Goal: Transaction & Acquisition: Purchase product/service

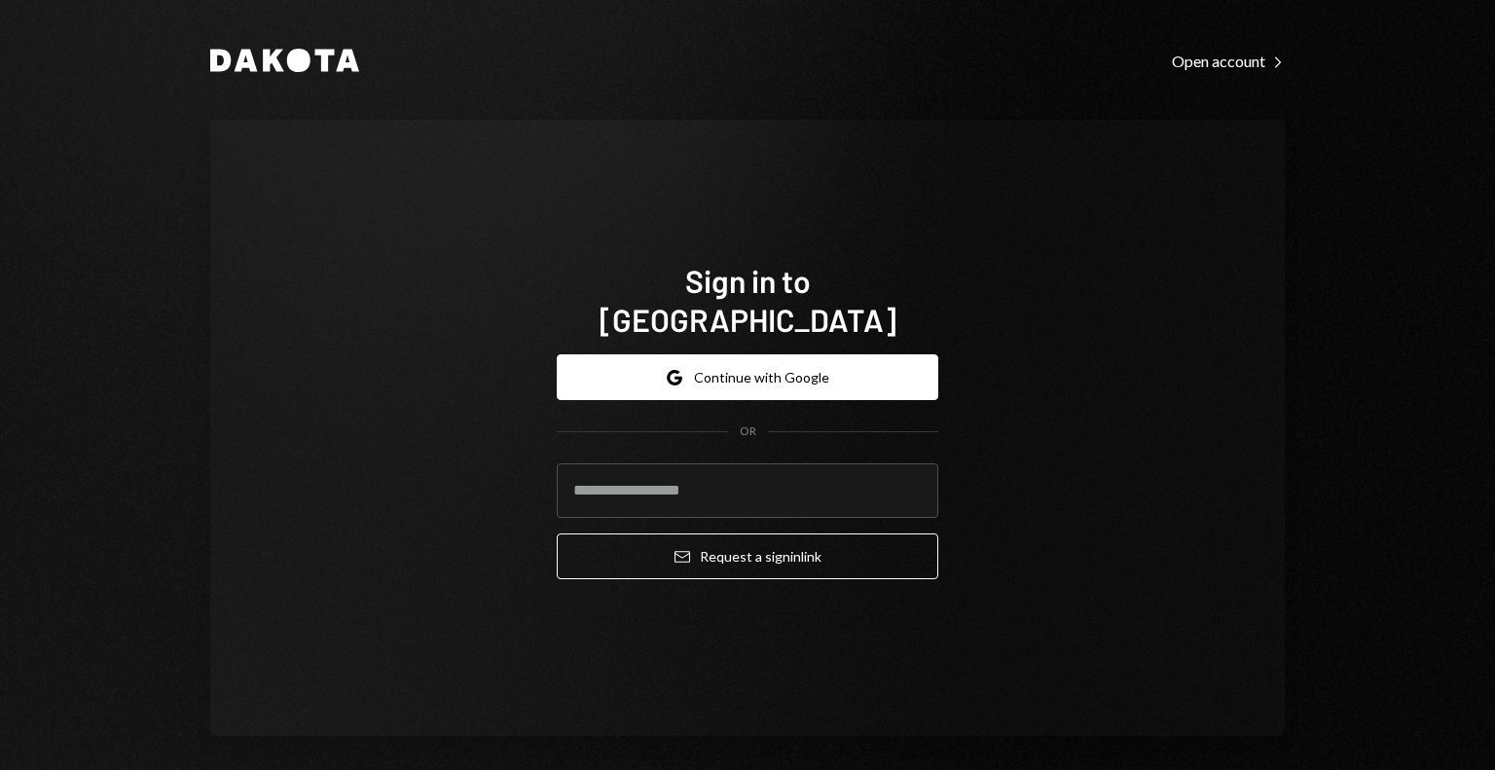
type input "**********"
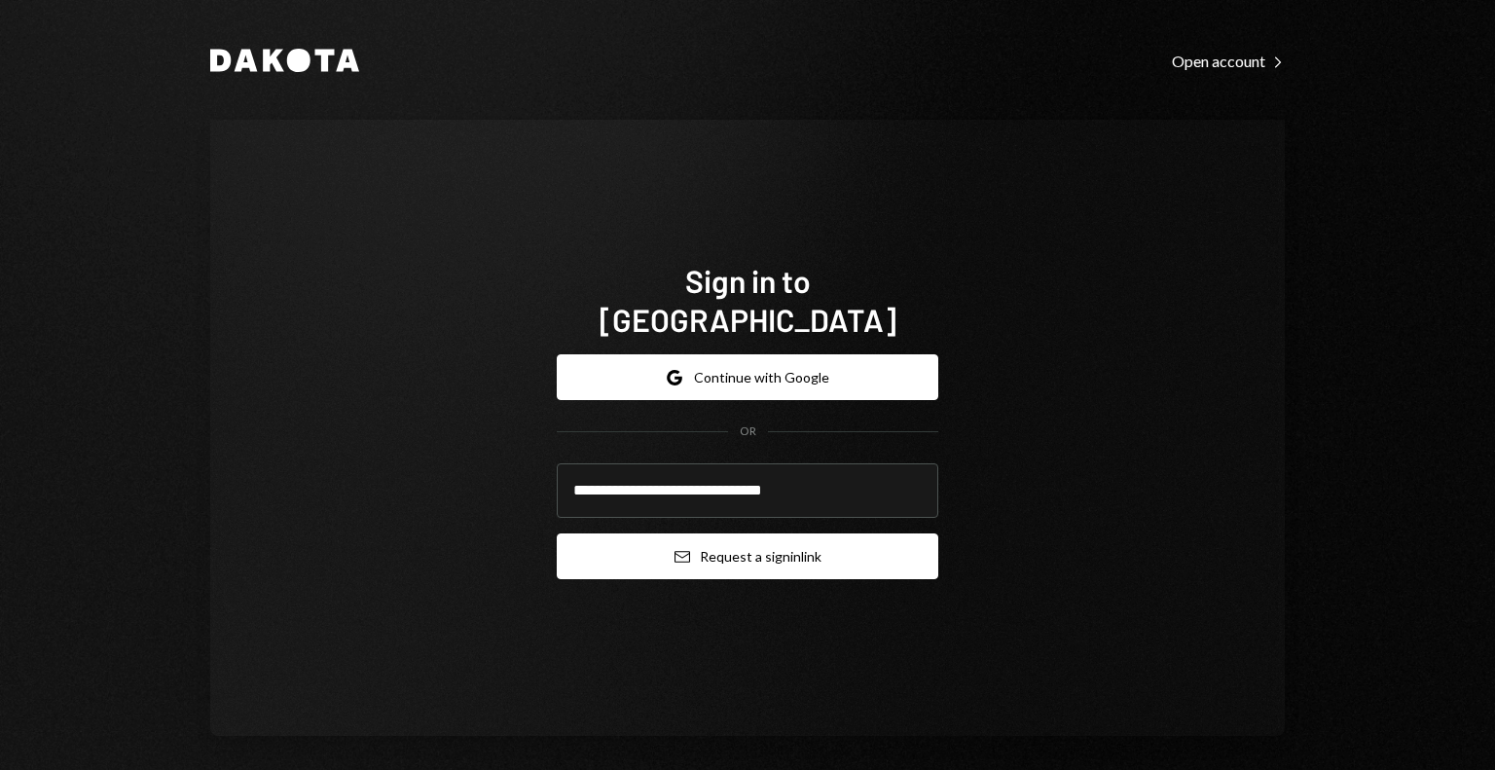
click at [699, 533] on button "Email Request a sign in link" at bounding box center [748, 556] width 382 height 46
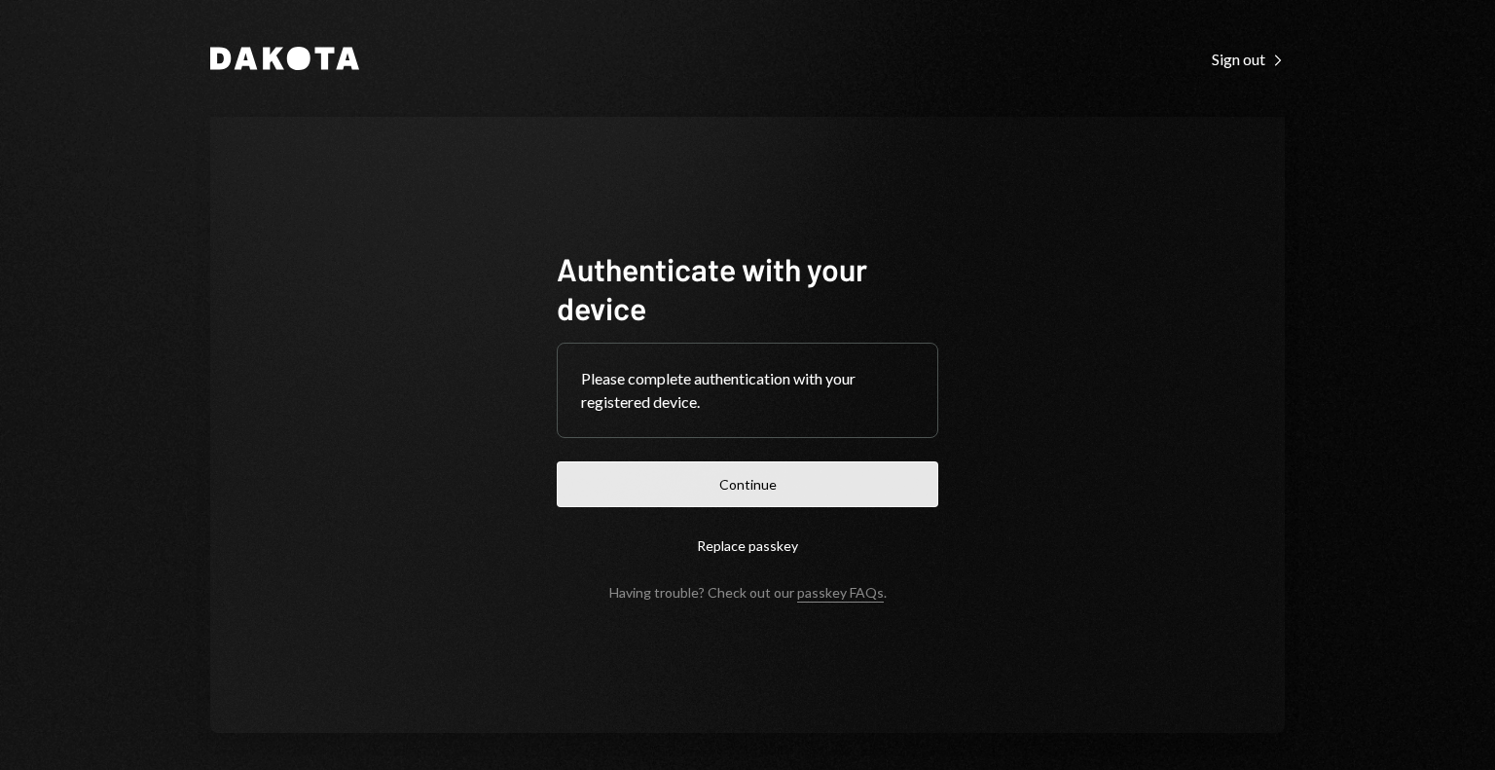
click at [790, 476] on button "Continue" at bounding box center [748, 484] width 382 height 46
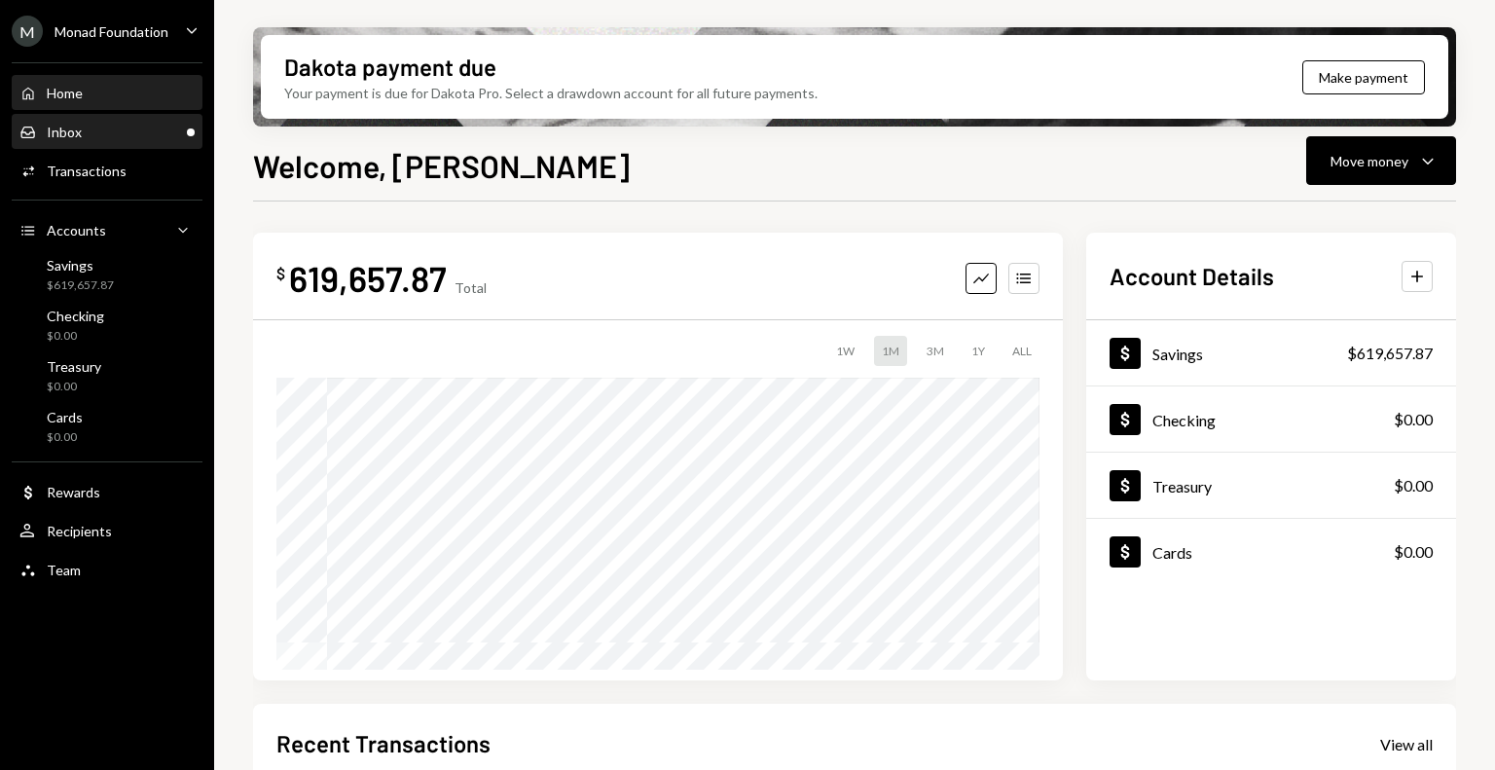
click at [111, 131] on div "Inbox Inbox" at bounding box center [106, 133] width 175 height 18
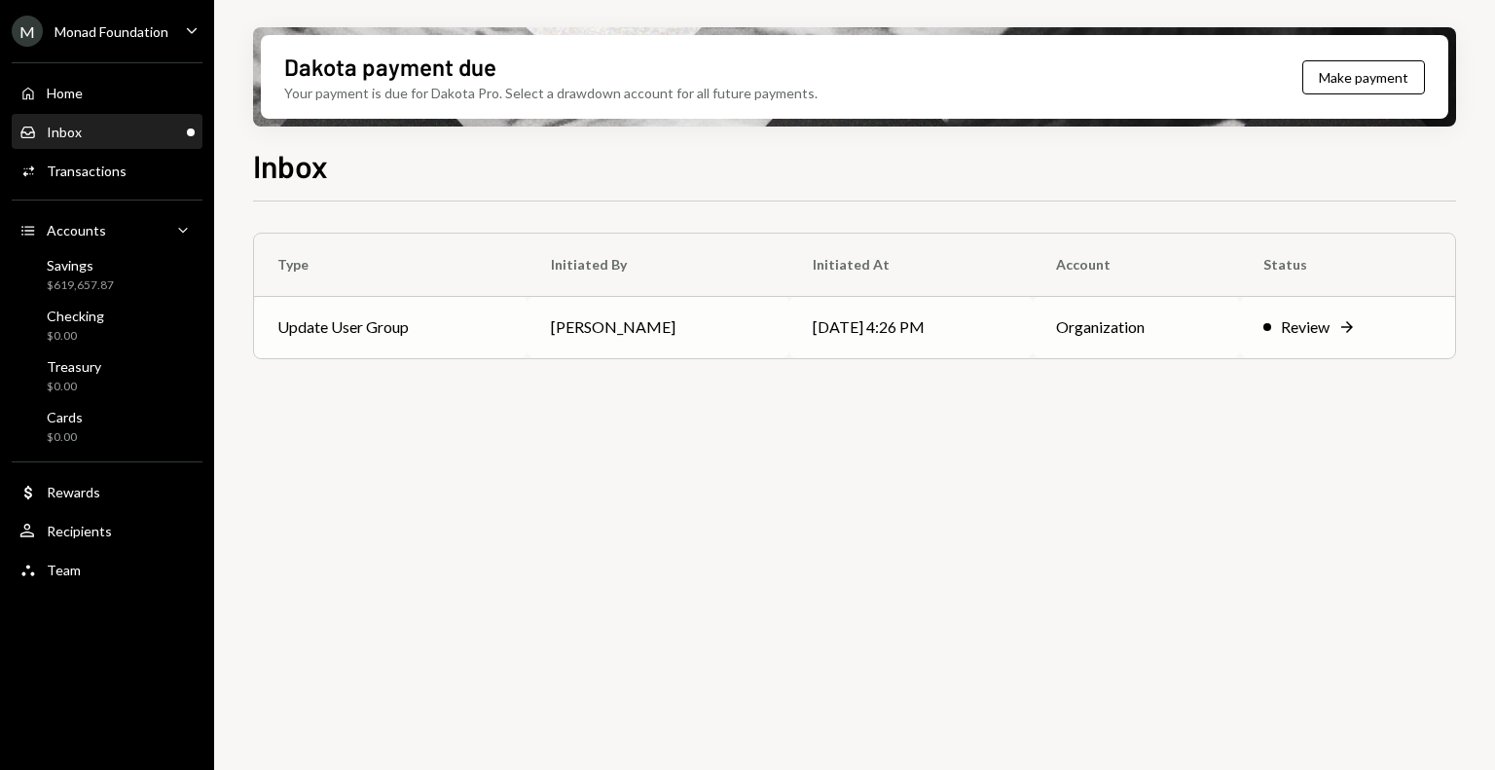
click at [543, 334] on td "[PERSON_NAME]" at bounding box center [659, 327] width 263 height 62
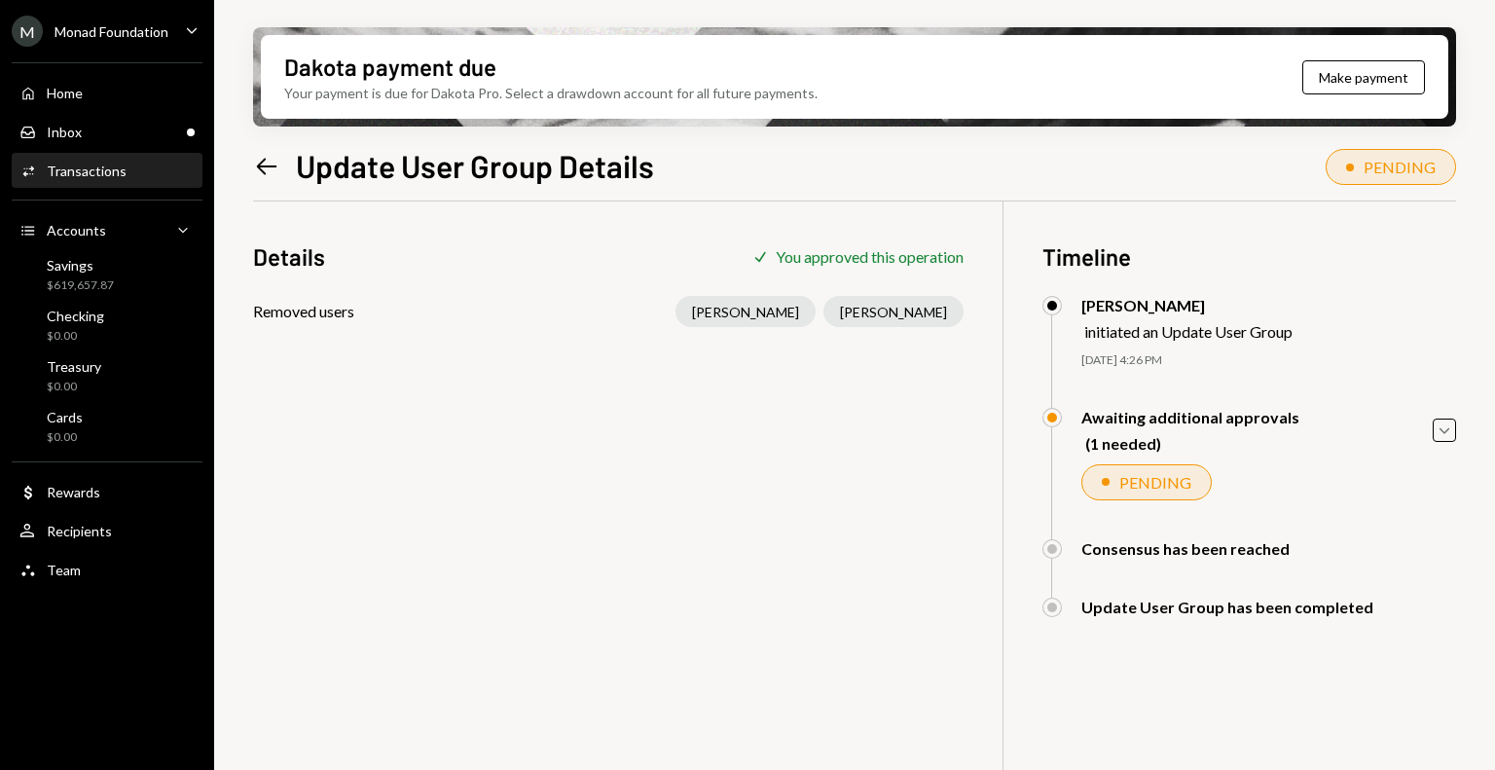
click at [1456, 432] on div "Dakota payment due Your payment is due for Dakota Pro. Select a drawdown accoun…" at bounding box center [854, 385] width 1281 height 770
click at [159, 48] on ul "M Monad Foundation Caret Down Home Home Inbox Inbox Activities Transactions Acc…" at bounding box center [107, 295] width 214 height 591
click at [148, 39] on div "M Monad Foundation" at bounding box center [90, 31] width 157 height 31
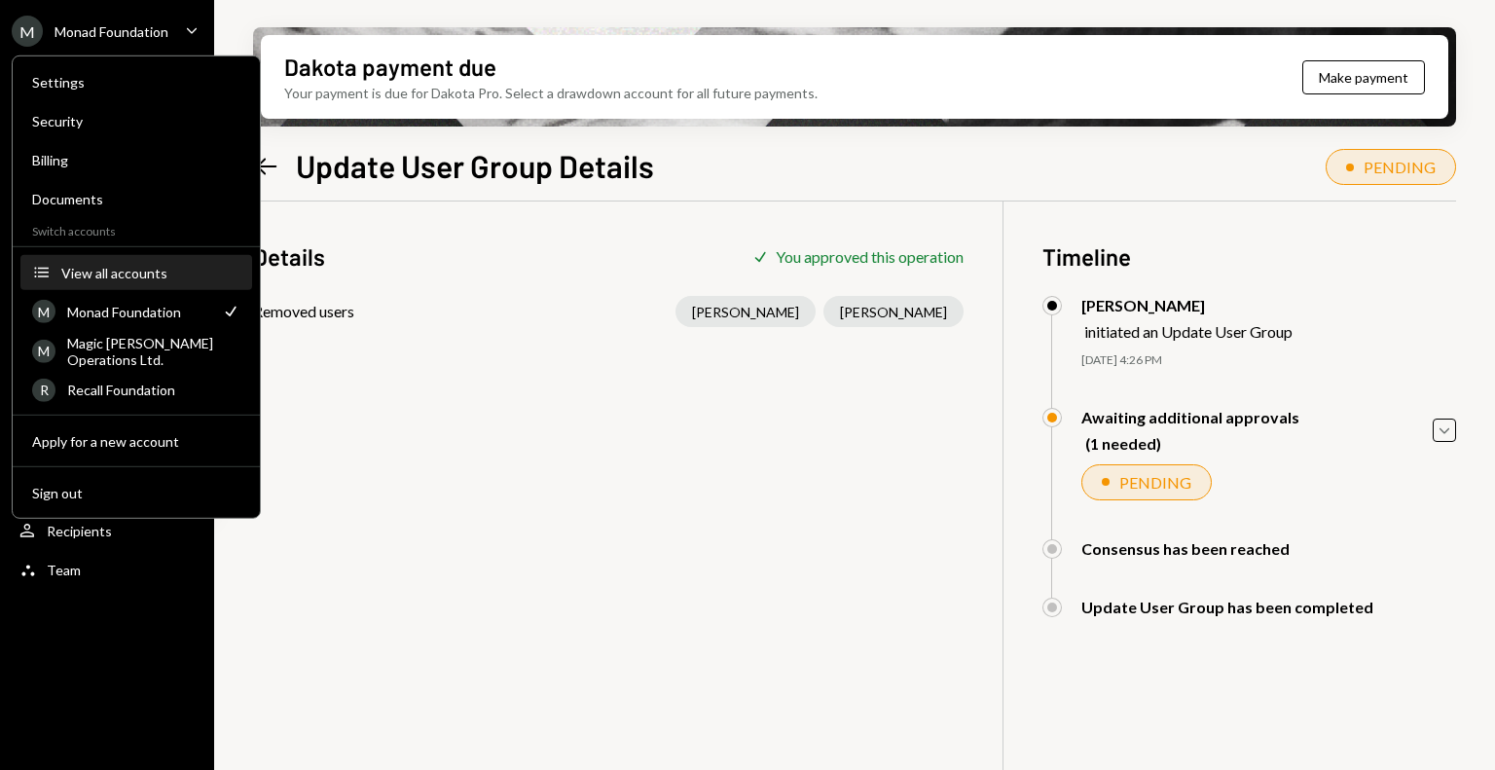
click at [136, 285] on button "Accounts View all accounts" at bounding box center [136, 273] width 232 height 35
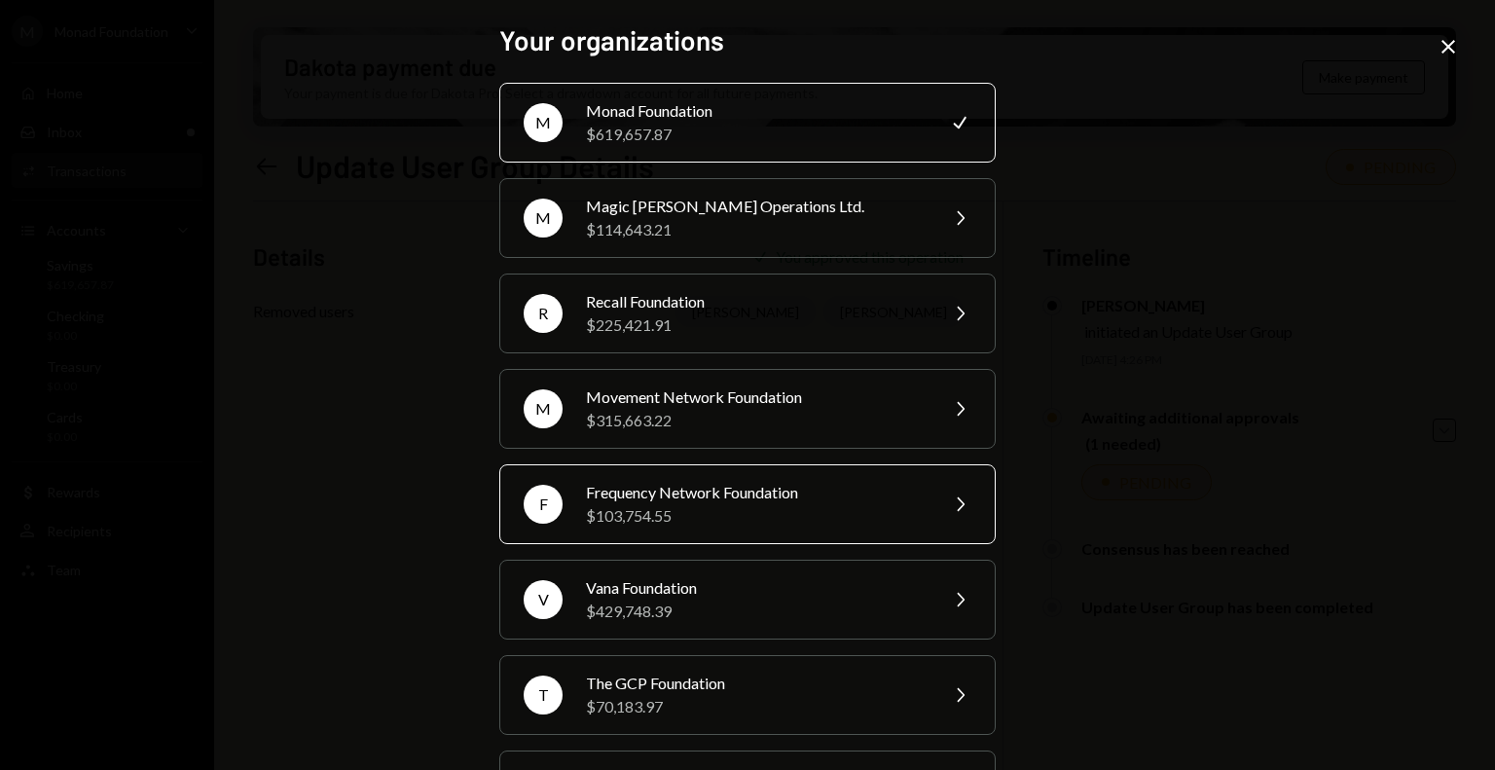
click at [724, 512] on div "$103,754.55" at bounding box center [755, 515] width 339 height 23
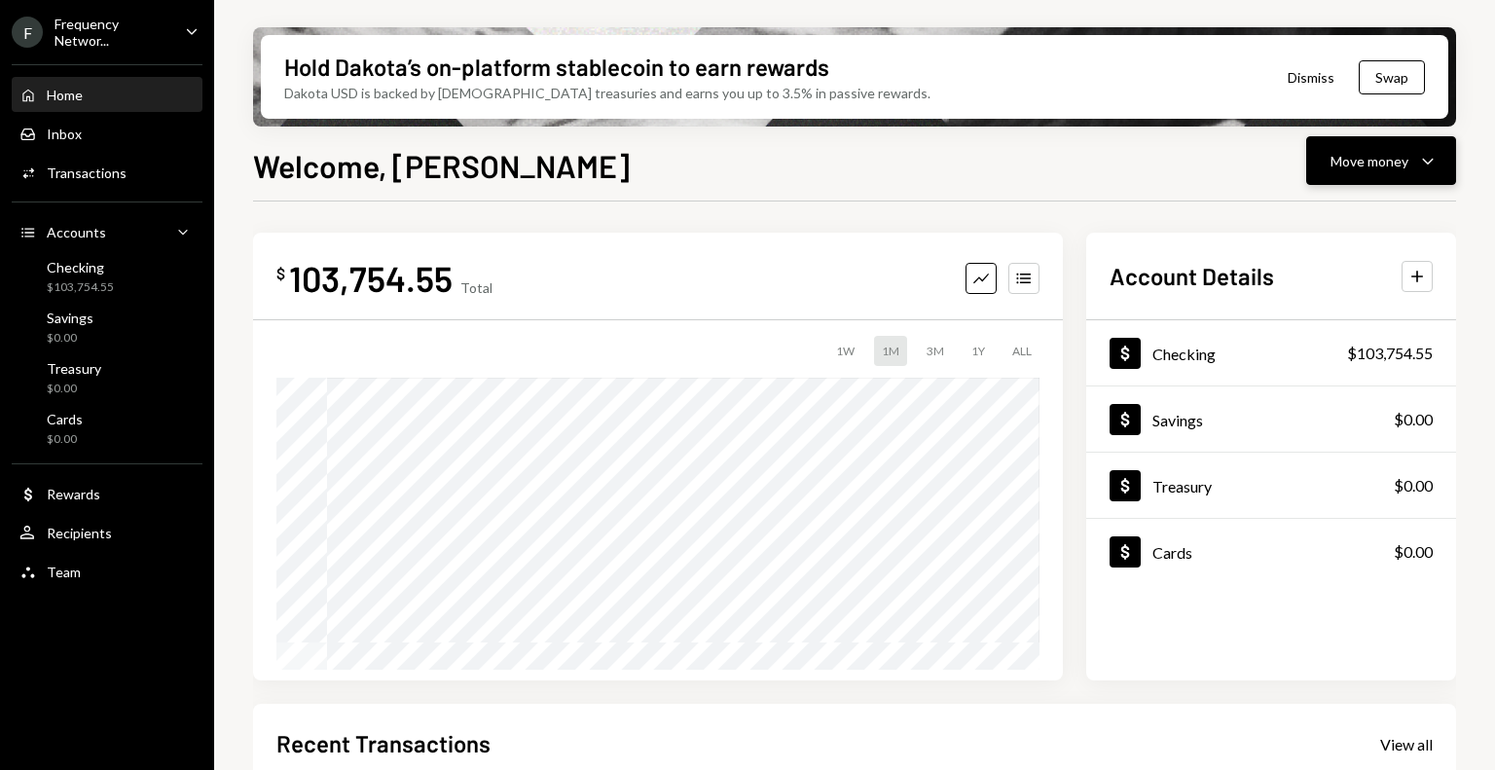
click at [1440, 178] on button "Move money Caret Down" at bounding box center [1381, 160] width 150 height 49
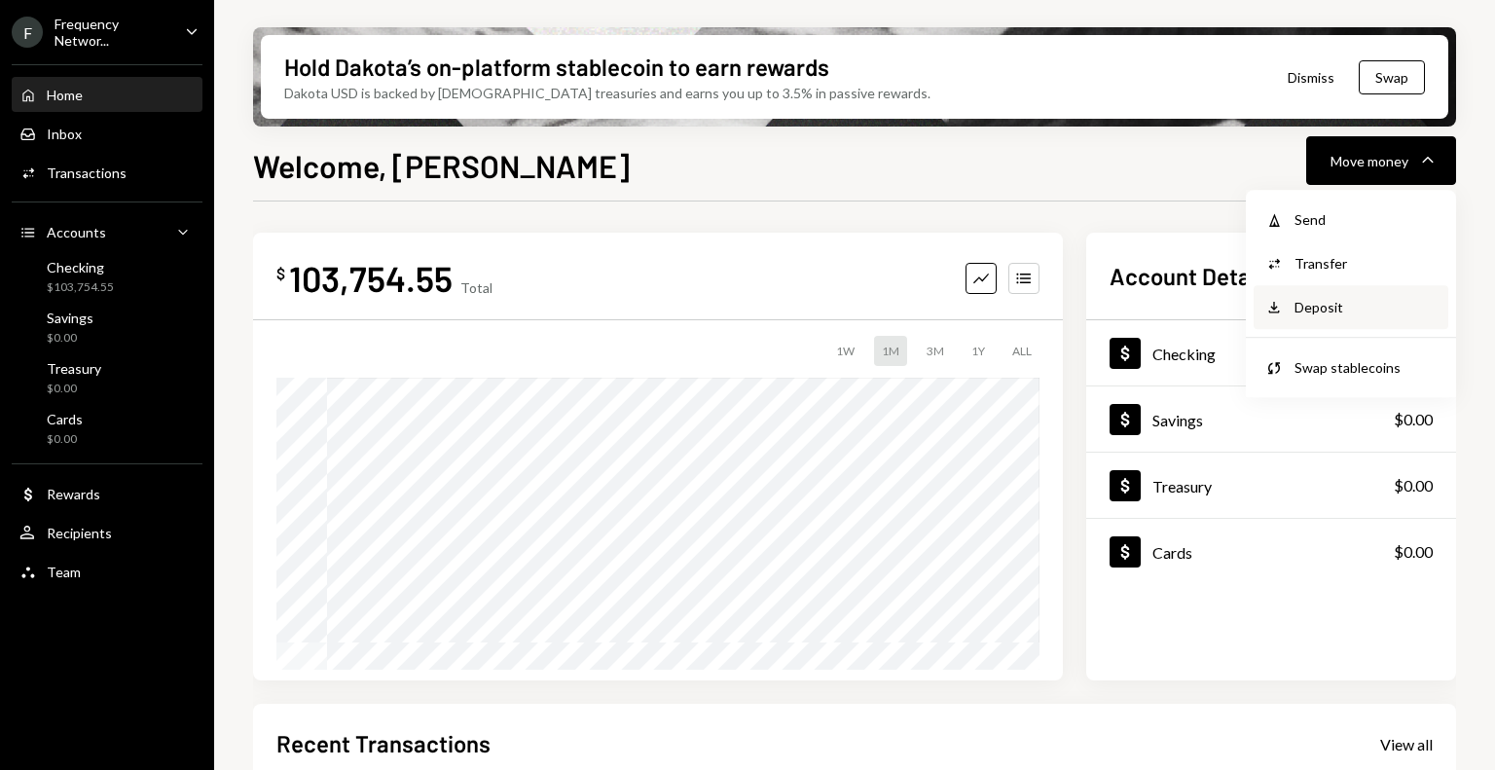
click at [1338, 300] on div "Deposit" at bounding box center [1366, 307] width 142 height 20
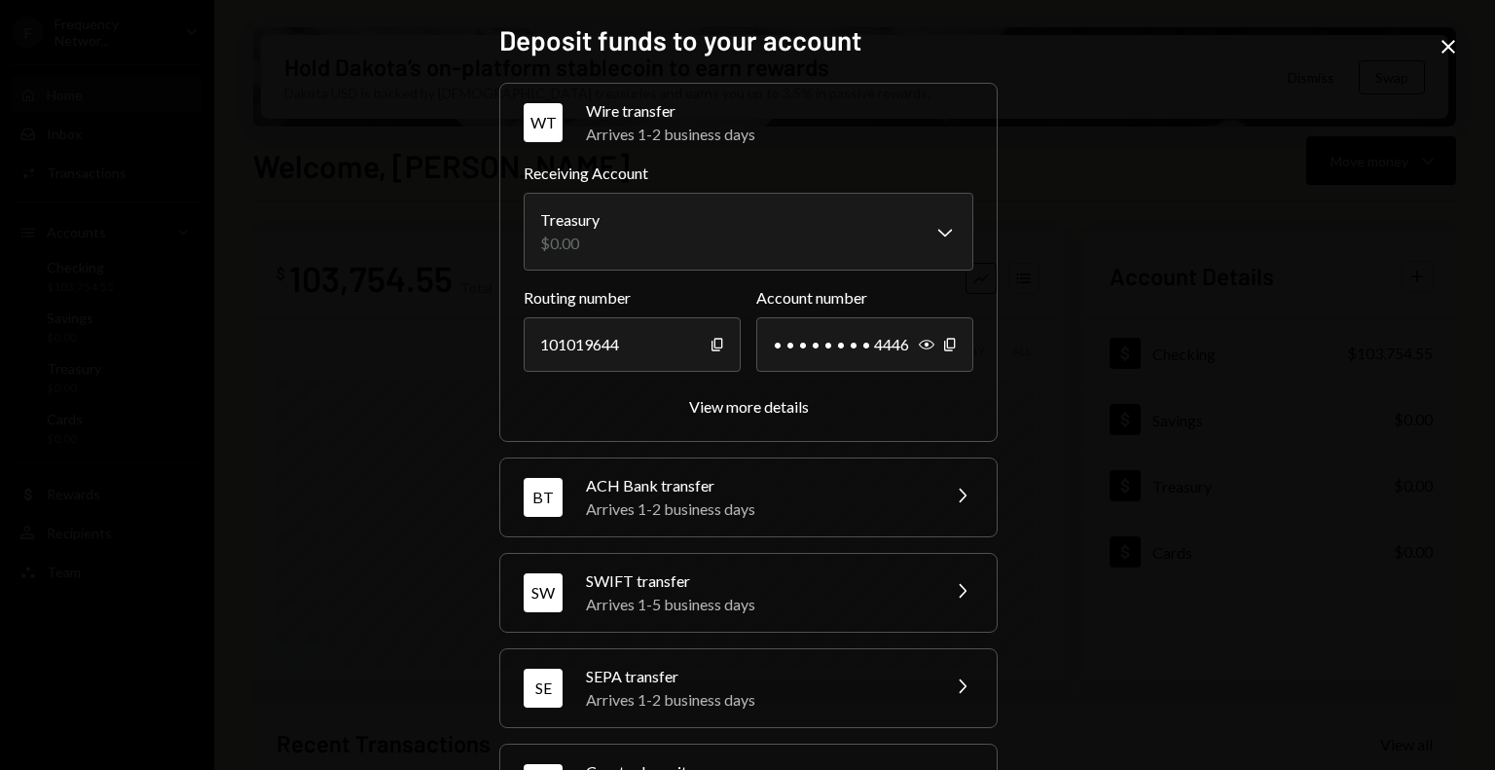
scroll to position [82, 0]
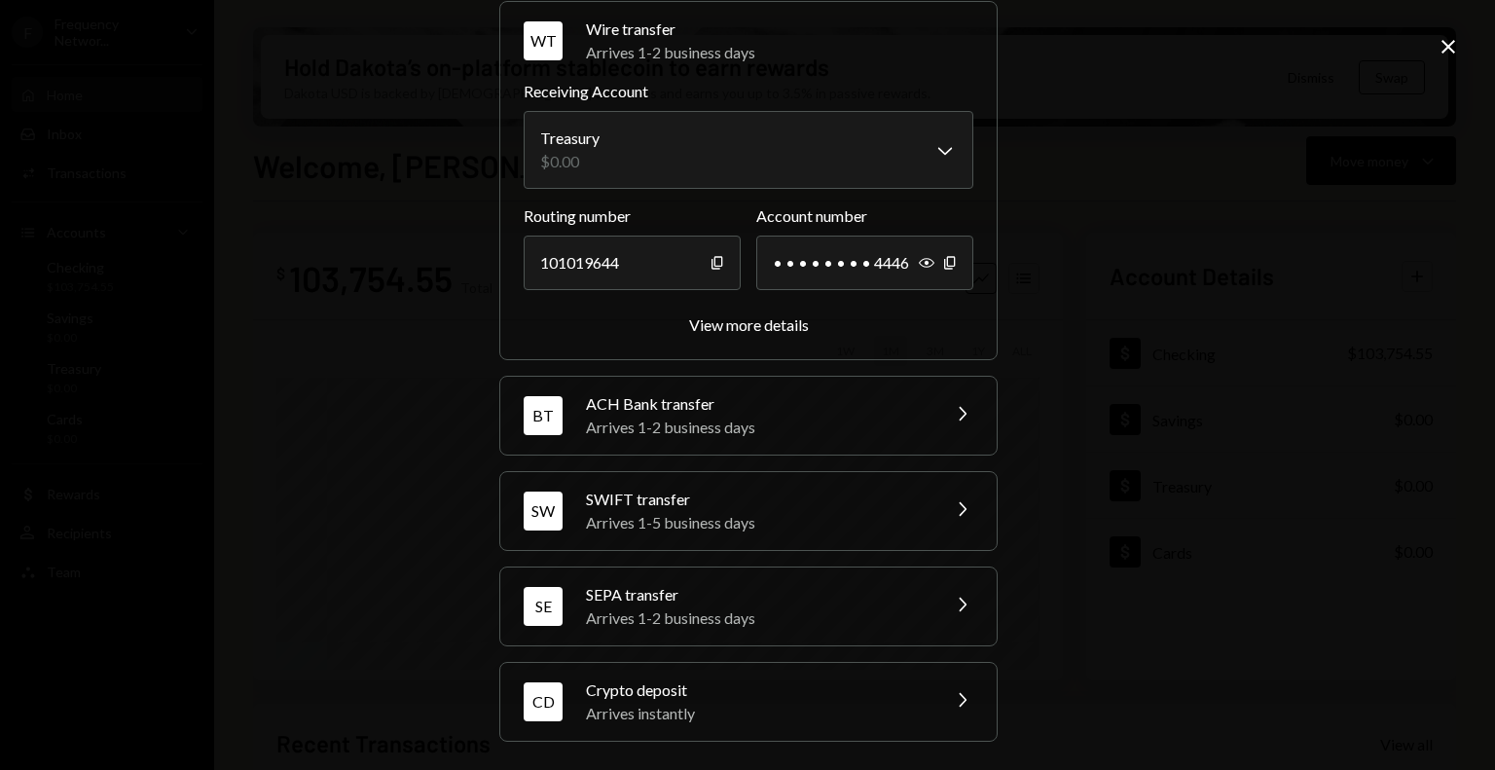
click at [805, 704] on div "Arrives instantly" at bounding box center [756, 713] width 341 height 23
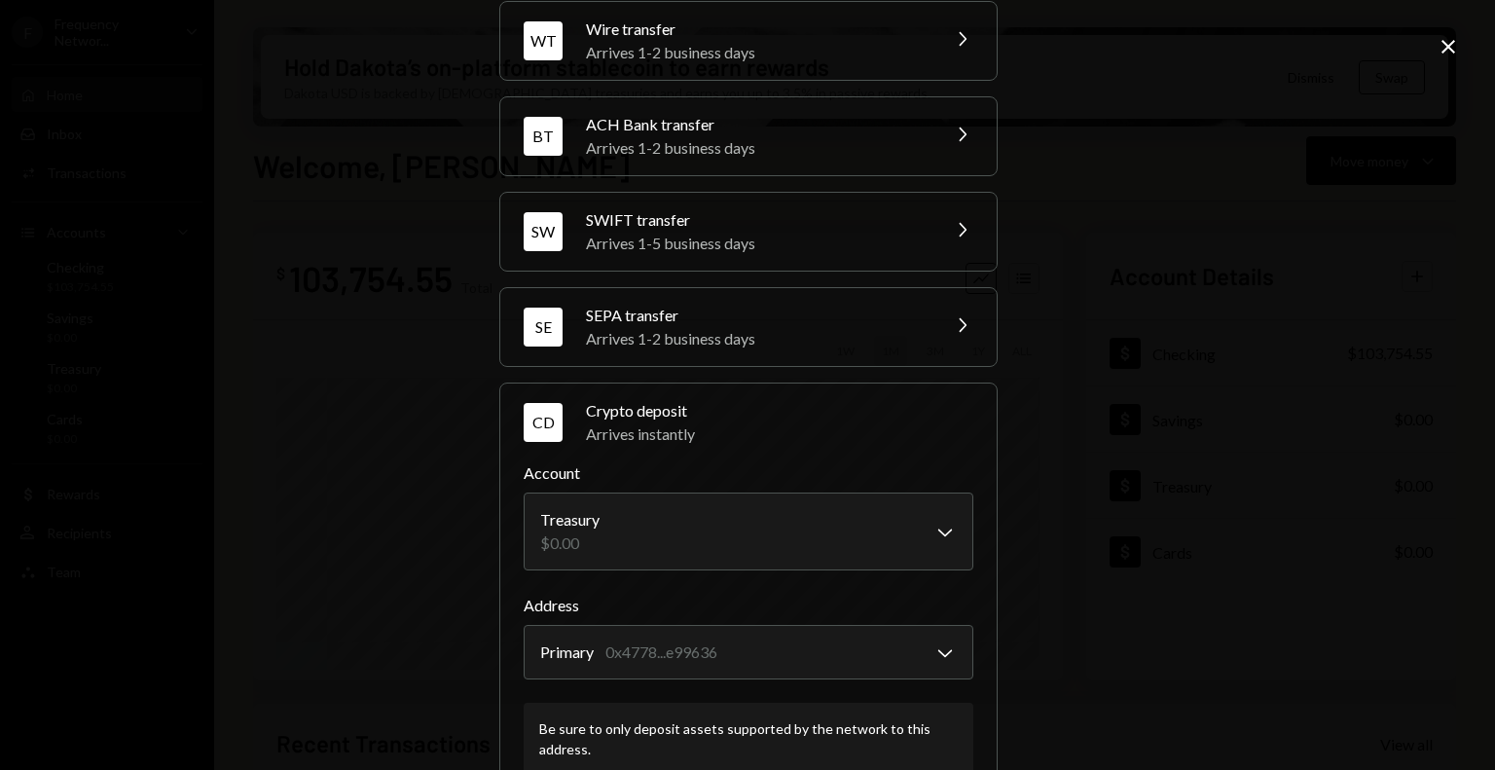
scroll to position [206, 0]
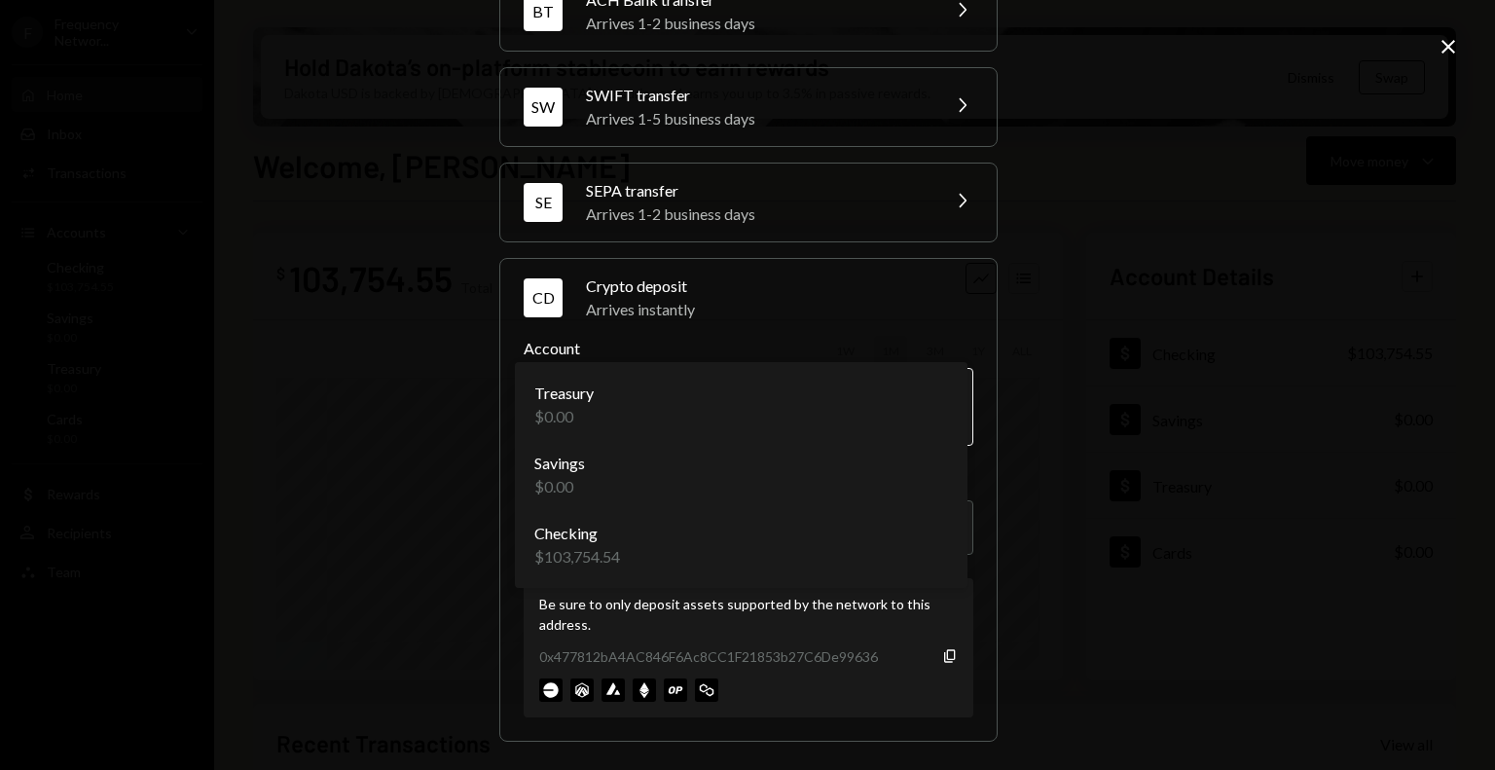
click at [838, 399] on body "F Frequency Networ... Caret Down Home Home Inbox Inbox Activities Transactions …" at bounding box center [747, 385] width 1495 height 770
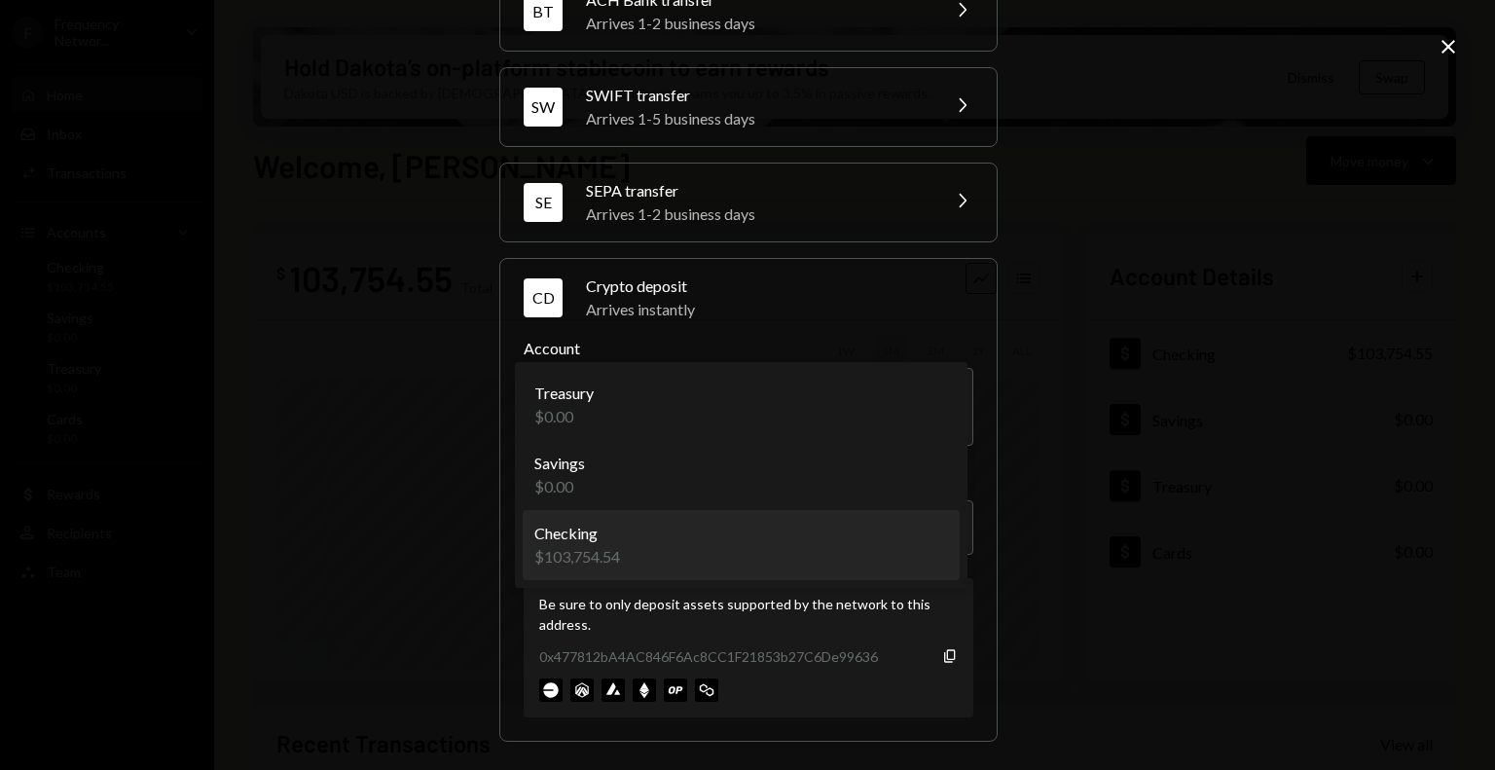
select select "**********"
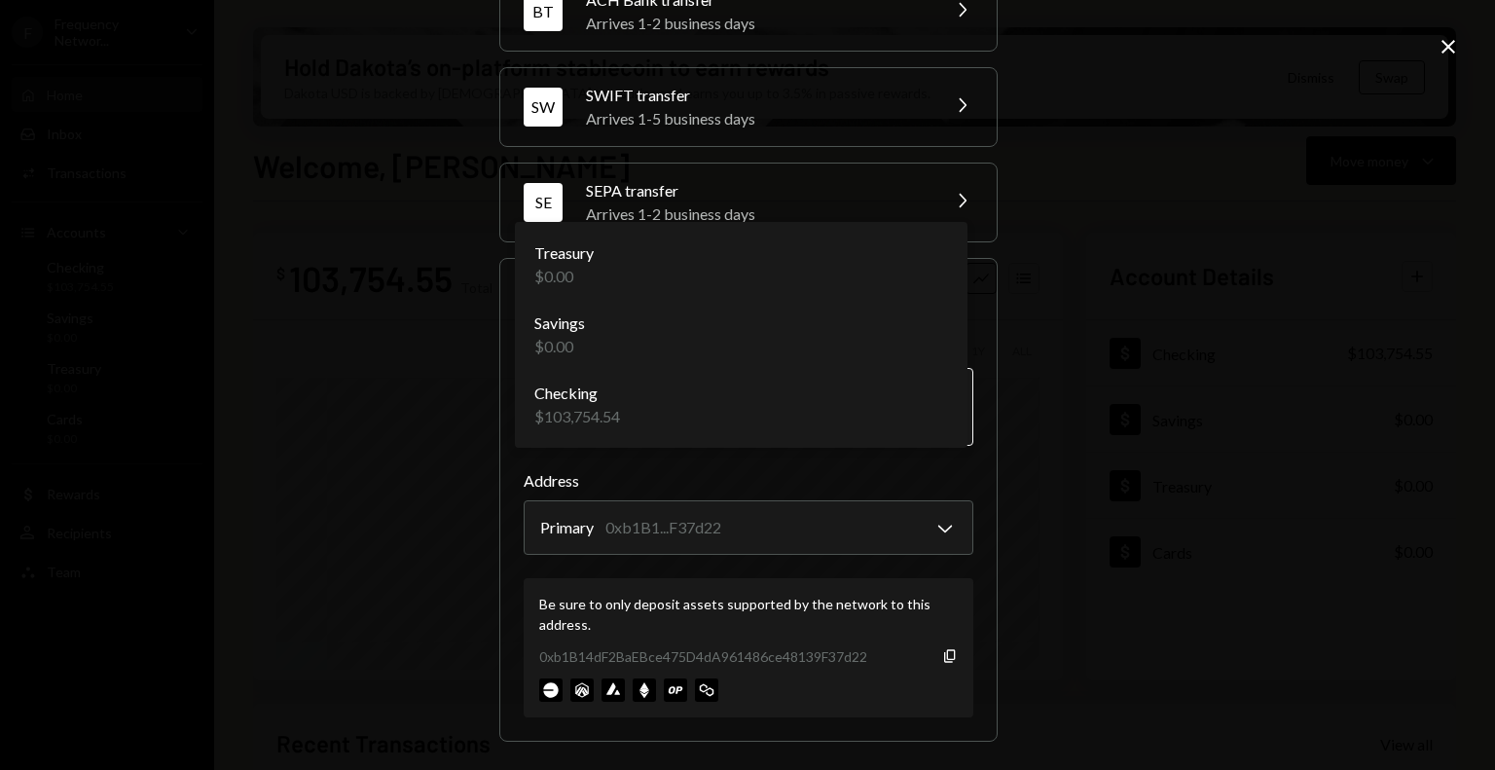
click at [868, 408] on body "F Frequency Networ... Caret Down Home Home Inbox Inbox Activities Transactions …" at bounding box center [747, 385] width 1495 height 770
click at [1180, 331] on div "**********" at bounding box center [747, 385] width 1495 height 770
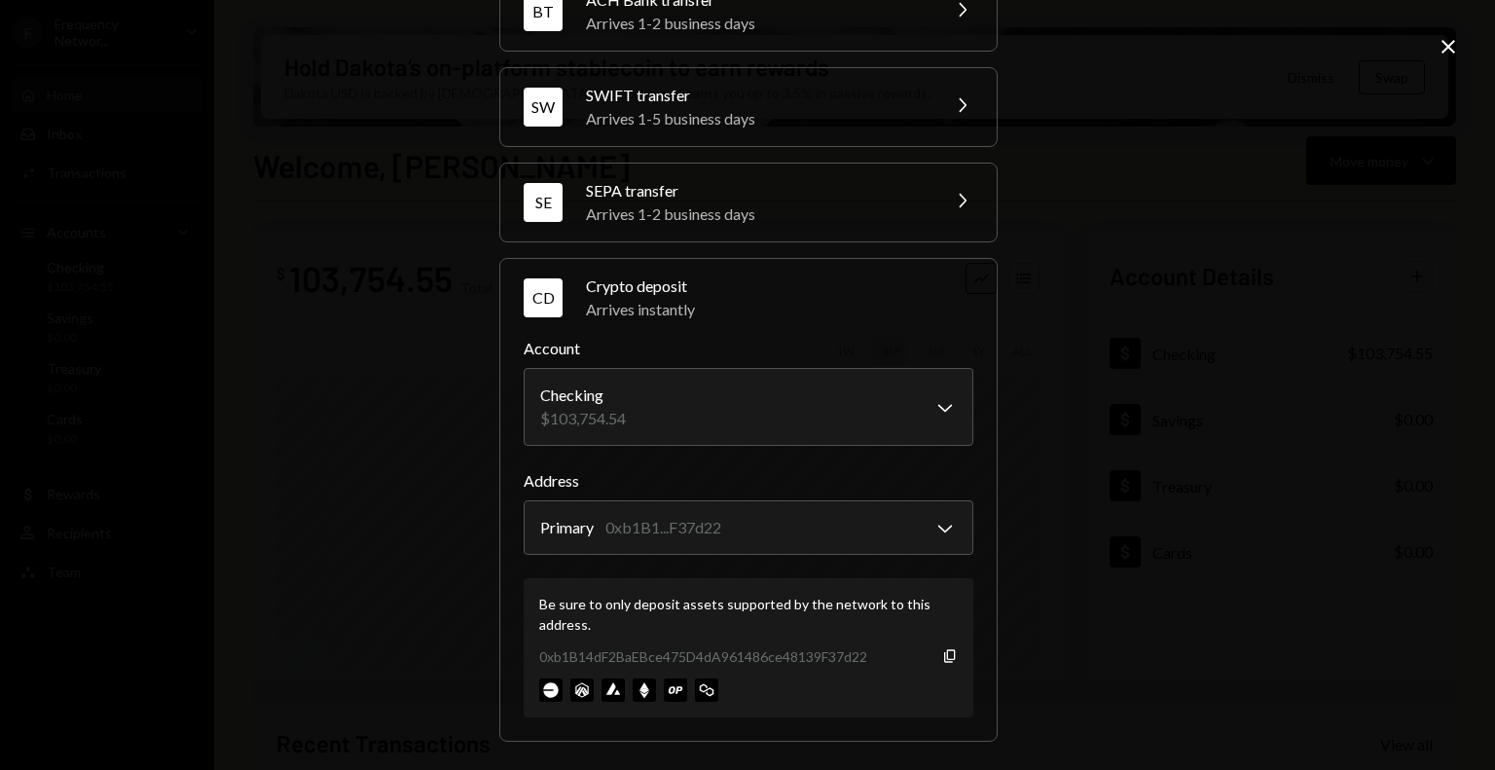
click at [1441, 51] on icon "Close" at bounding box center [1448, 46] width 23 height 23
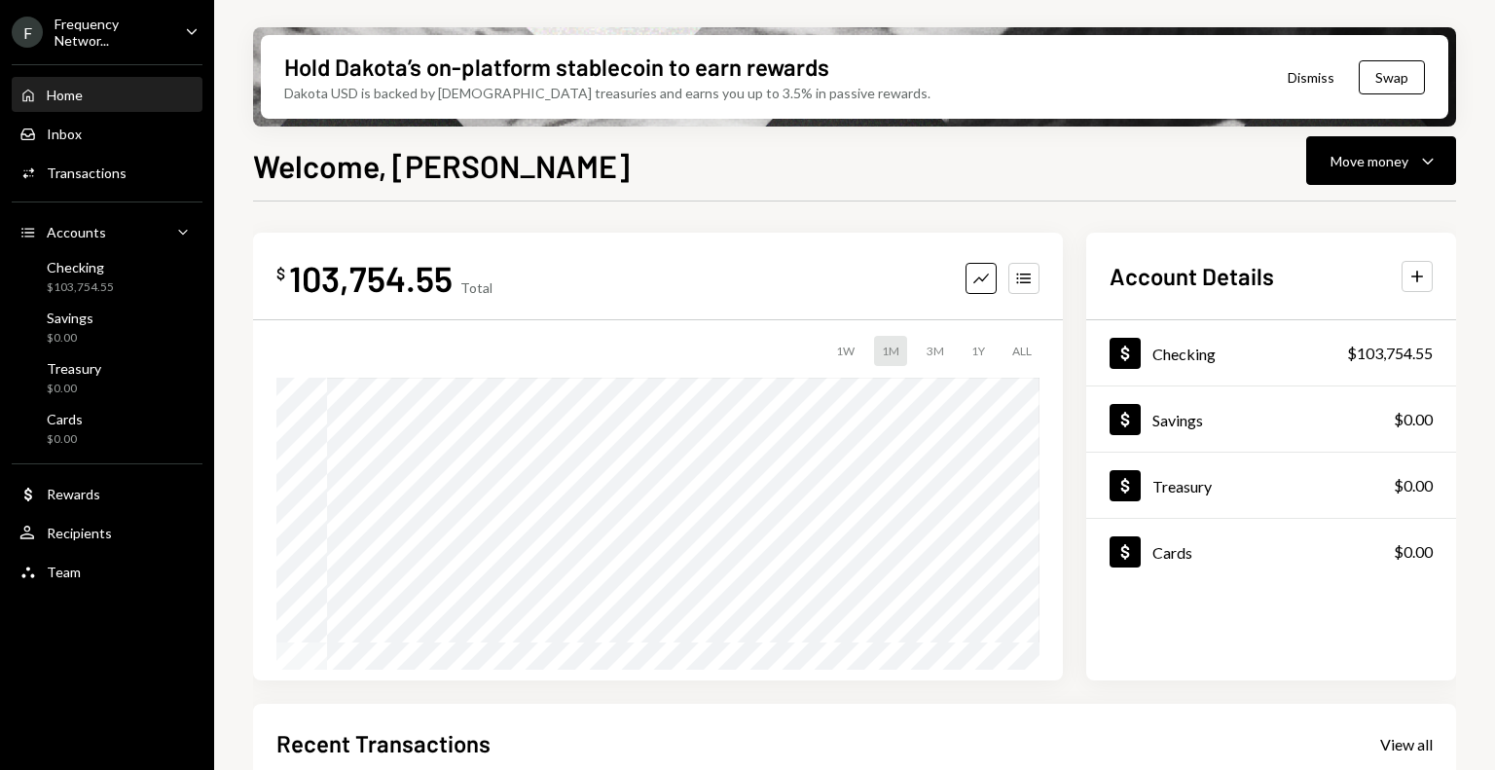
click at [135, 95] on div "Home Home" at bounding box center [106, 96] width 175 height 18
click at [120, 280] on div "Checking $103,780.55" at bounding box center [106, 277] width 175 height 37
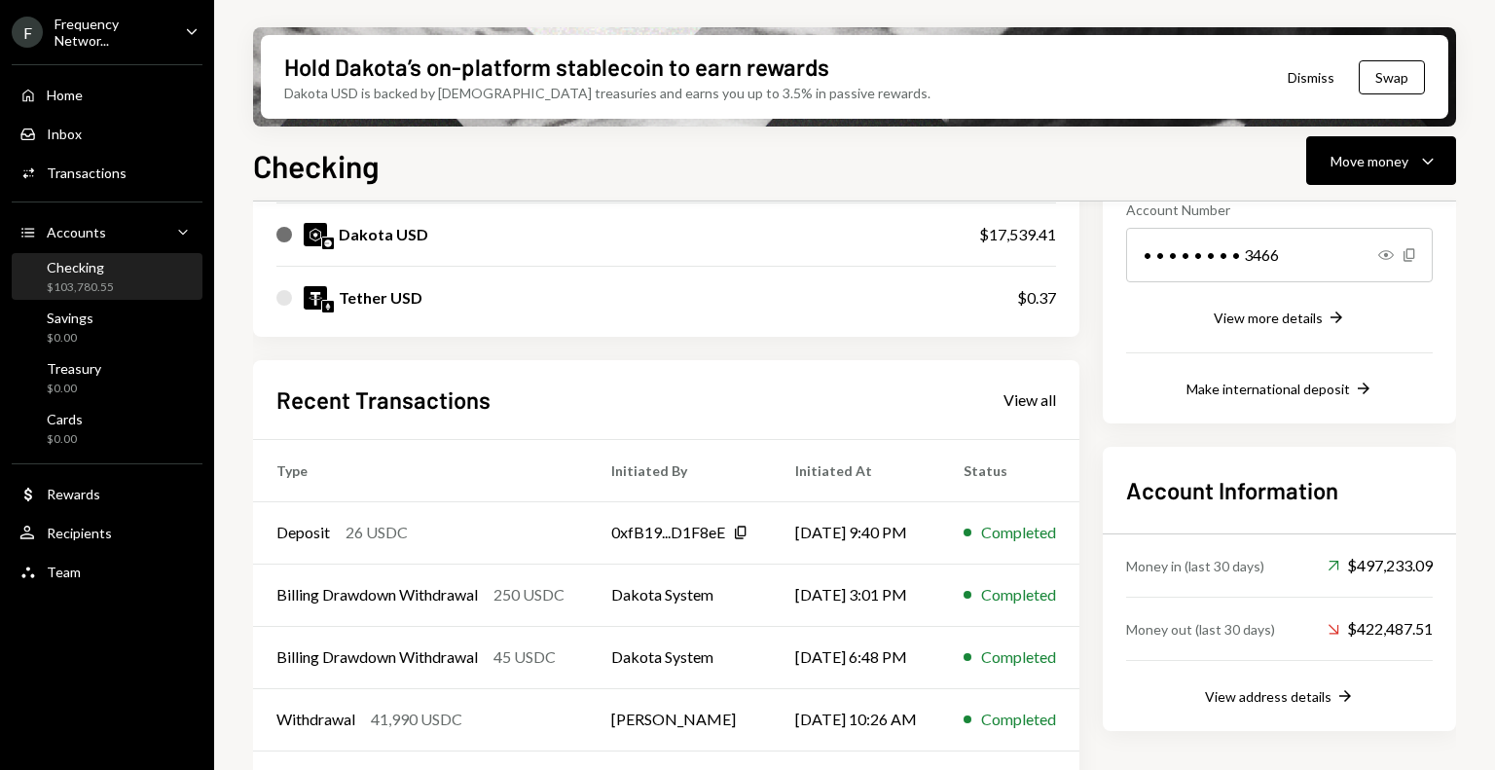
scroll to position [311, 0]
click at [514, 535] on div "Deposit 26 USDC" at bounding box center [420, 531] width 288 height 23
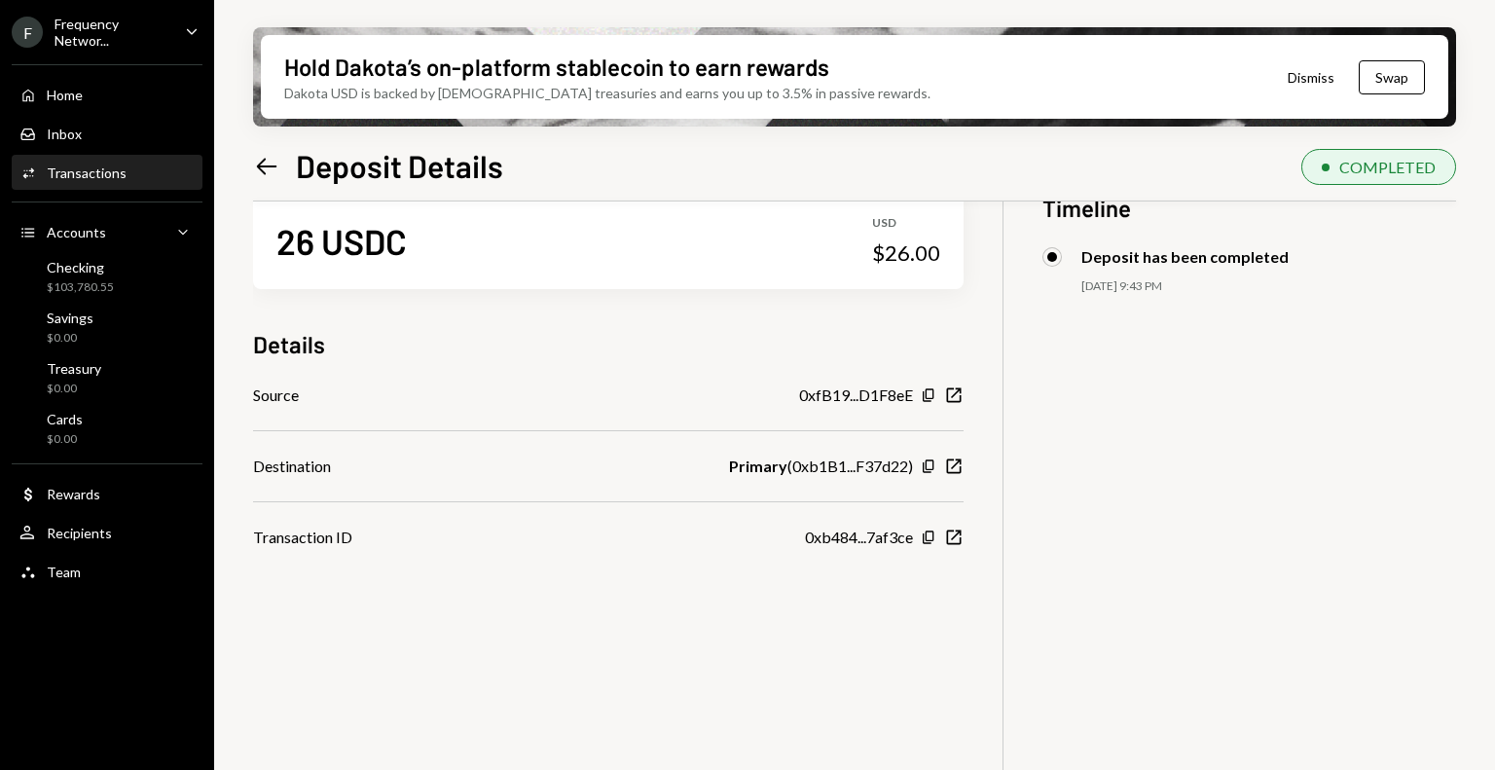
scroll to position [51, 0]
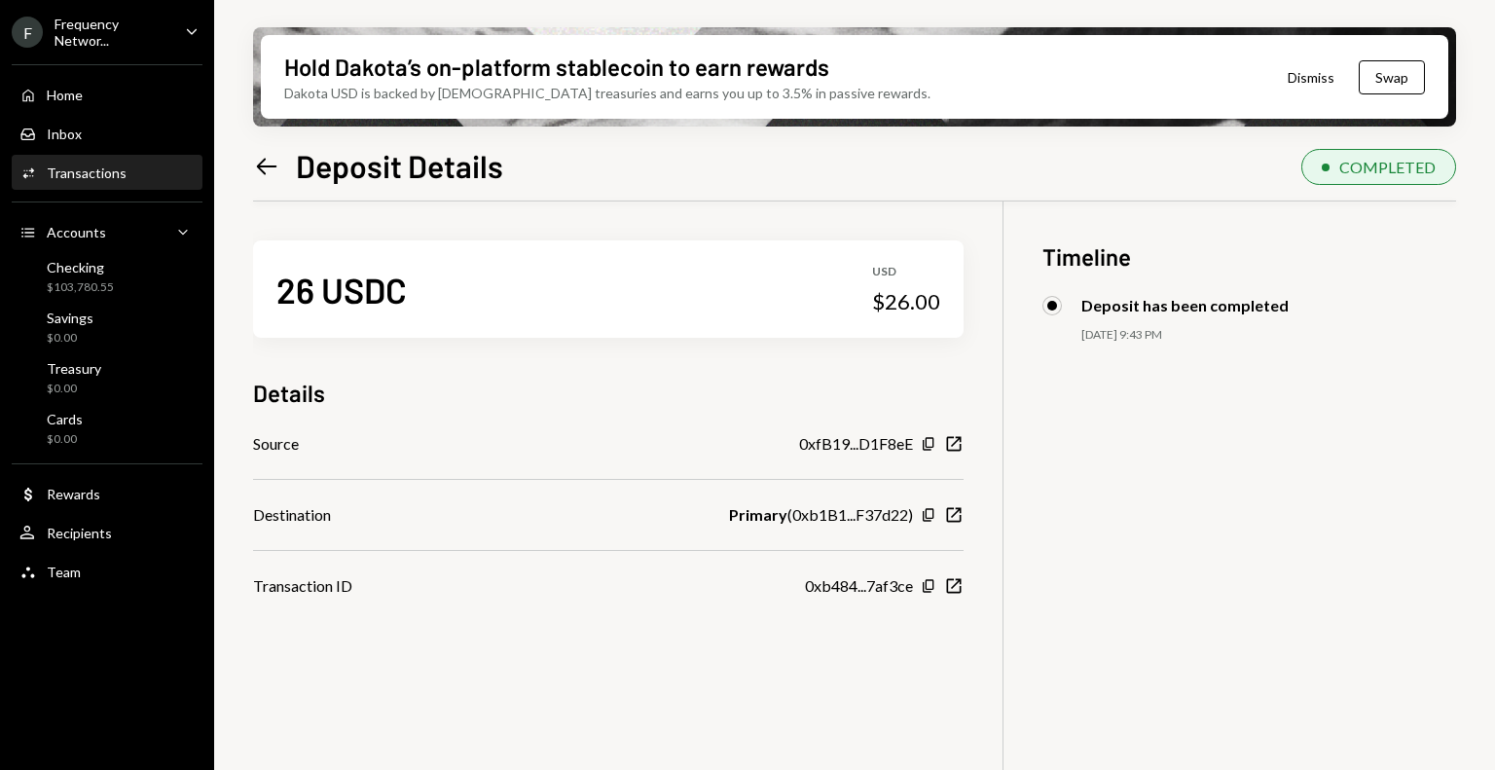
scroll to position [51, 0]
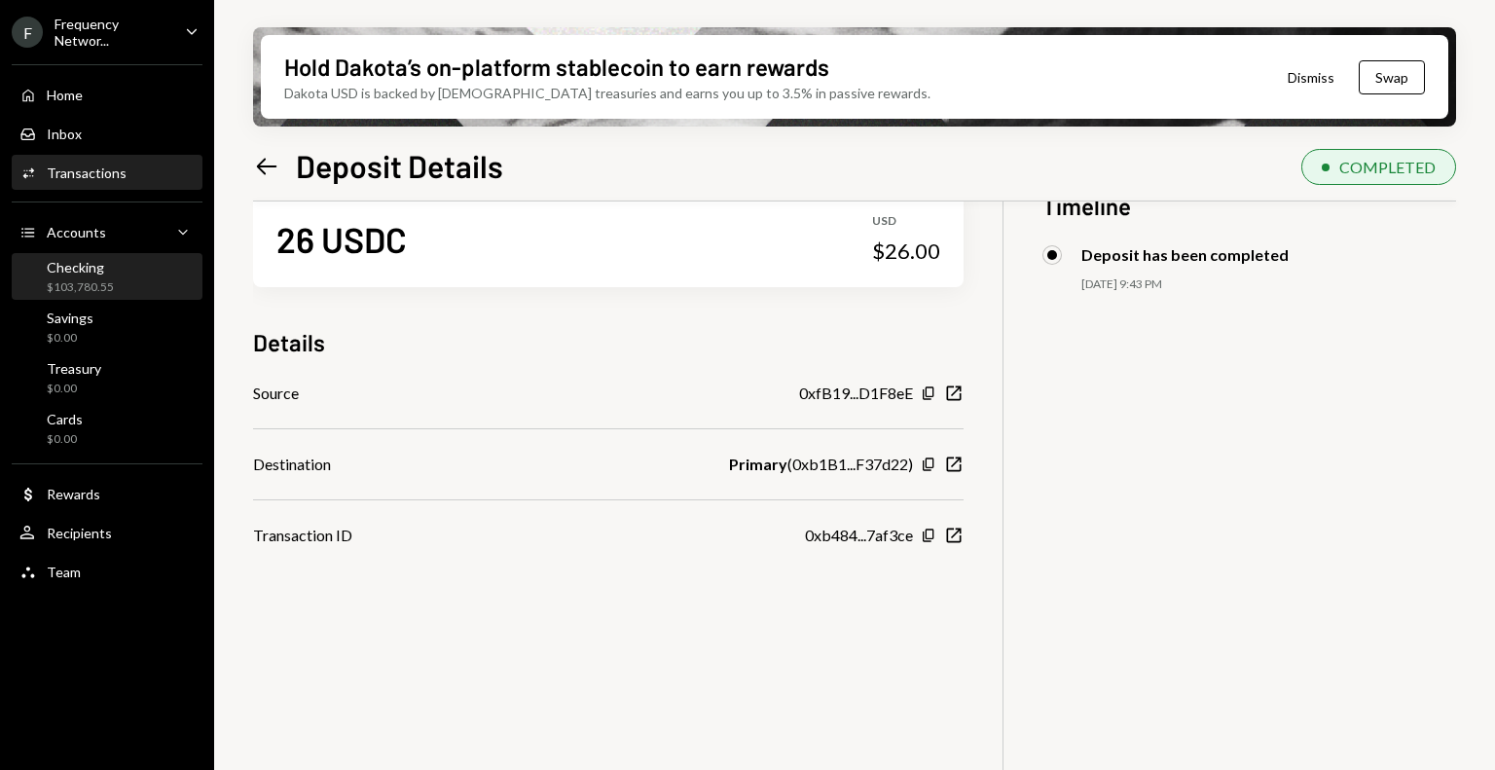
click at [124, 265] on div "Checking $103,780.55" at bounding box center [106, 277] width 175 height 37
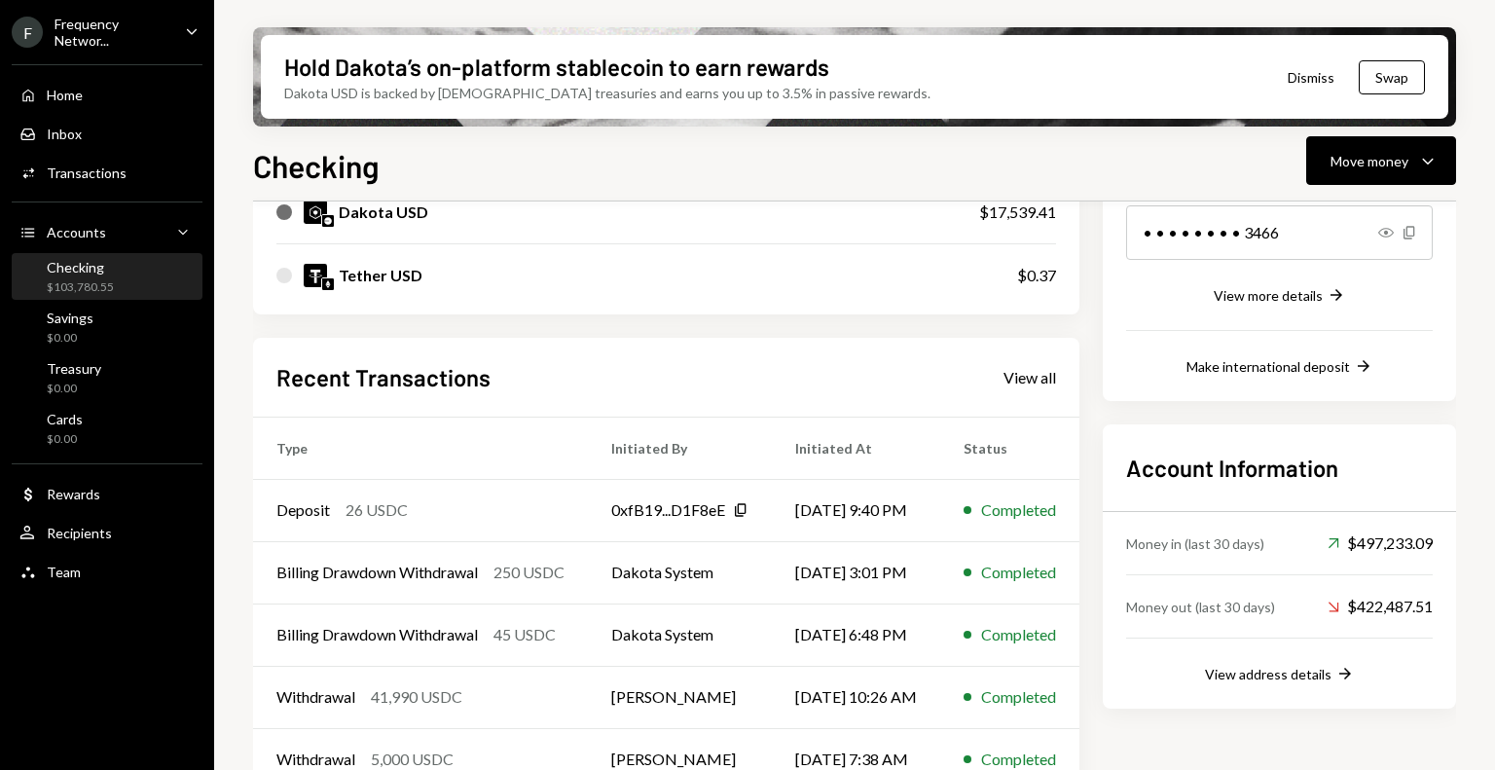
scroll to position [352, 0]
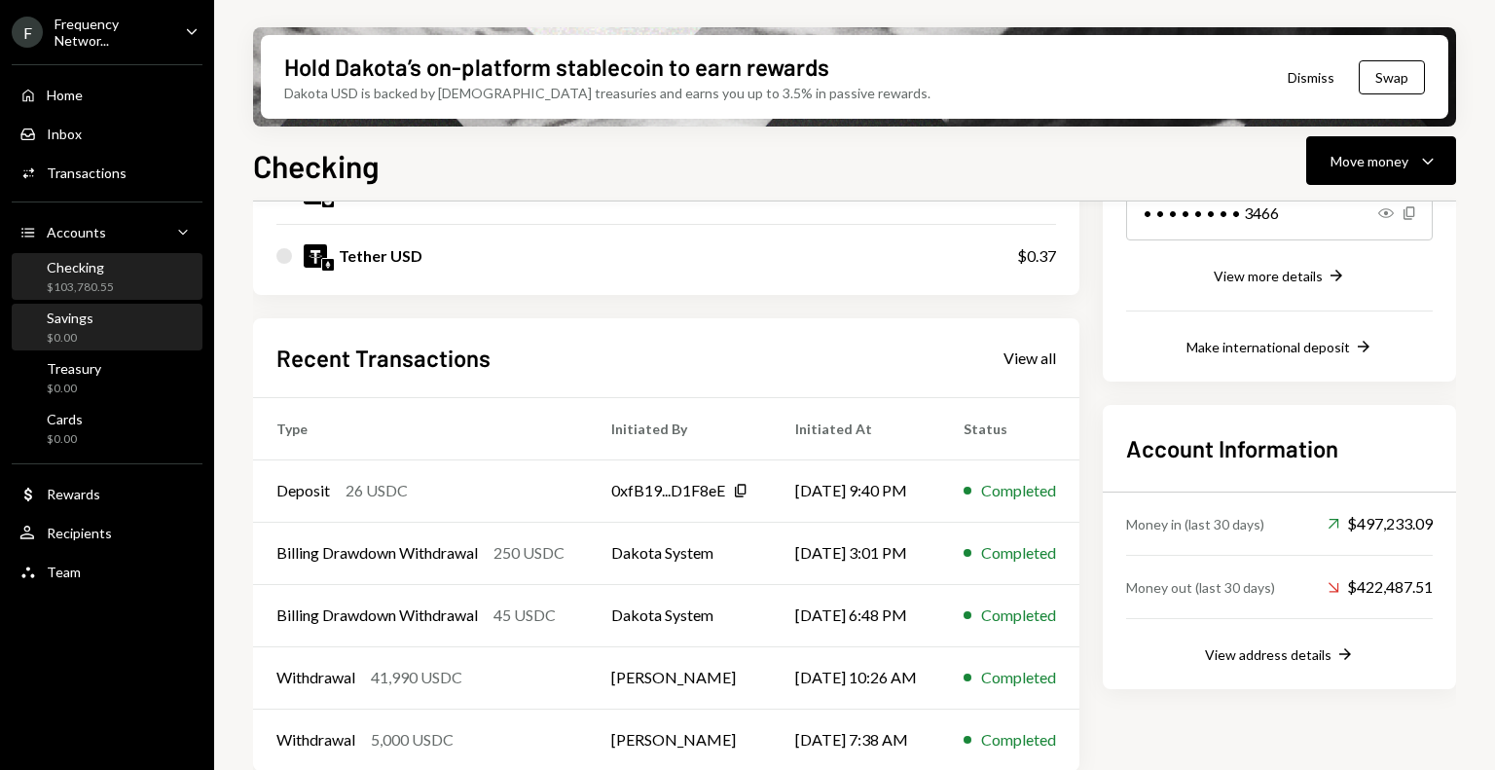
click at [105, 326] on div "Savings $0.00" at bounding box center [106, 328] width 175 height 37
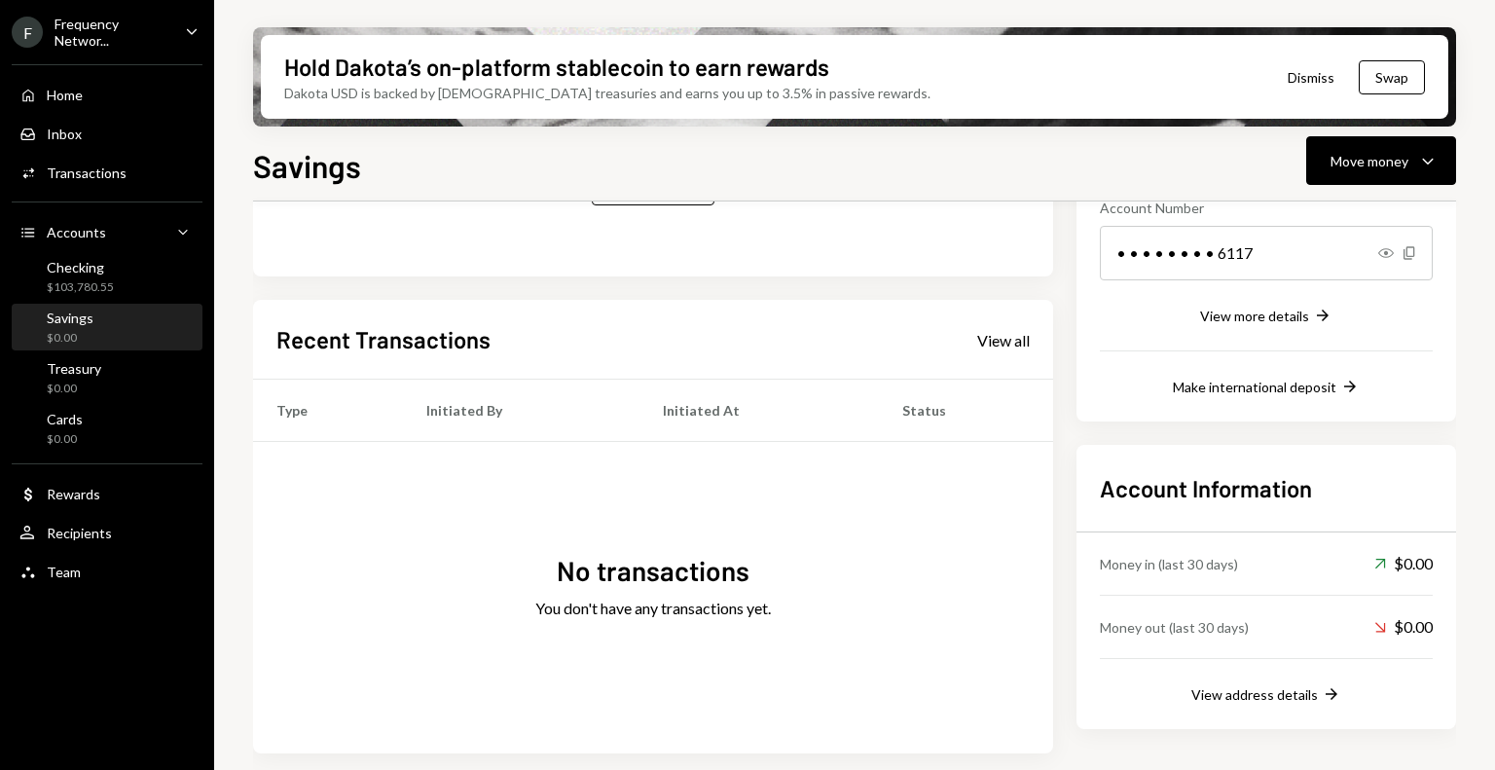
scroll to position [275, 0]
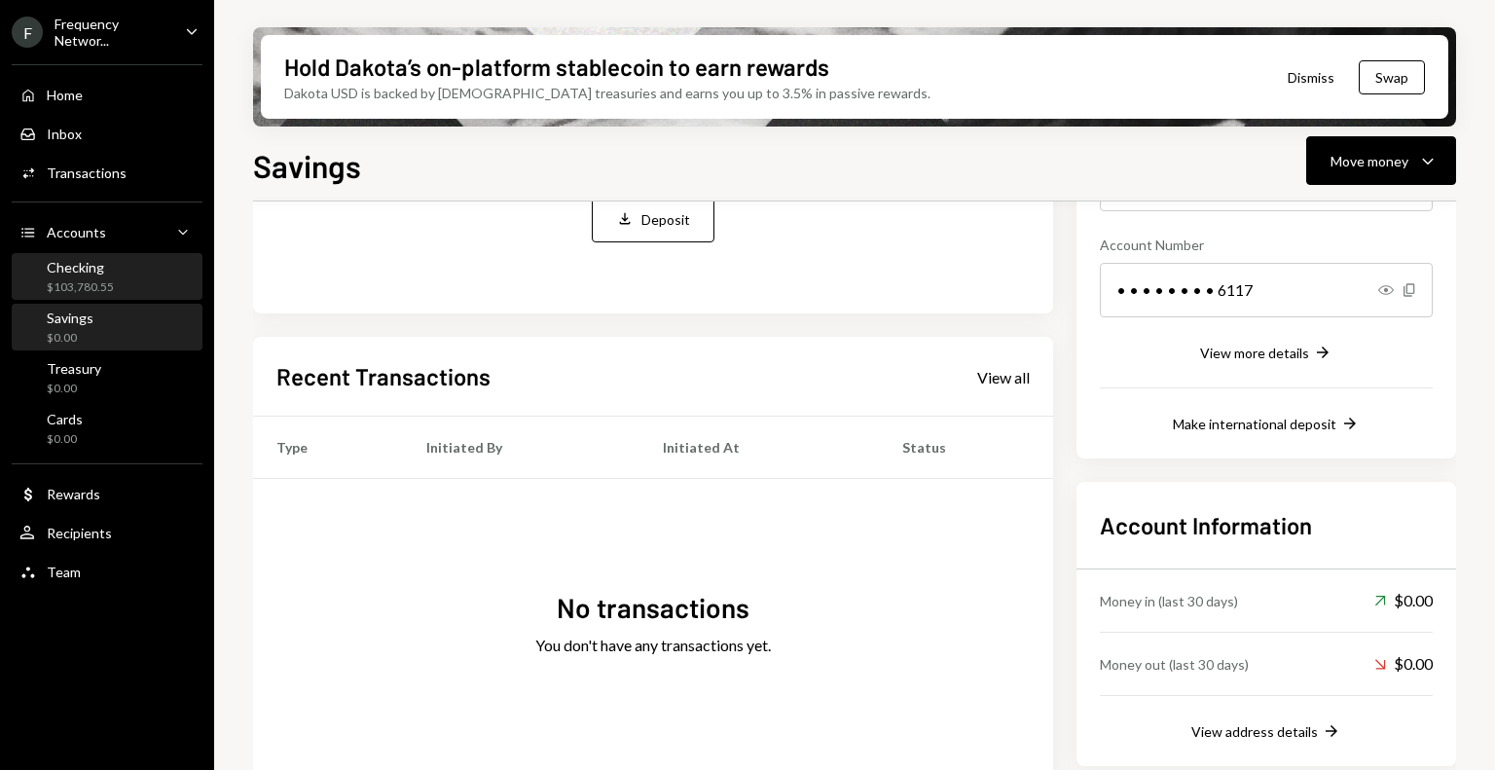
click at [99, 273] on div "Checking" at bounding box center [80, 267] width 67 height 17
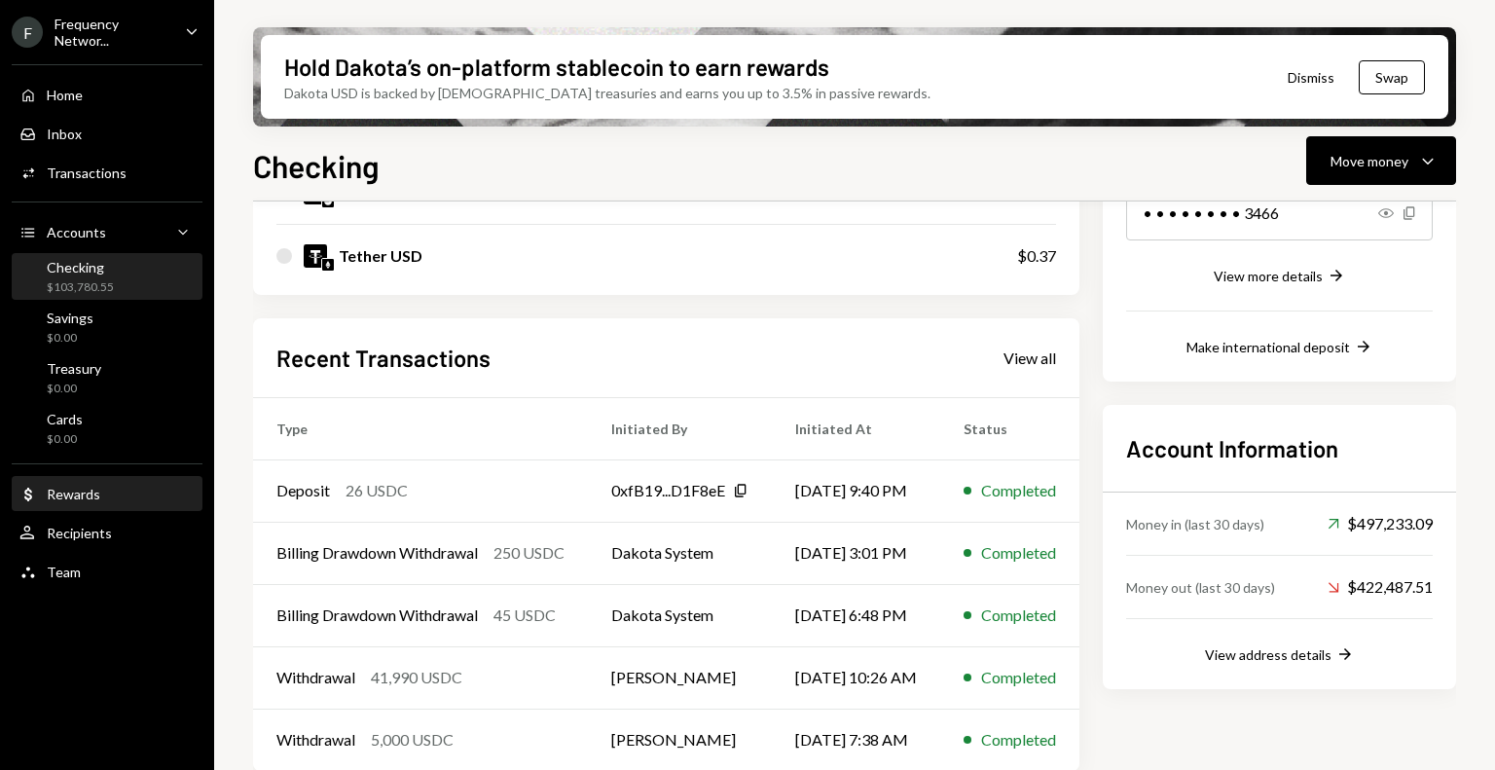
click at [92, 497] on div "Rewards" at bounding box center [74, 494] width 54 height 17
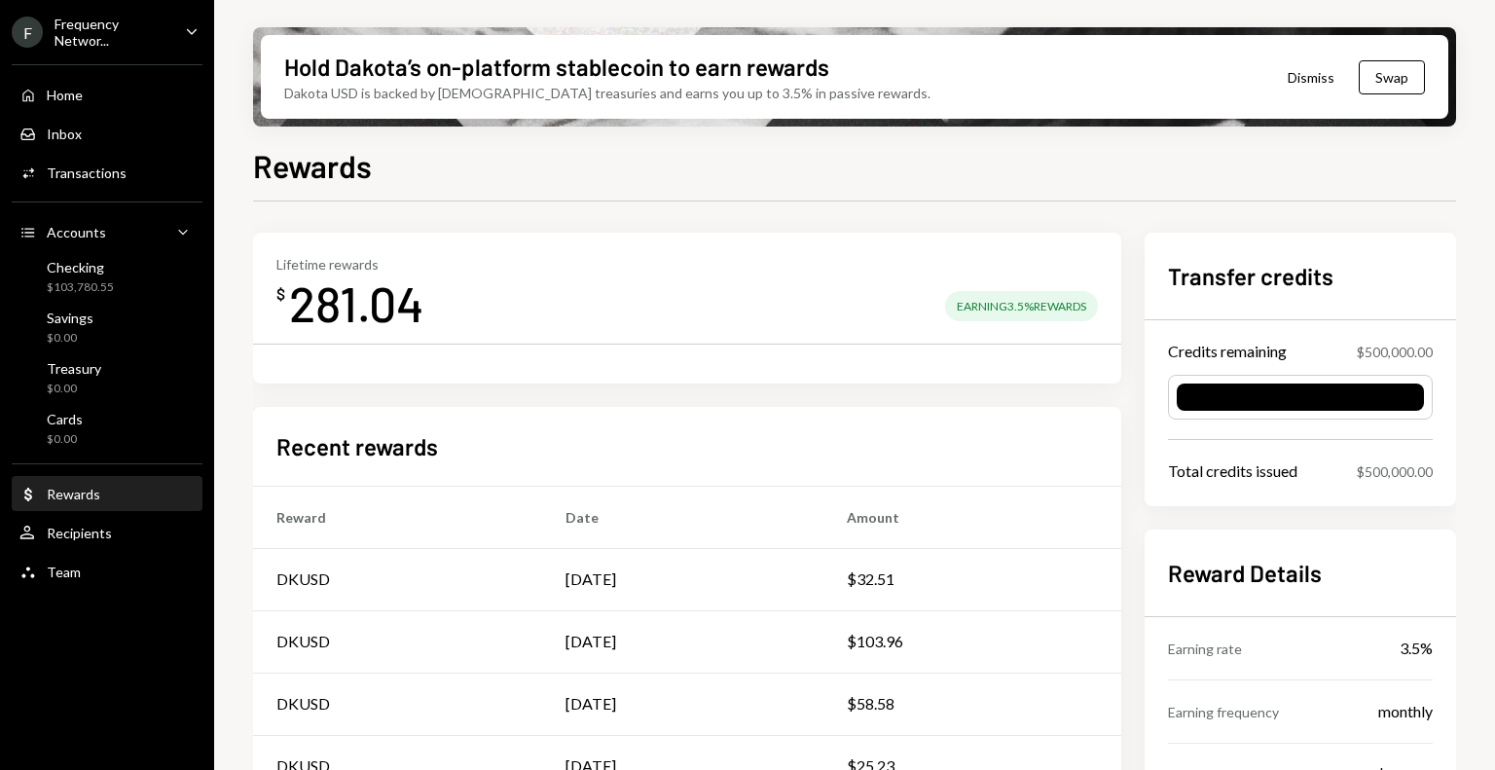
scroll to position [162, 0]
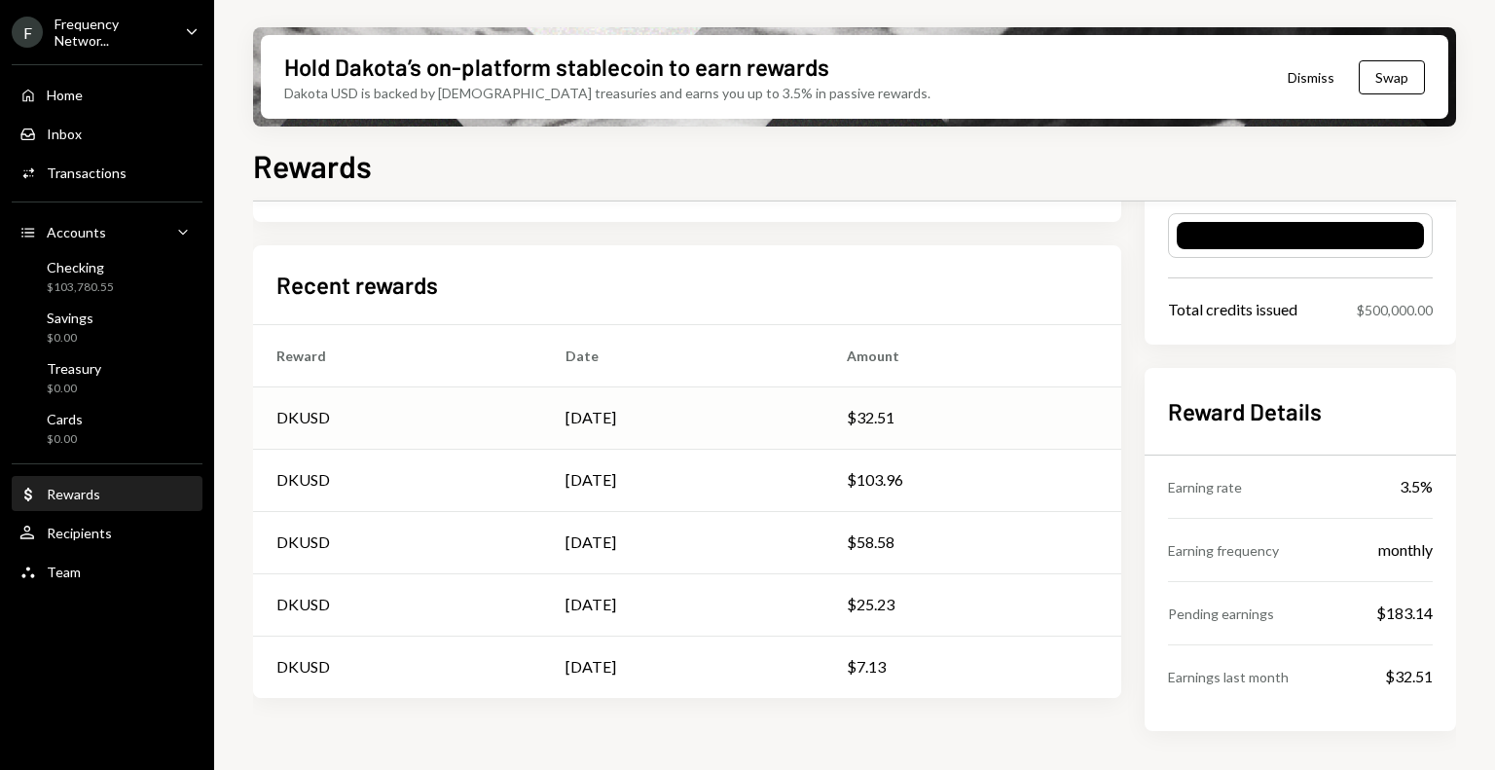
click at [624, 427] on div "Jul 17" at bounding box center [683, 417] width 235 height 23
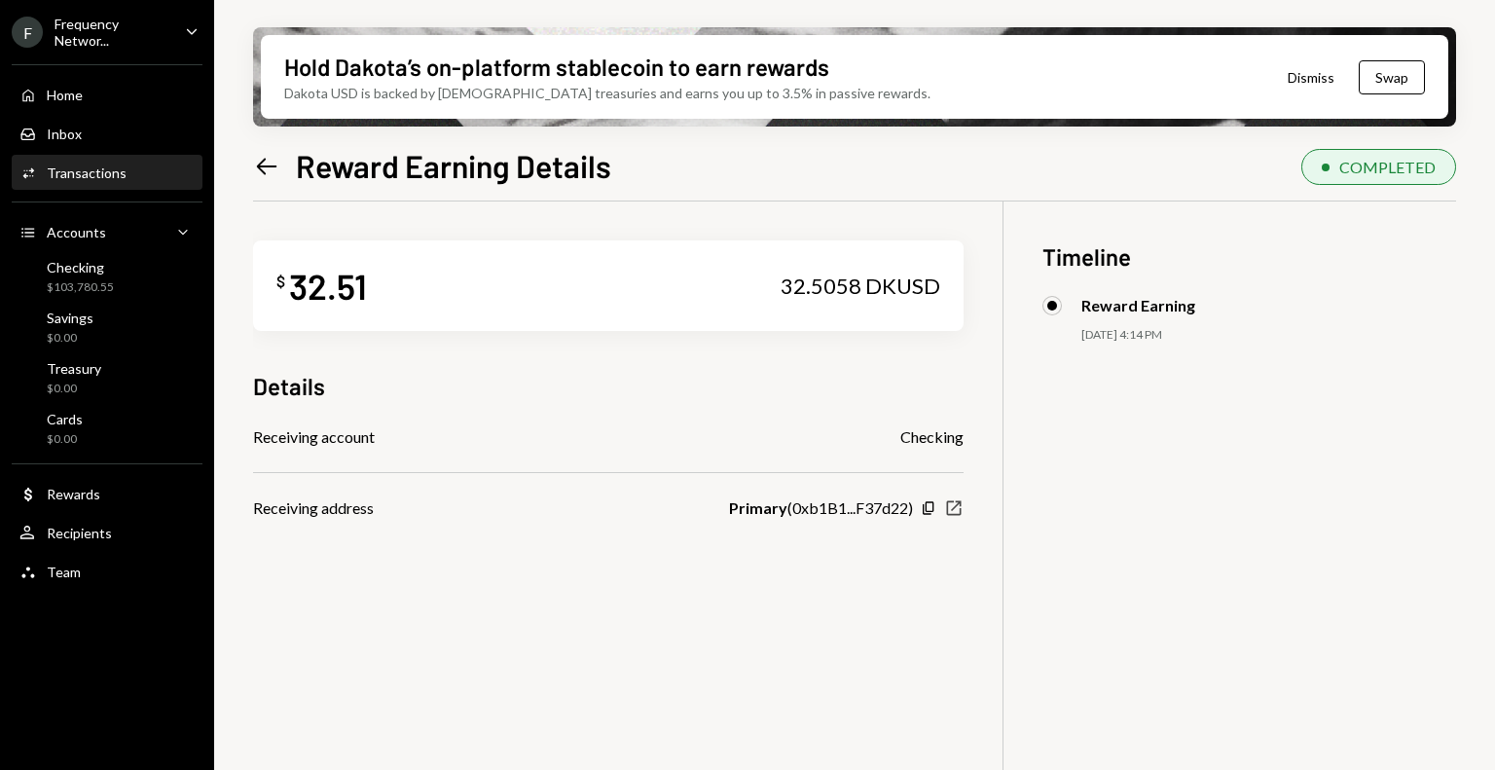
click at [951, 508] on icon "New Window" at bounding box center [953, 507] width 19 height 19
click at [105, 277] on div "Checking $103,780.55" at bounding box center [80, 277] width 67 height 37
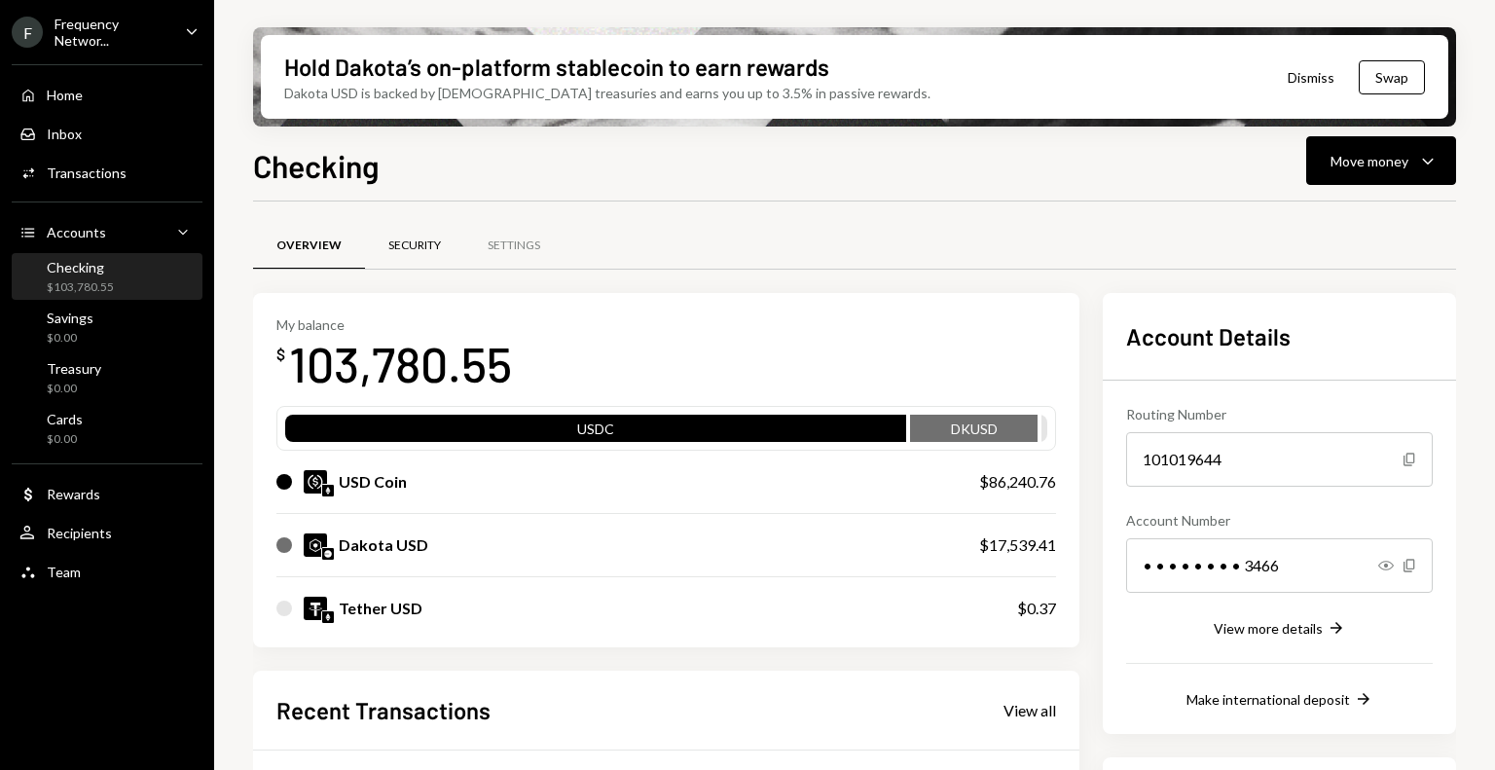
click at [425, 250] on div "Security" at bounding box center [414, 245] width 53 height 17
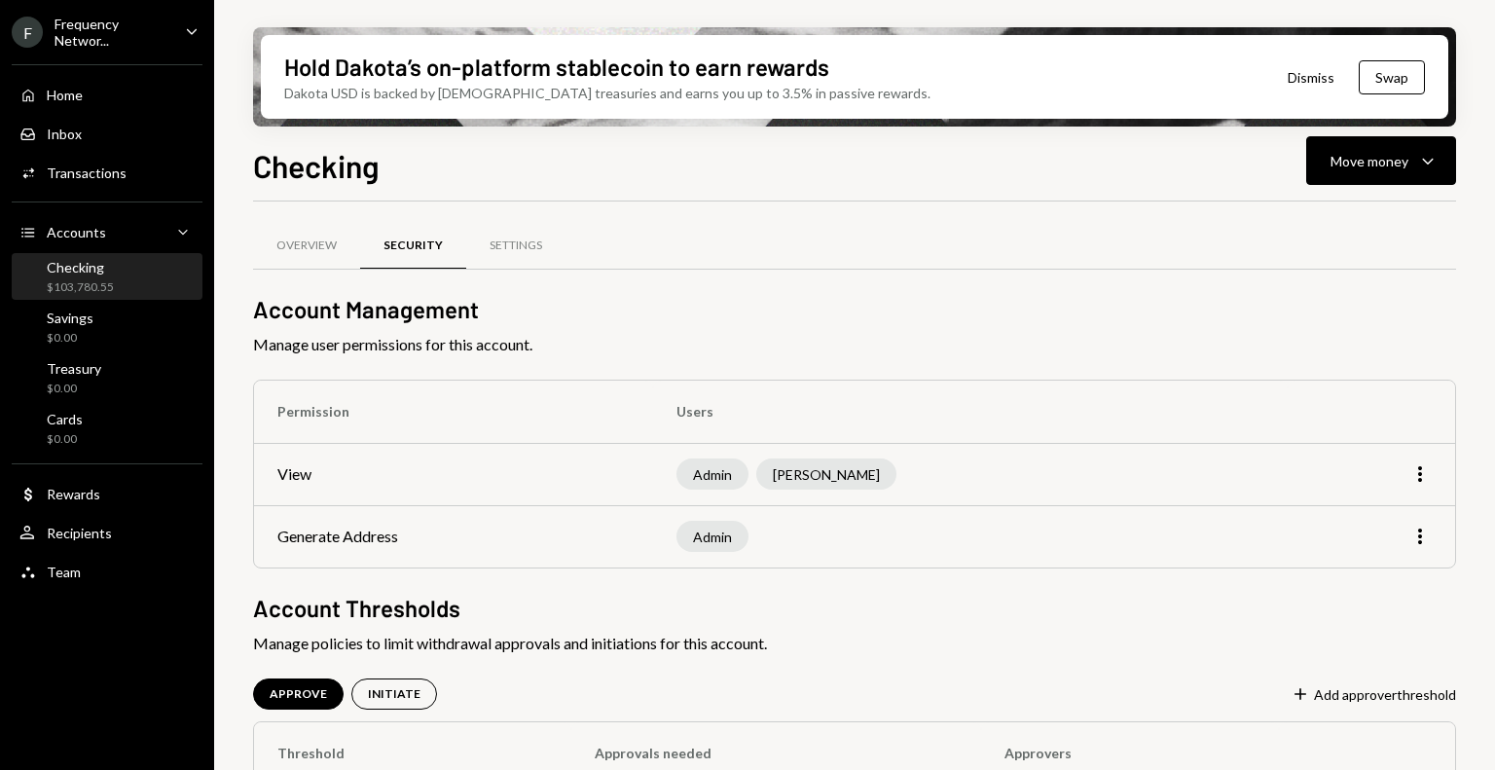
scroll to position [93, 0]
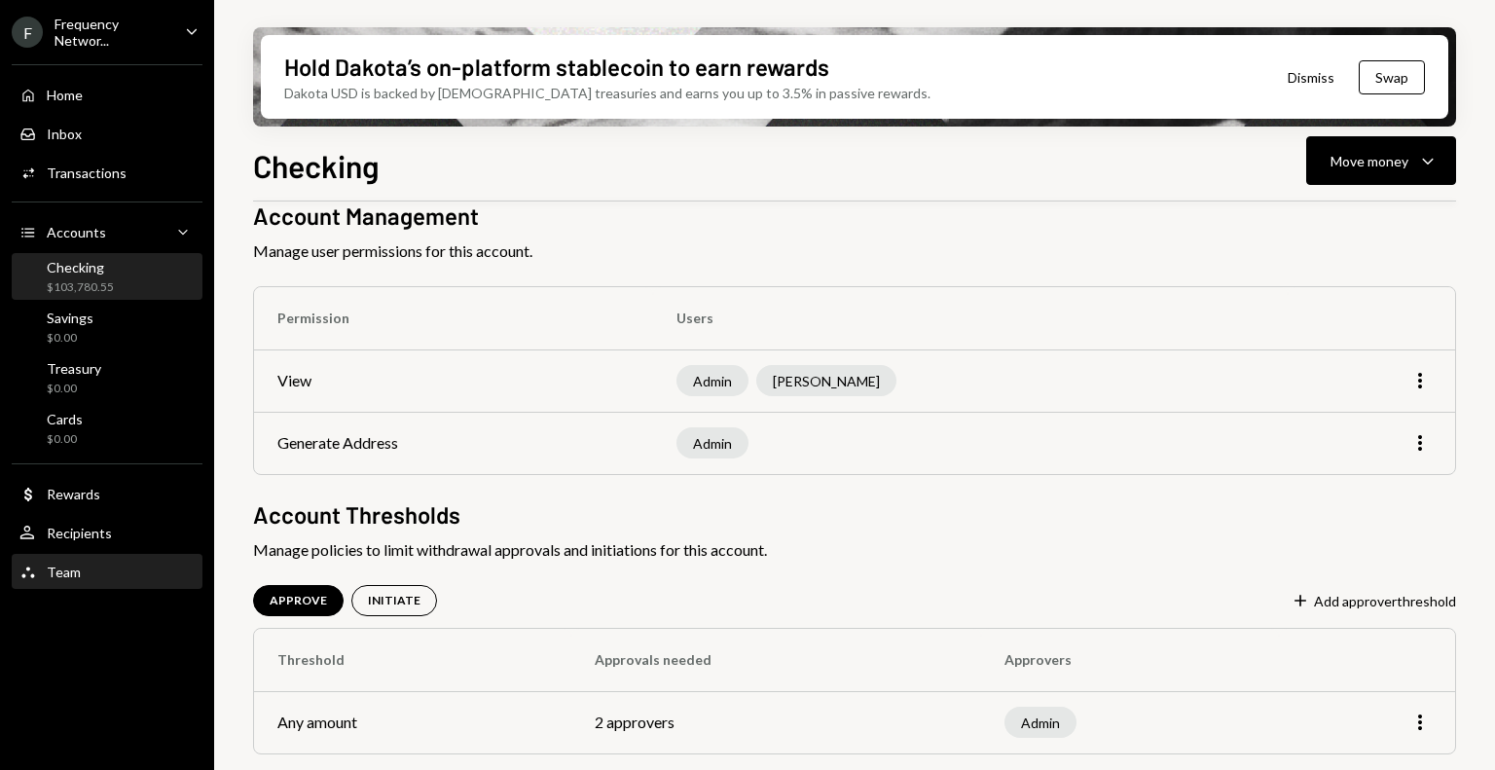
click at [79, 566] on div "Team Team" at bounding box center [106, 573] width 175 height 18
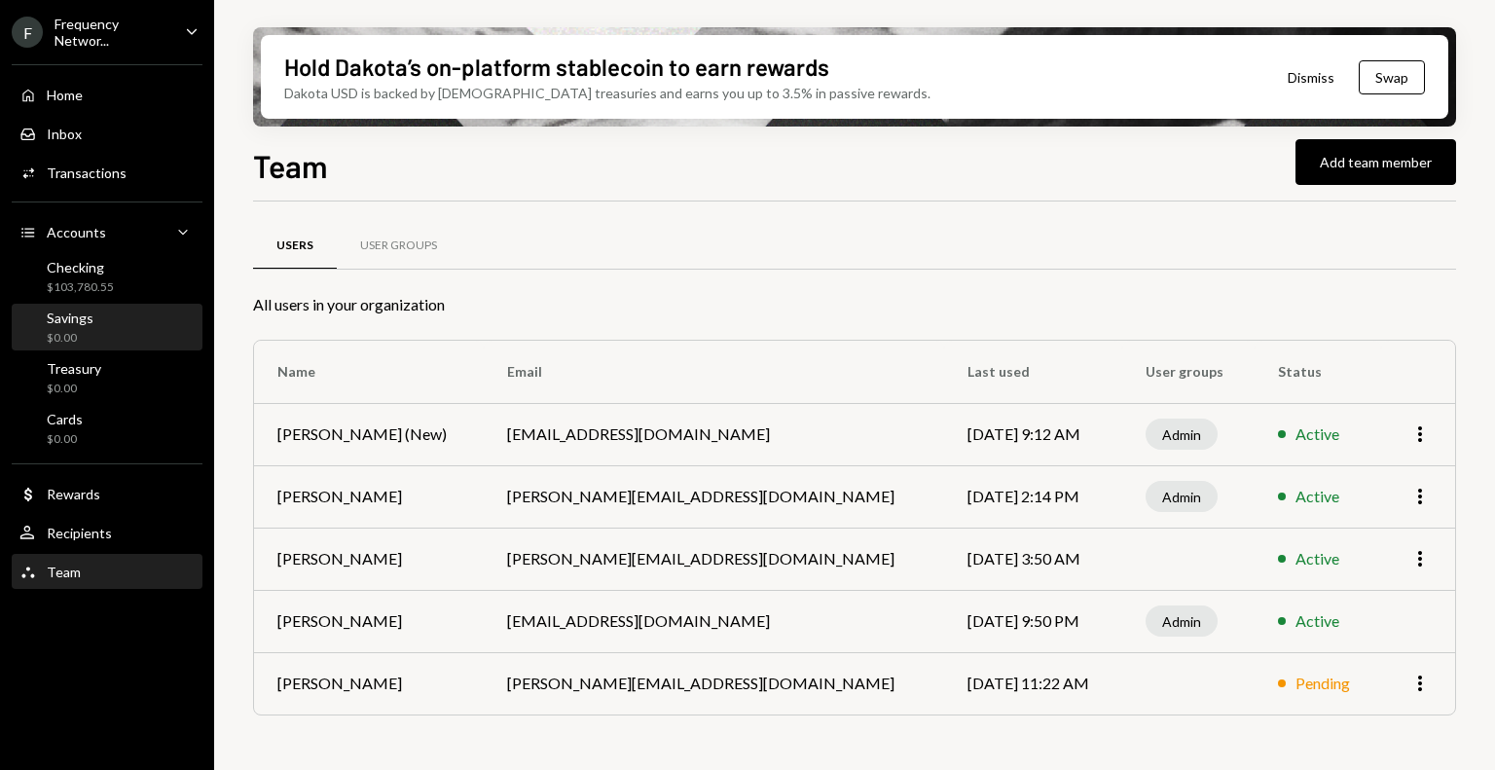
click at [110, 329] on div "Savings $0.00" at bounding box center [106, 328] width 175 height 37
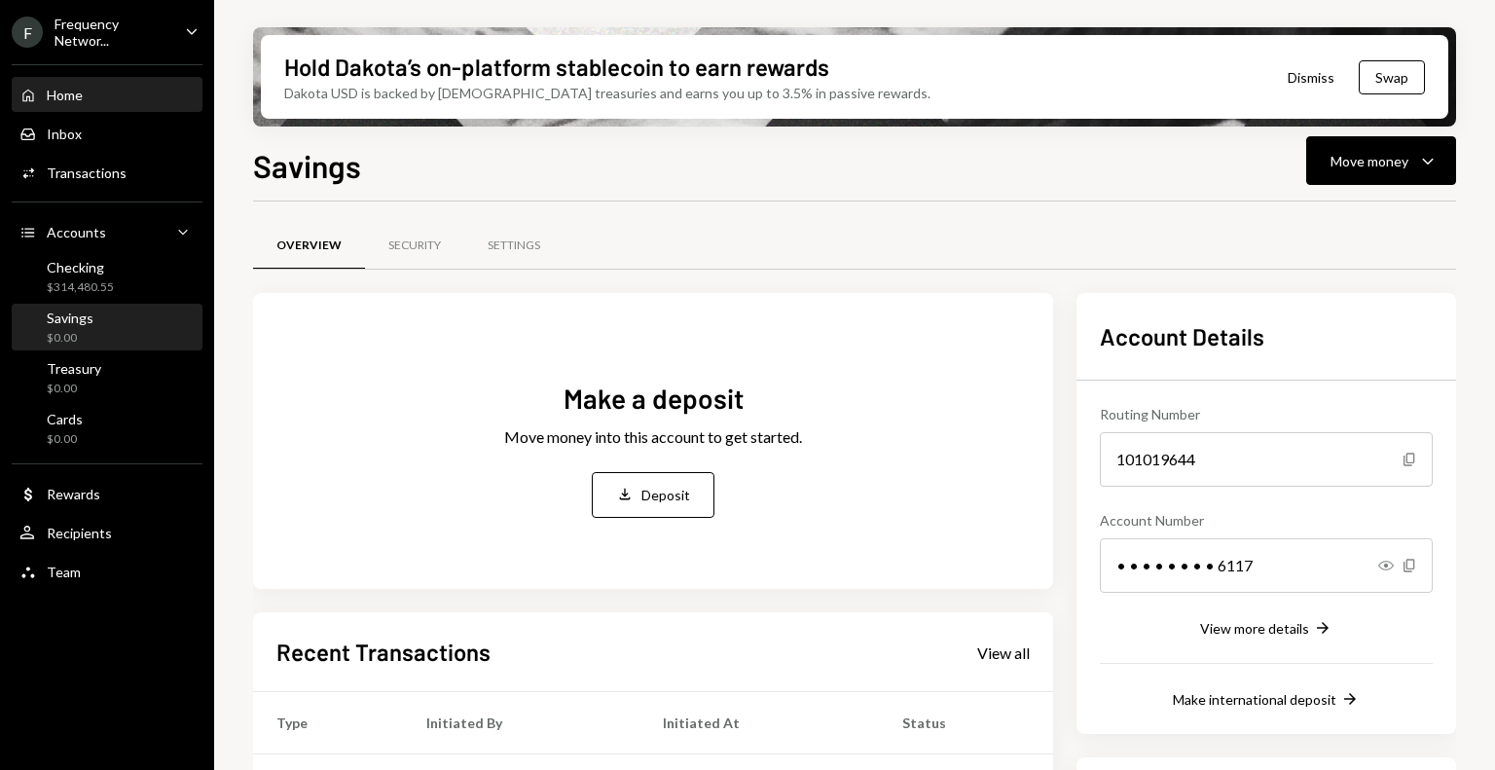
click at [104, 87] on div "Home Home" at bounding box center [106, 96] width 175 height 18
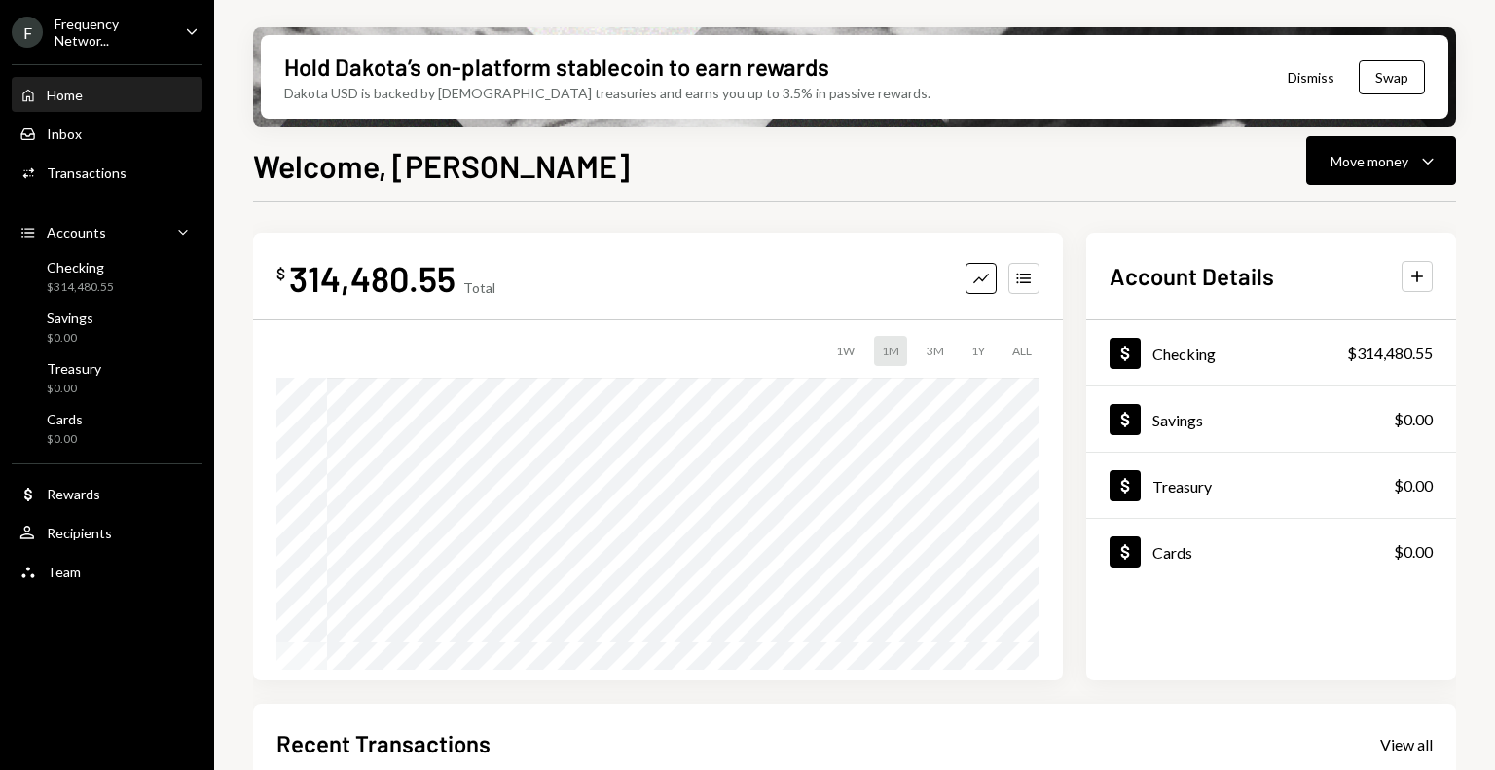
click at [72, 92] on div "Home" at bounding box center [65, 95] width 36 height 17
click at [143, 39] on div "Frequency Networ..." at bounding box center [112, 32] width 115 height 33
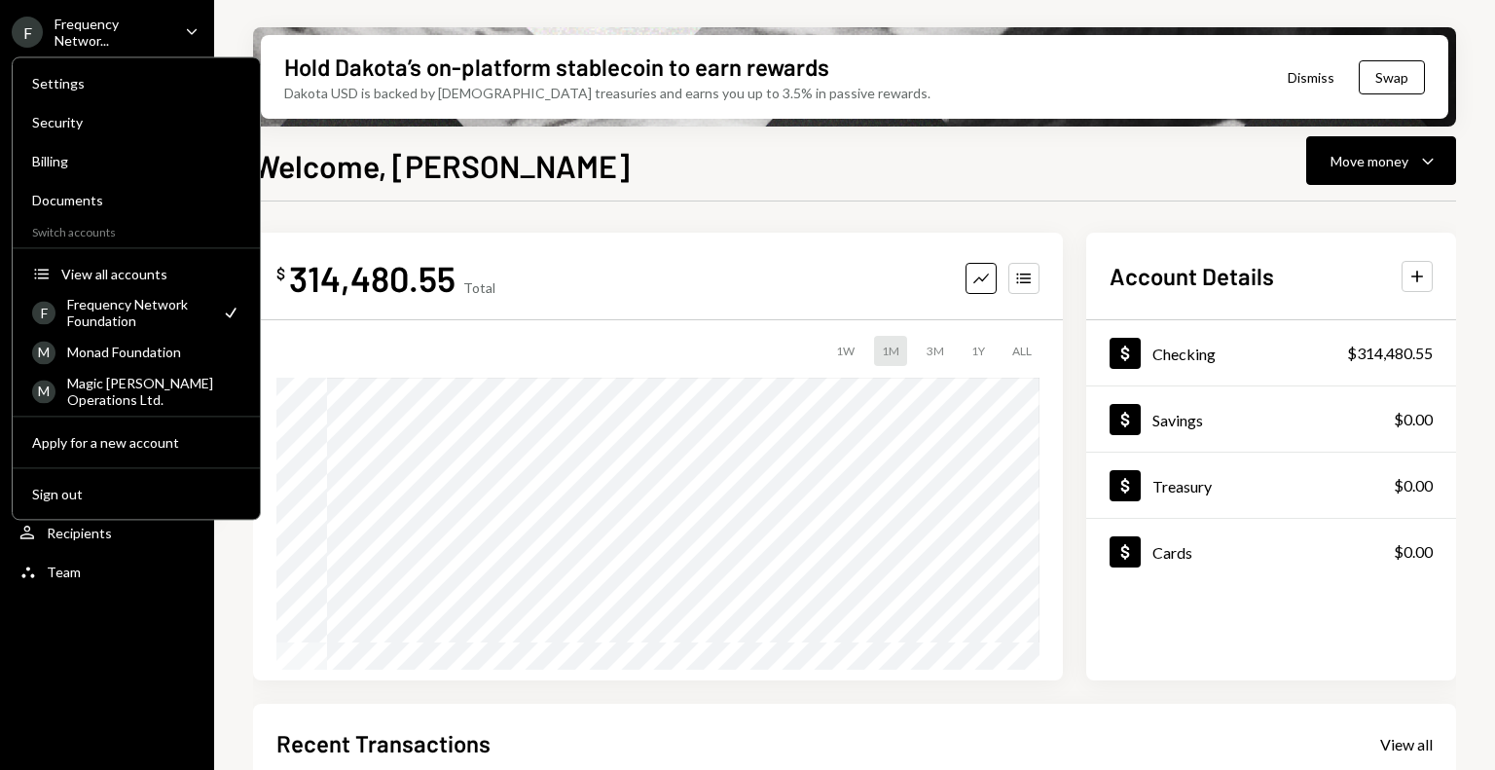
click at [143, 39] on div "Frequency Networ..." at bounding box center [112, 32] width 115 height 33
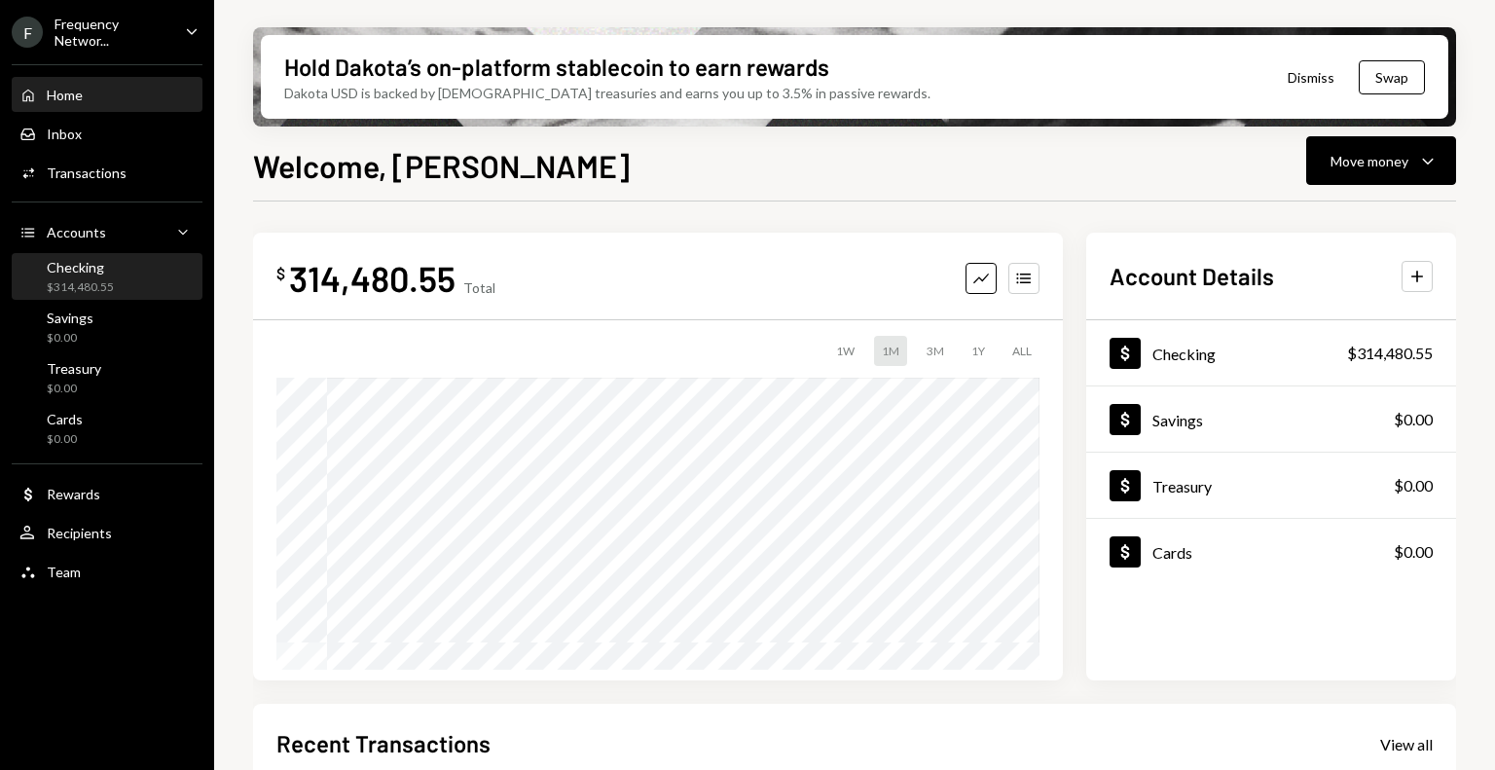
click at [111, 291] on div "$314,480.55" at bounding box center [80, 287] width 67 height 17
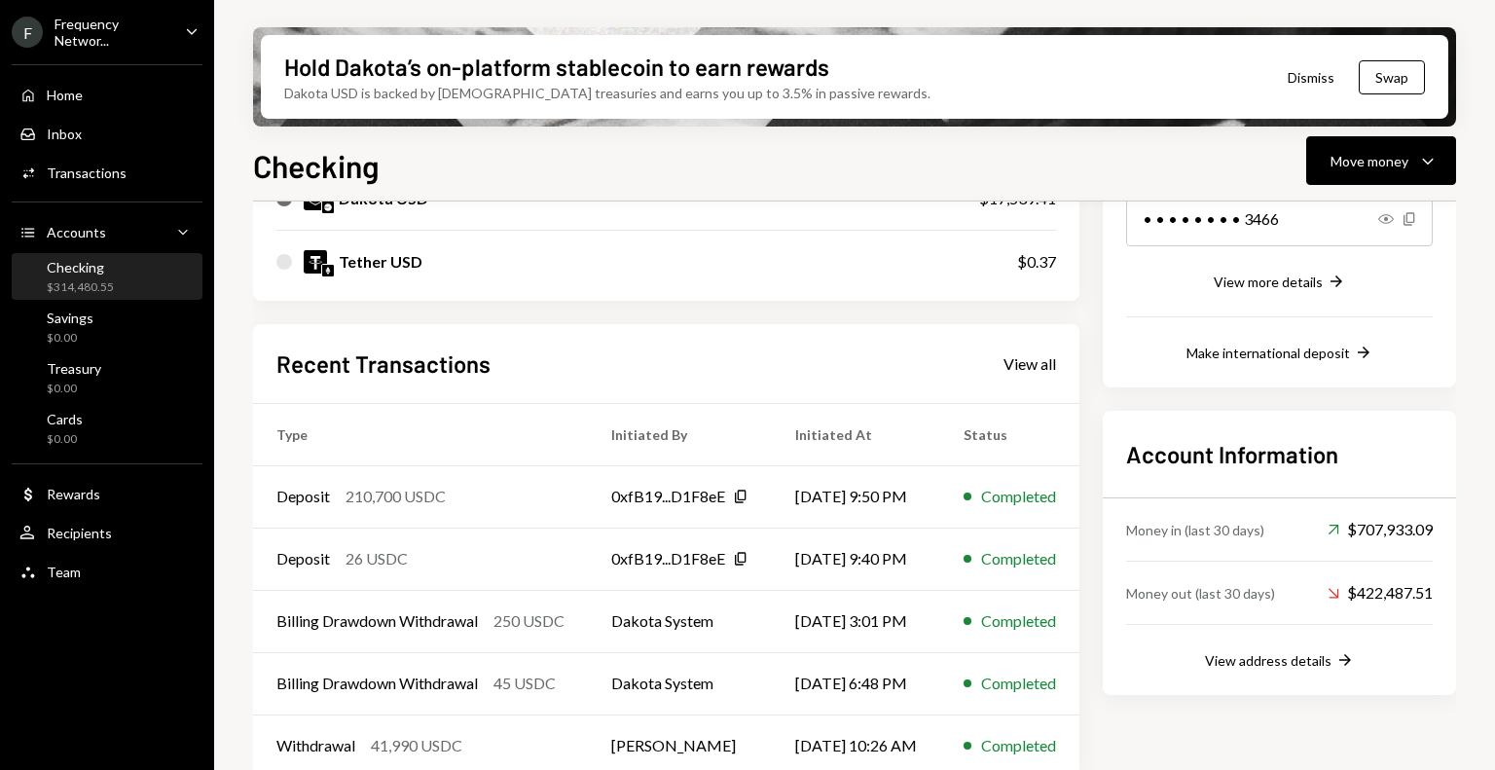
scroll to position [368, 0]
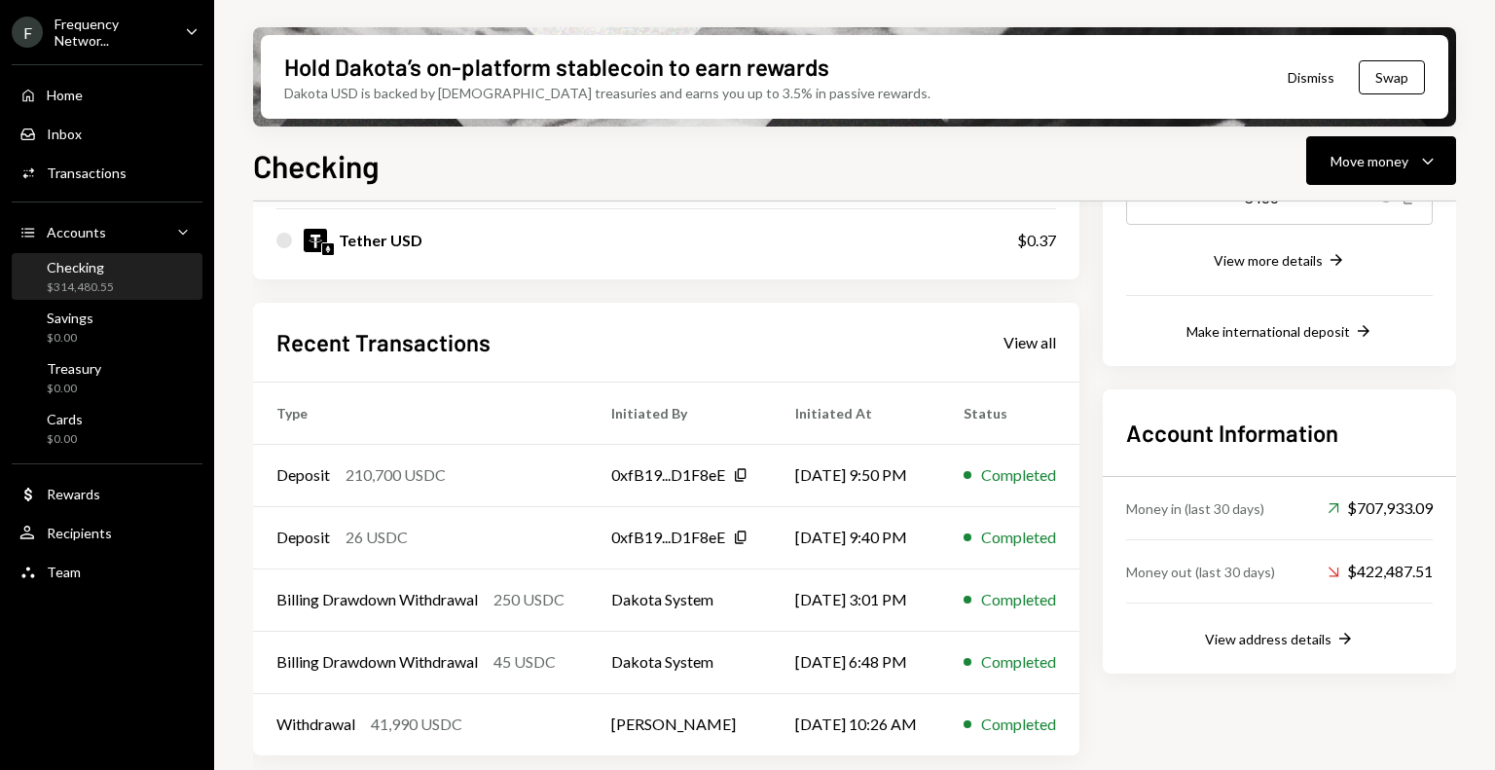
click at [115, 294] on div "Checking $314,480.55" at bounding box center [106, 277] width 175 height 37
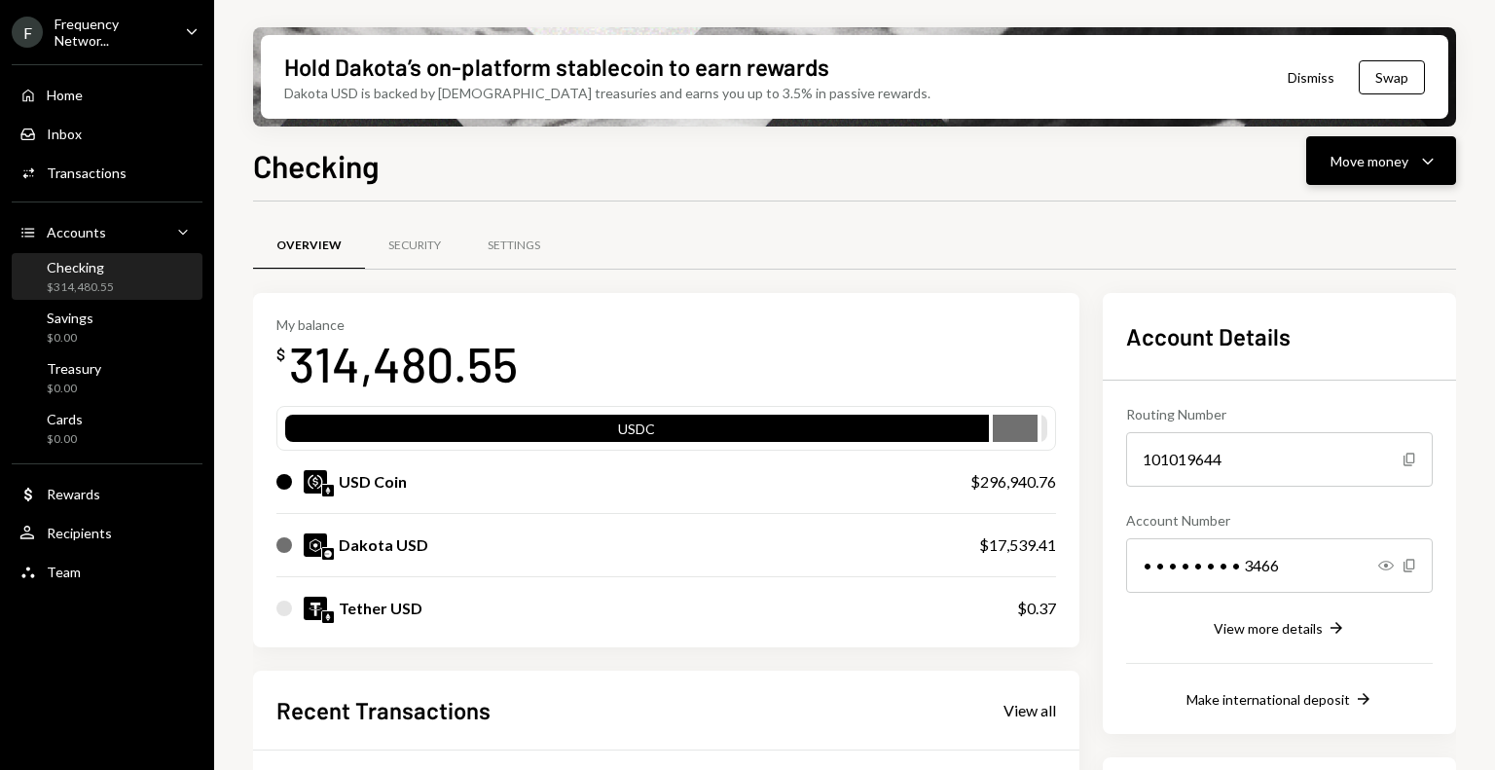
click at [1361, 147] on button "Move money Caret Down" at bounding box center [1381, 160] width 150 height 49
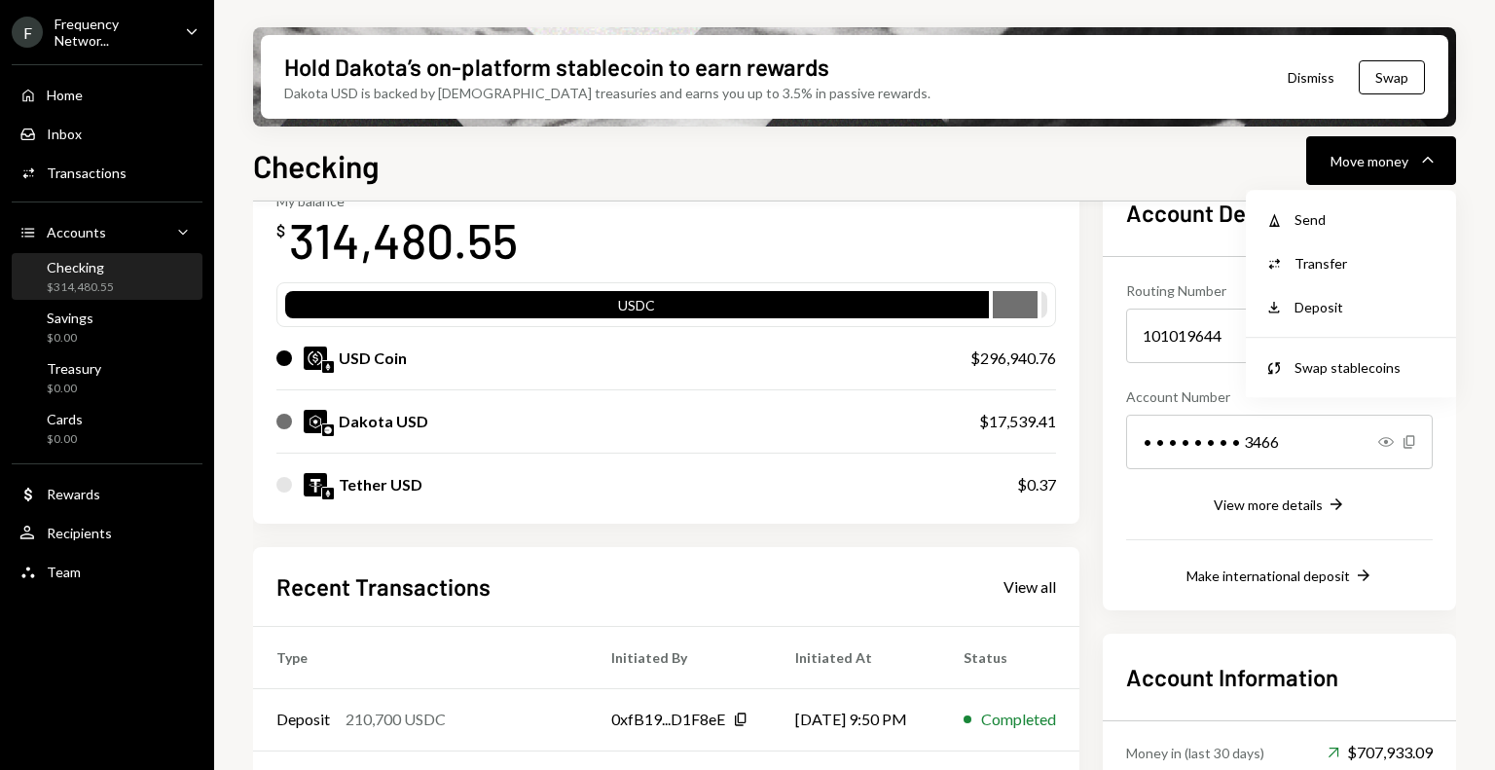
scroll to position [121, 0]
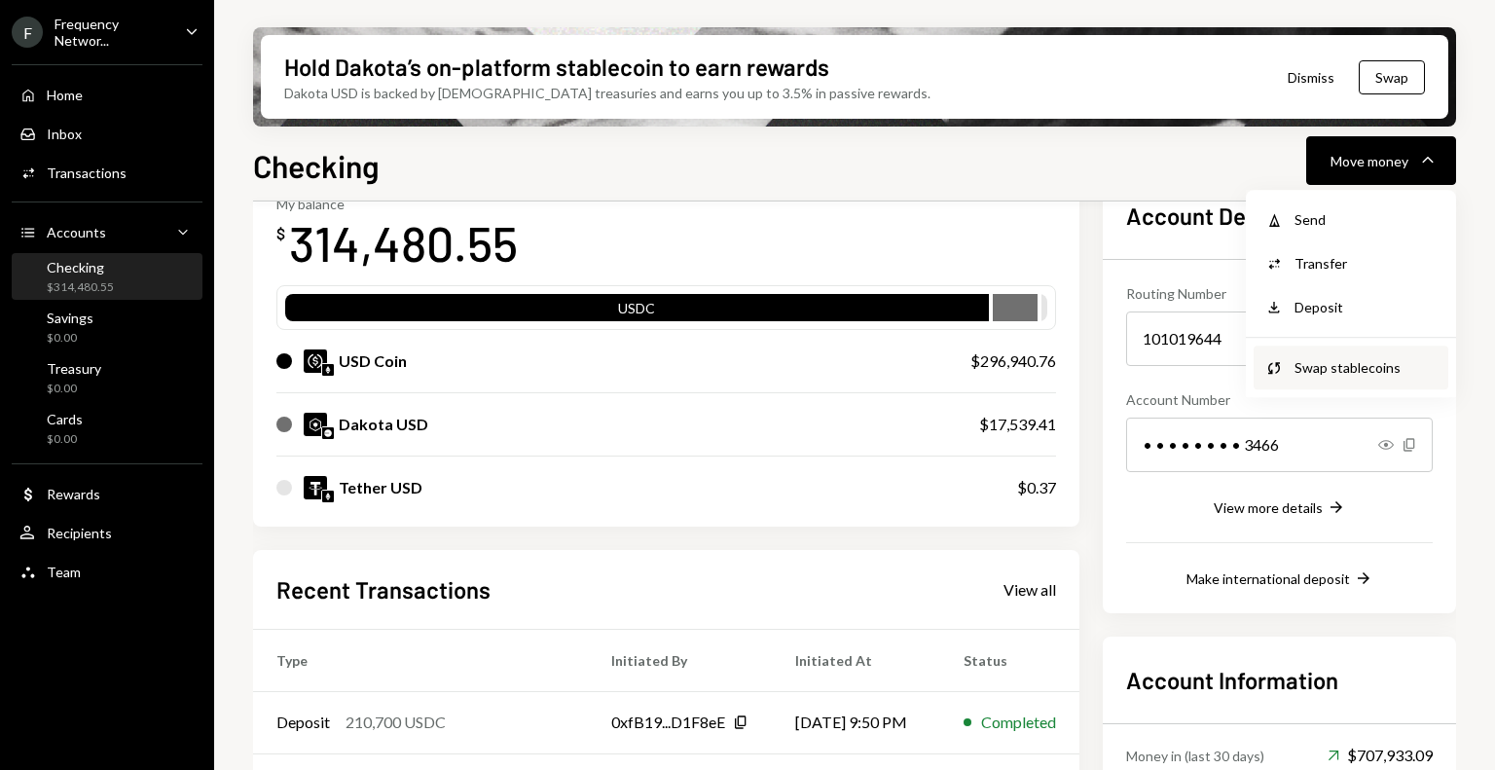
click at [1351, 364] on div "Swap stablecoins" at bounding box center [1366, 367] width 142 height 20
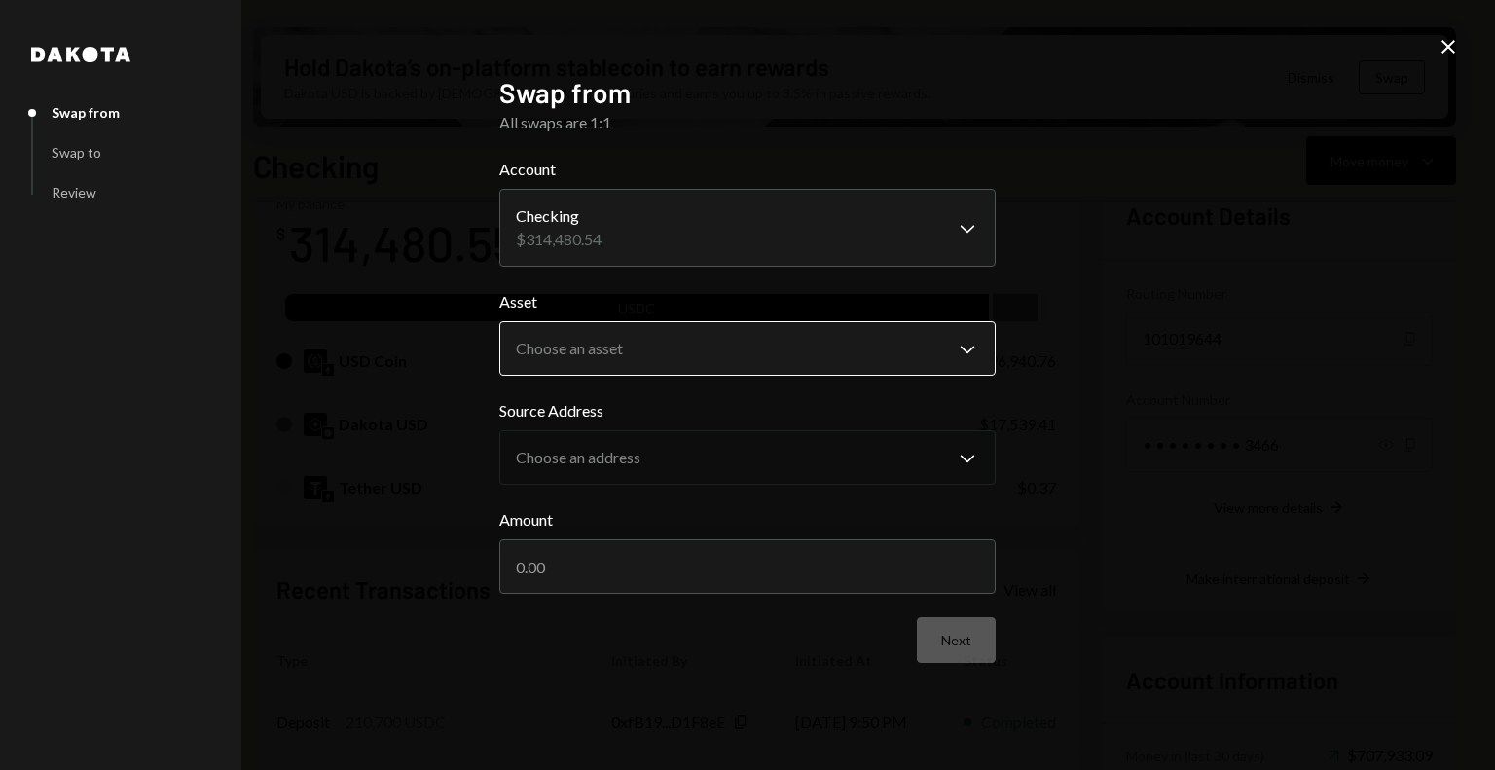
click at [741, 374] on body "F Frequency Networ... Caret Down Home Home Inbox Inbox Activities Transactions …" at bounding box center [747, 385] width 1495 height 770
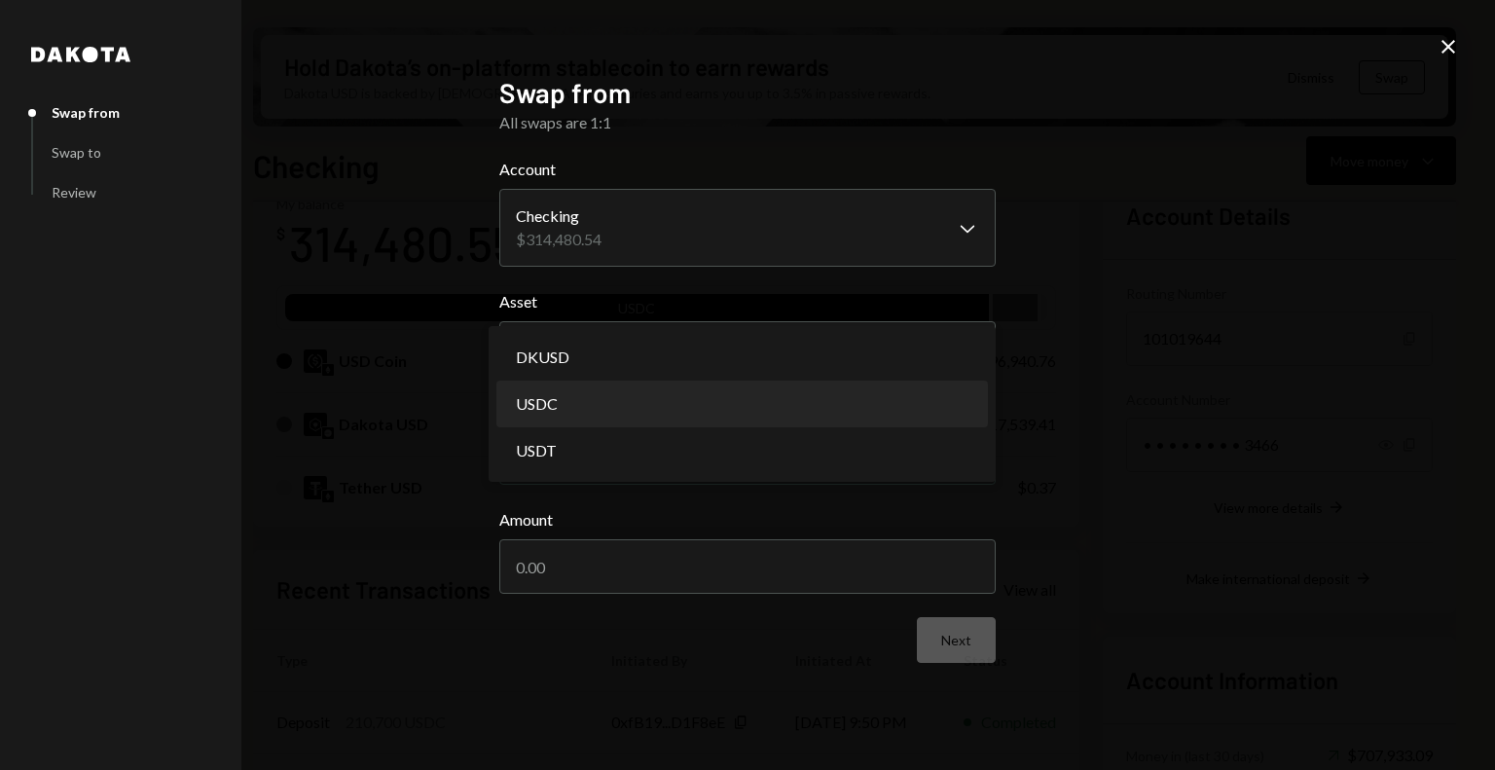
select select "****"
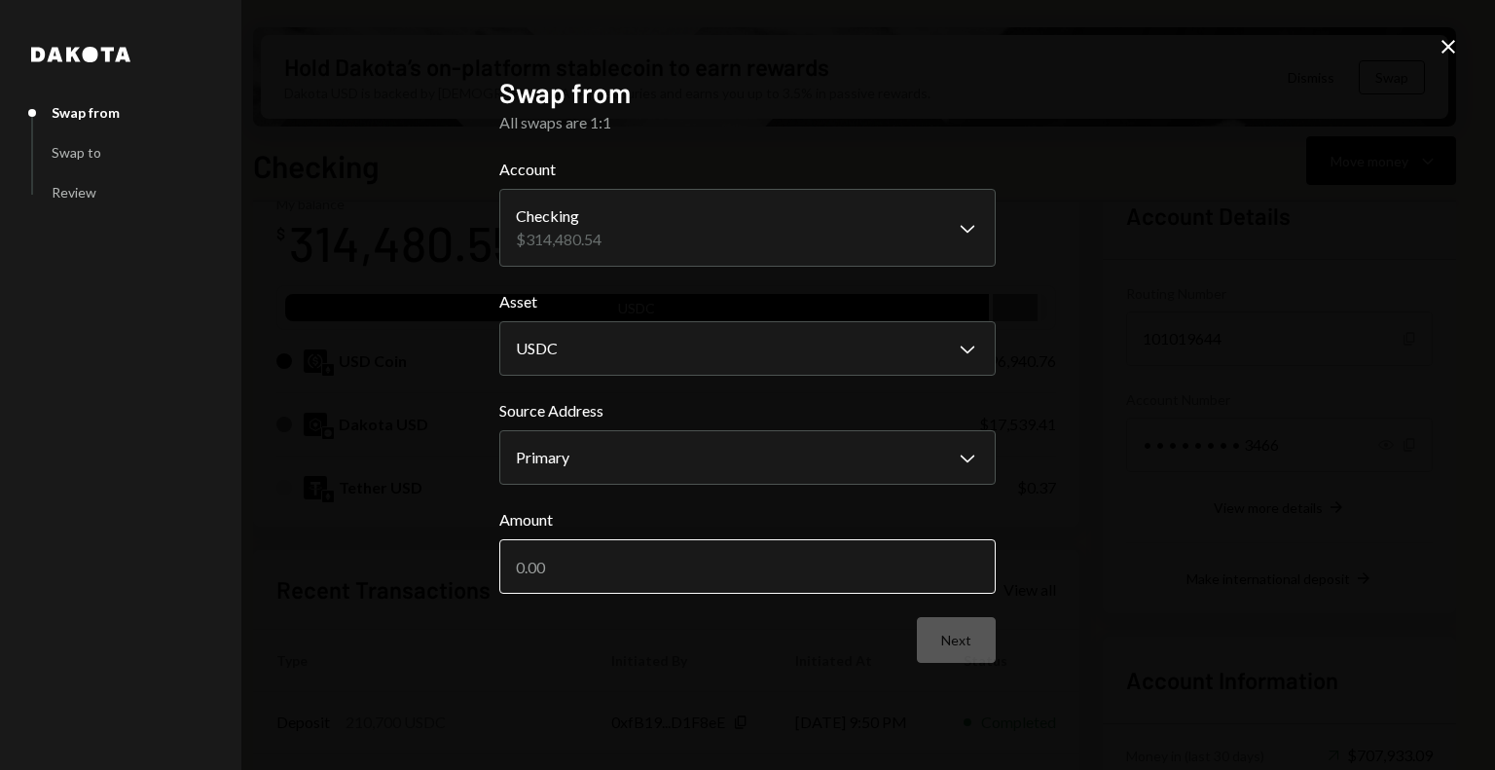
click at [806, 564] on input "Amount" at bounding box center [747, 566] width 496 height 55
click at [1438, 46] on icon "Close" at bounding box center [1448, 46] width 23 height 23
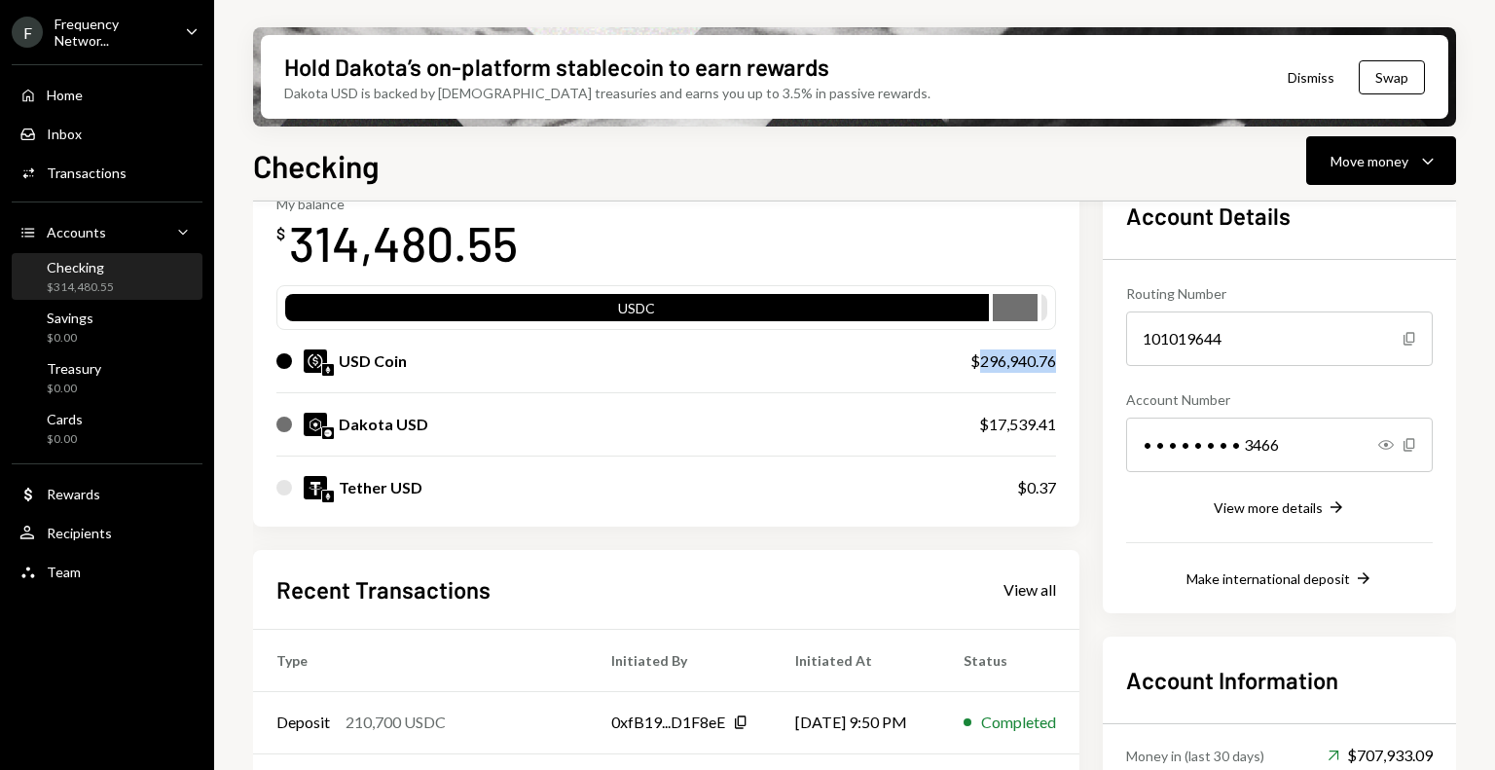
drag, startPoint x: 1082, startPoint y: 358, endPoint x: 1003, endPoint y: 353, distance: 80.0
click at [1003, 353] on div "My balance $ 314,480.55 USDC USD Coin $296,940.76 Dakota USD $17,539.41 Tether …" at bounding box center [666, 349] width 826 height 354
copy div "296,940.76"
click at [997, 373] on div "USD Coin $296,940.76" at bounding box center [666, 361] width 780 height 62
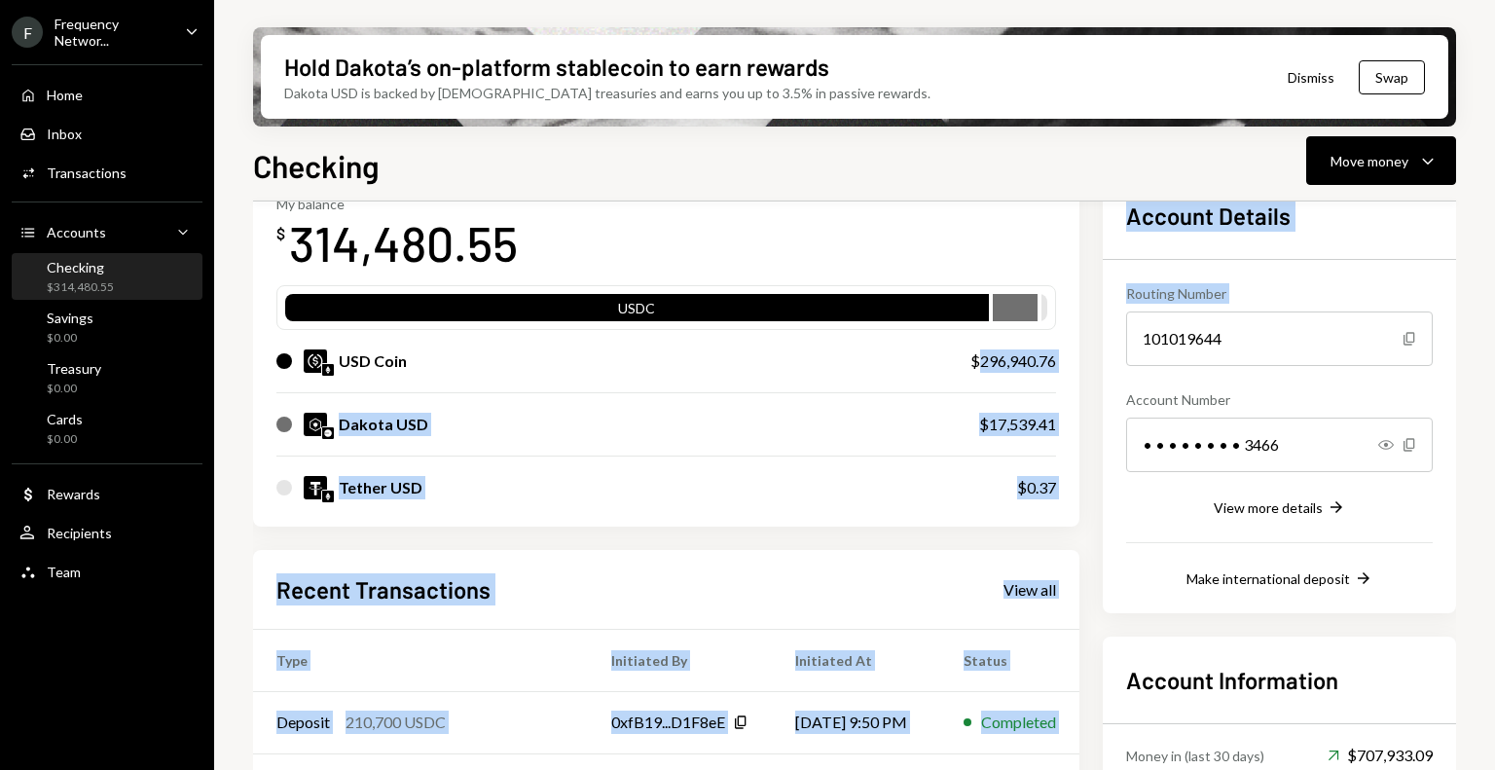
drag, startPoint x: 998, startPoint y: 362, endPoint x: 1149, endPoint y: 347, distance: 151.7
click at [1149, 347] on div "My balance $ 314,480.55 USDC USD Coin $296,940.76 Dakota USD $17,539.41 Tether …" at bounding box center [854, 587] width 1203 height 830
click at [1056, 360] on div "$296,940.76" at bounding box center [1013, 360] width 86 height 23
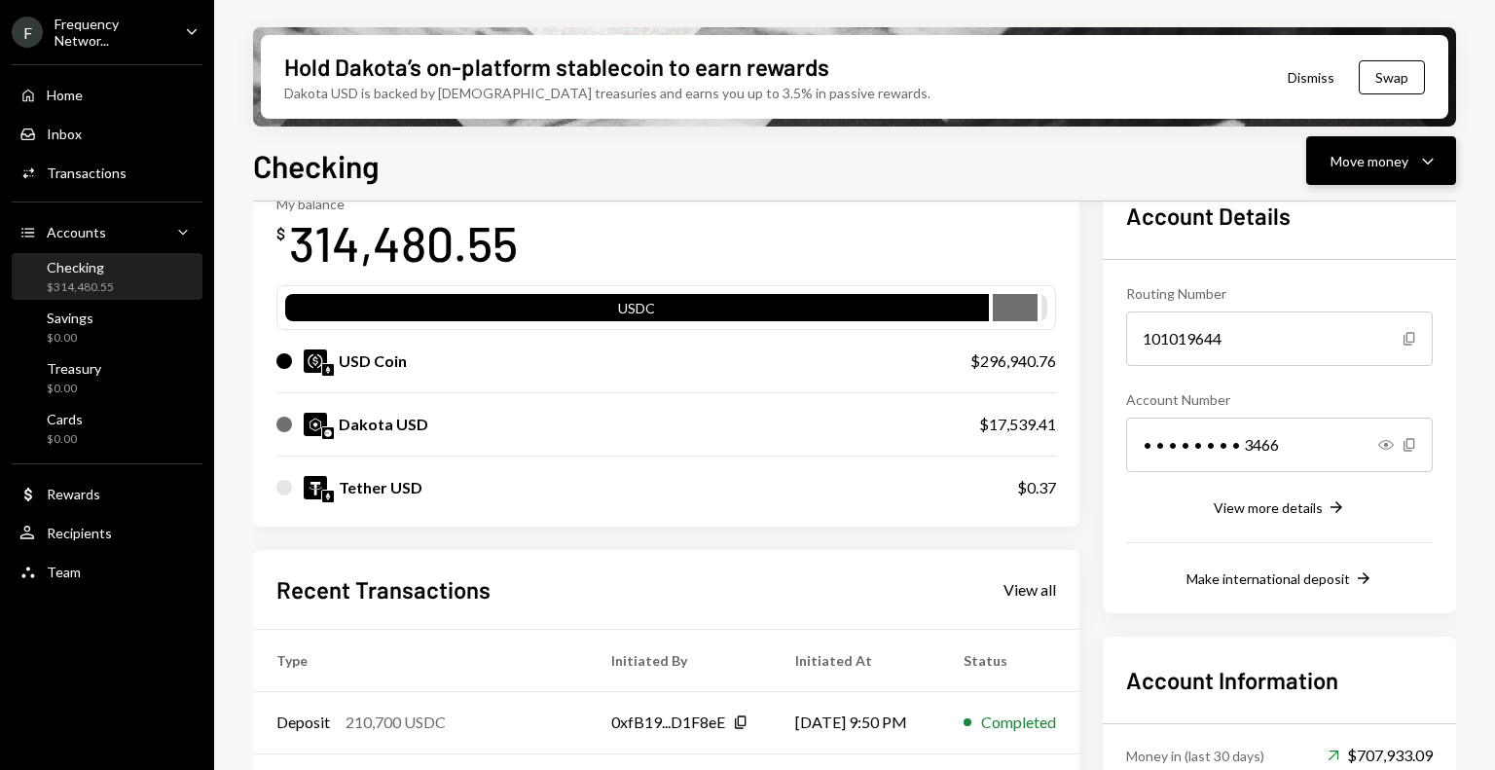
click at [1413, 160] on div "Move money Caret Down" at bounding box center [1381, 160] width 101 height 23
click at [1339, 361] on div "Swap stablecoins" at bounding box center [1366, 367] width 142 height 20
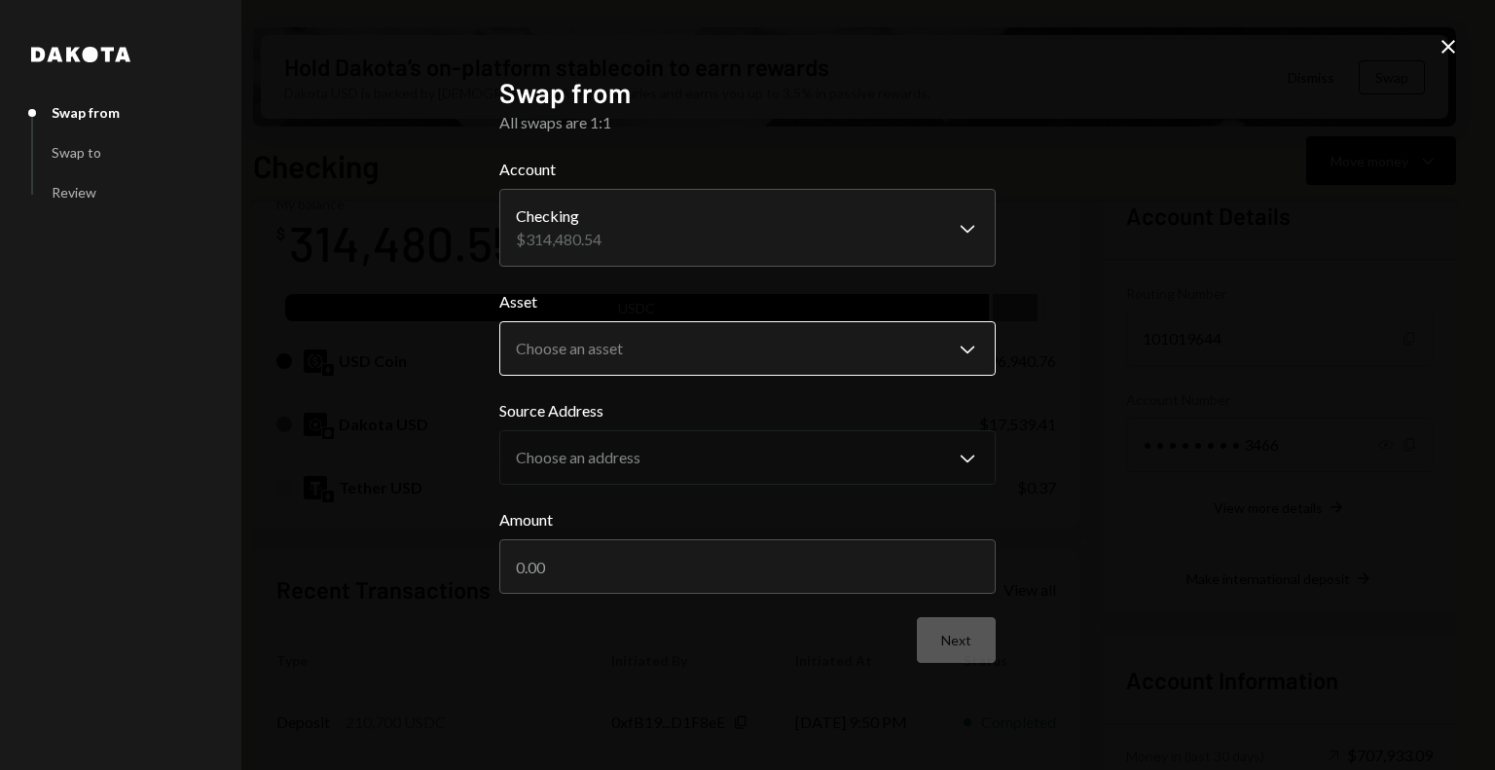
click at [668, 354] on body "F Frequency Networ... Caret Down Home Home Inbox Inbox Activities Transactions …" at bounding box center [747, 385] width 1495 height 770
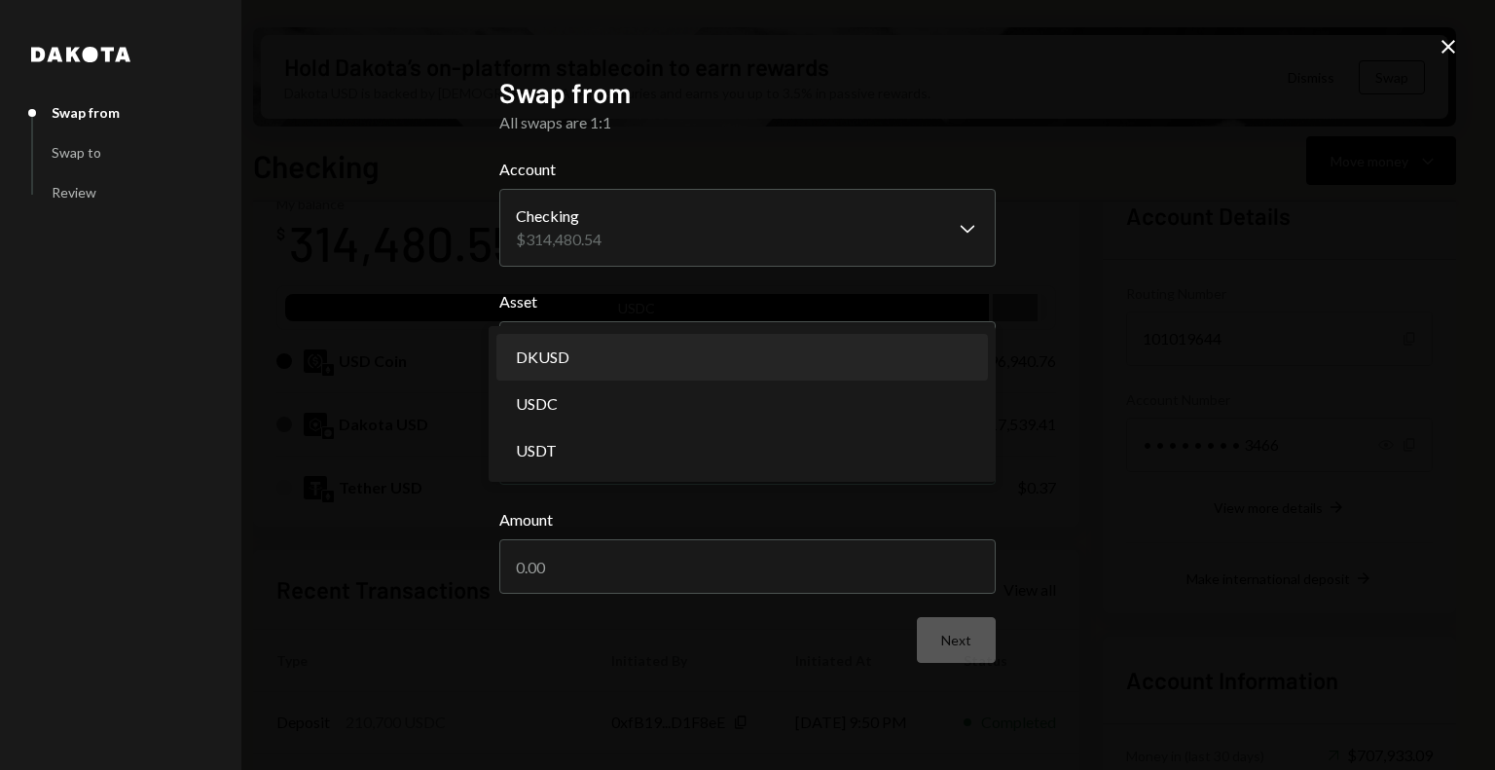
select select "*****"
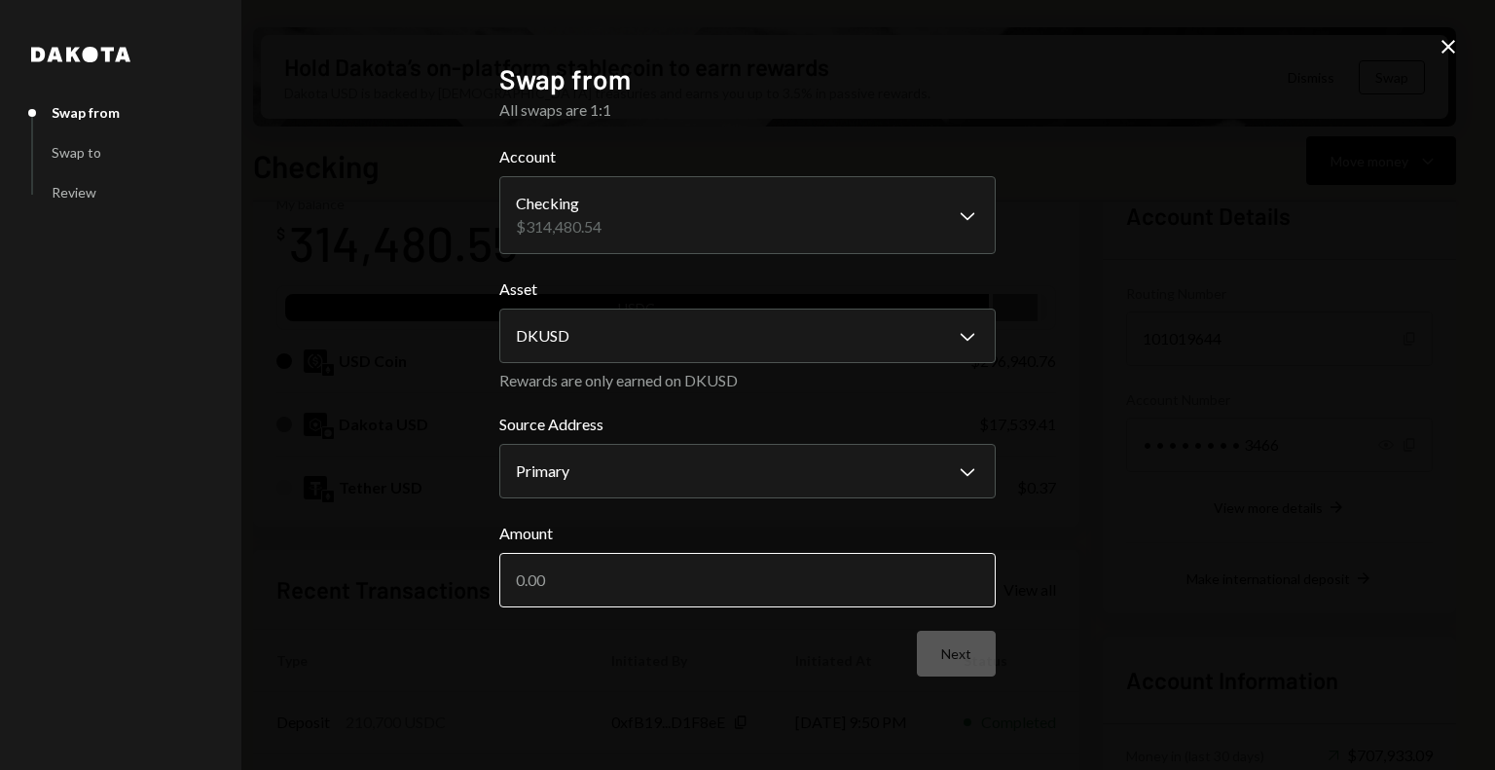
click at [681, 566] on input "Amount" at bounding box center [747, 580] width 496 height 55
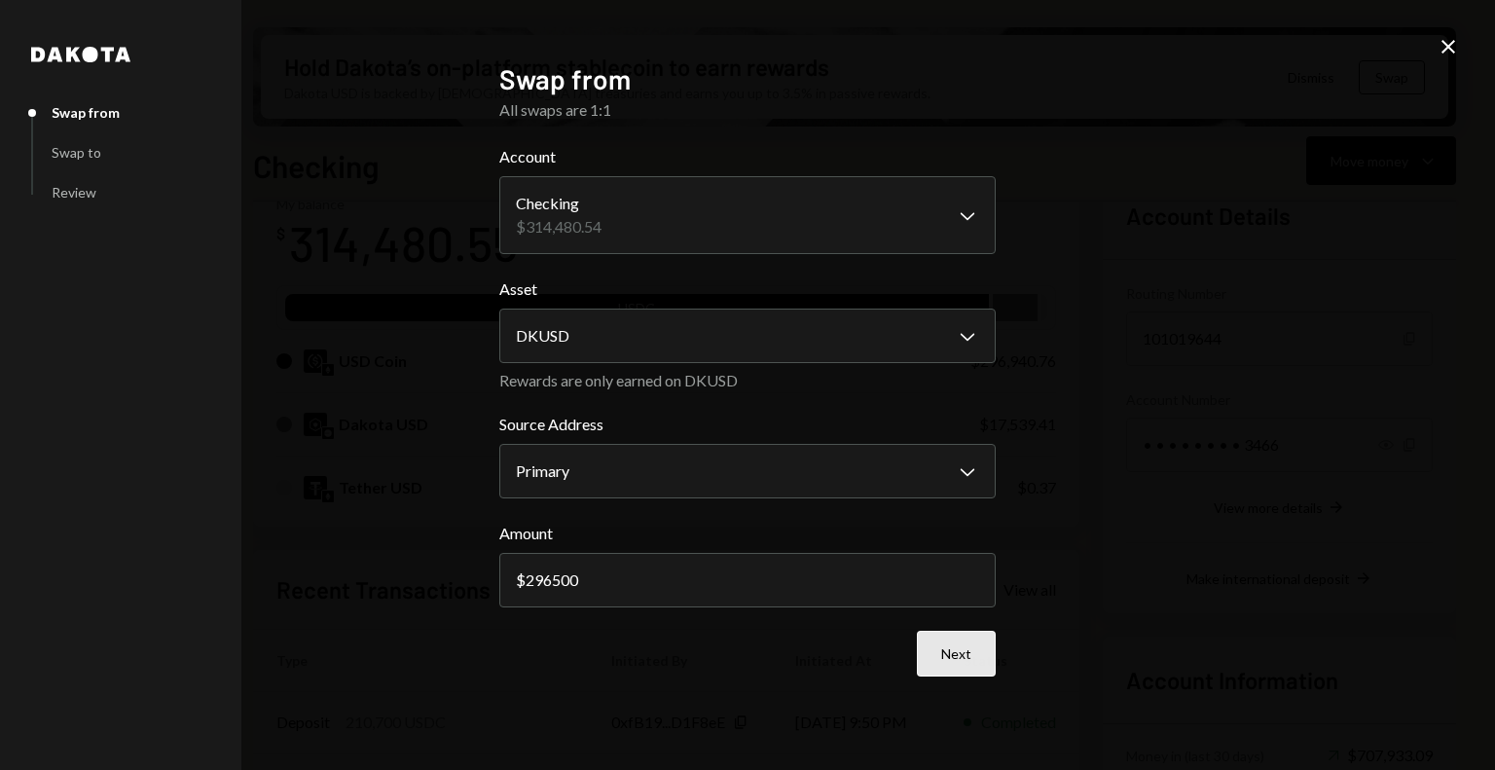
type input "296500"
click at [967, 662] on button "Next" at bounding box center [956, 654] width 79 height 46
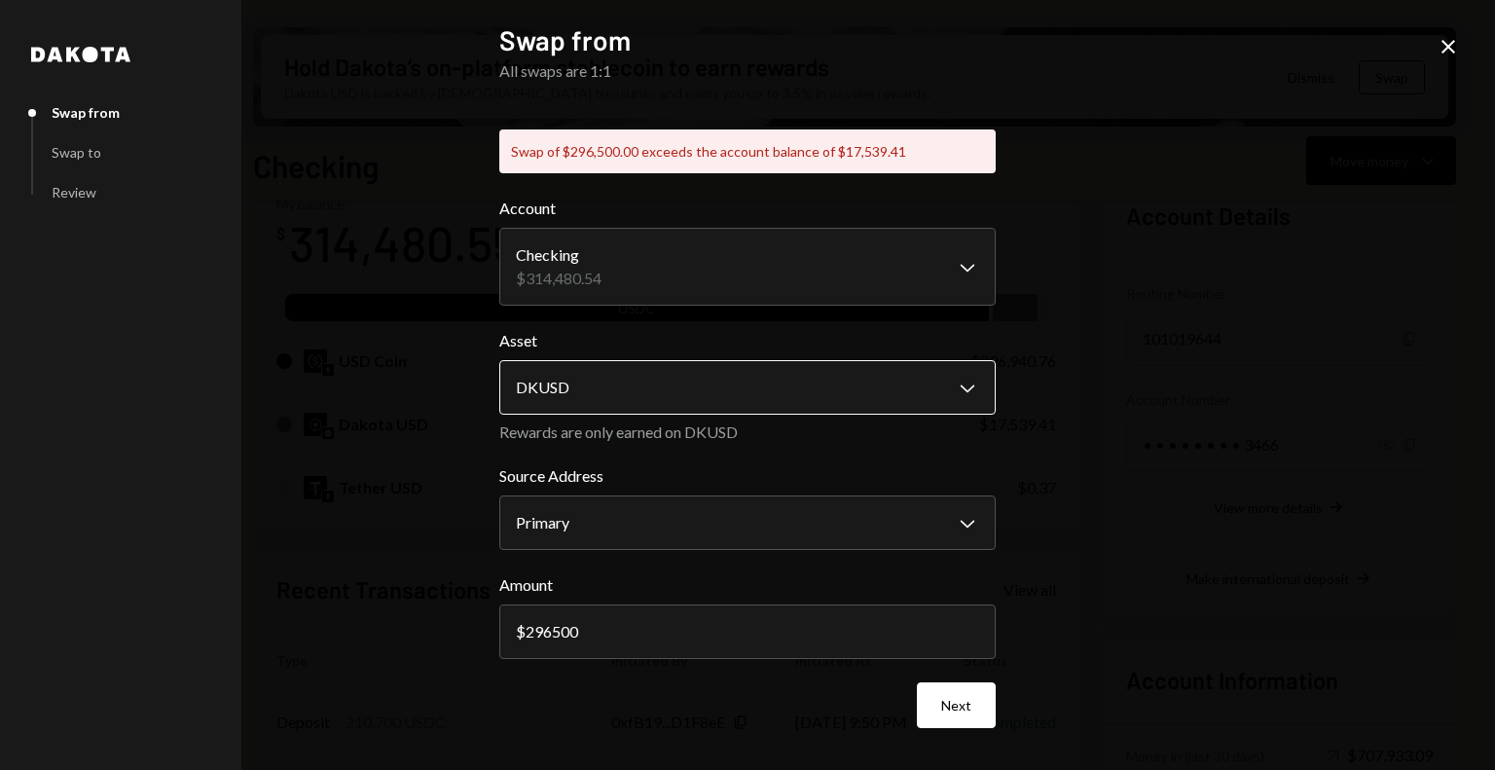
click at [648, 392] on body "F Frequency Networ... Caret Down Home Home Inbox Inbox Activities Transactions …" at bounding box center [747, 385] width 1495 height 770
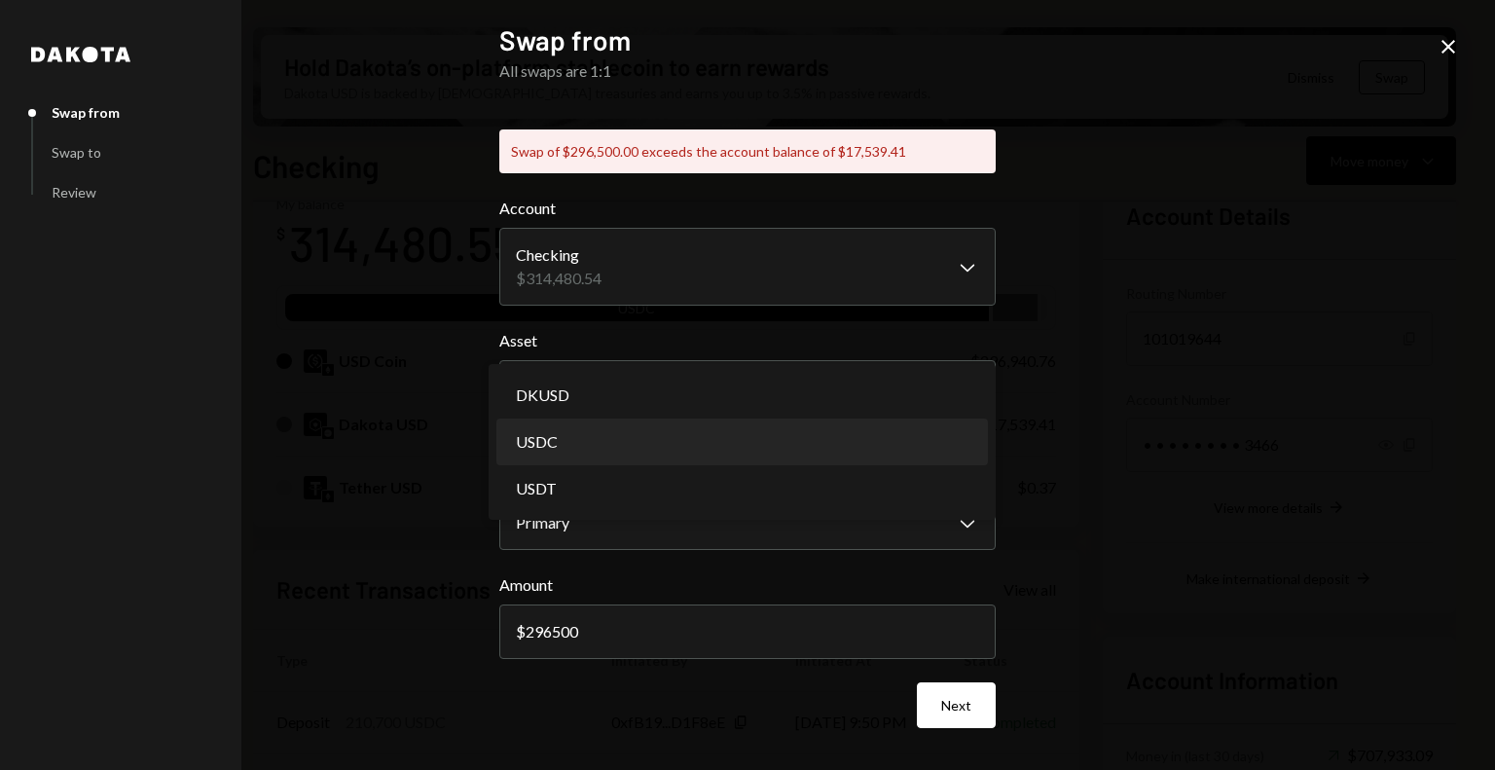
select select "****"
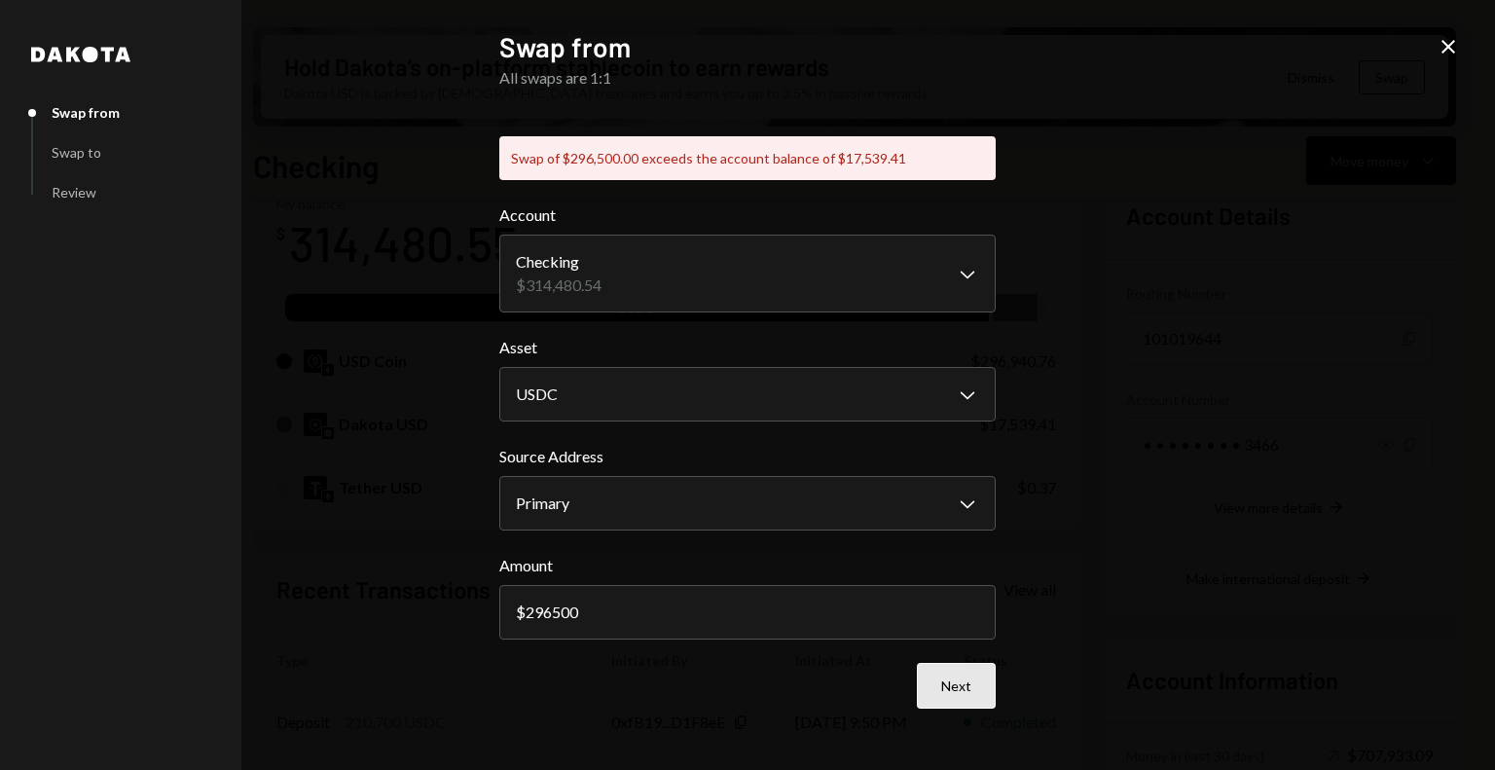
click at [950, 683] on button "Next" at bounding box center [956, 686] width 79 height 46
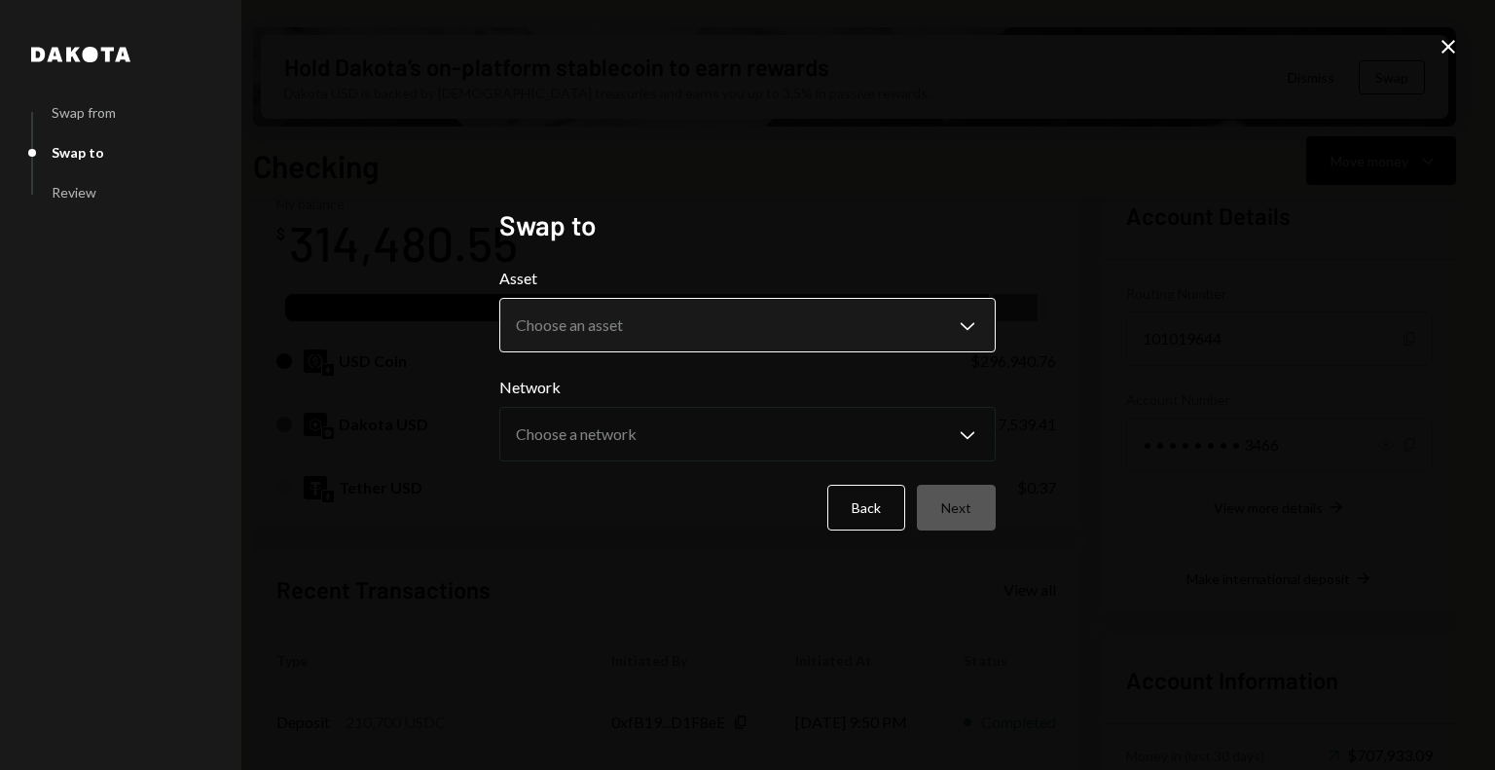
click at [666, 339] on body "F Frequency Networ... Caret Down Home Home Inbox Inbox Activities Transactions …" at bounding box center [747, 385] width 1495 height 770
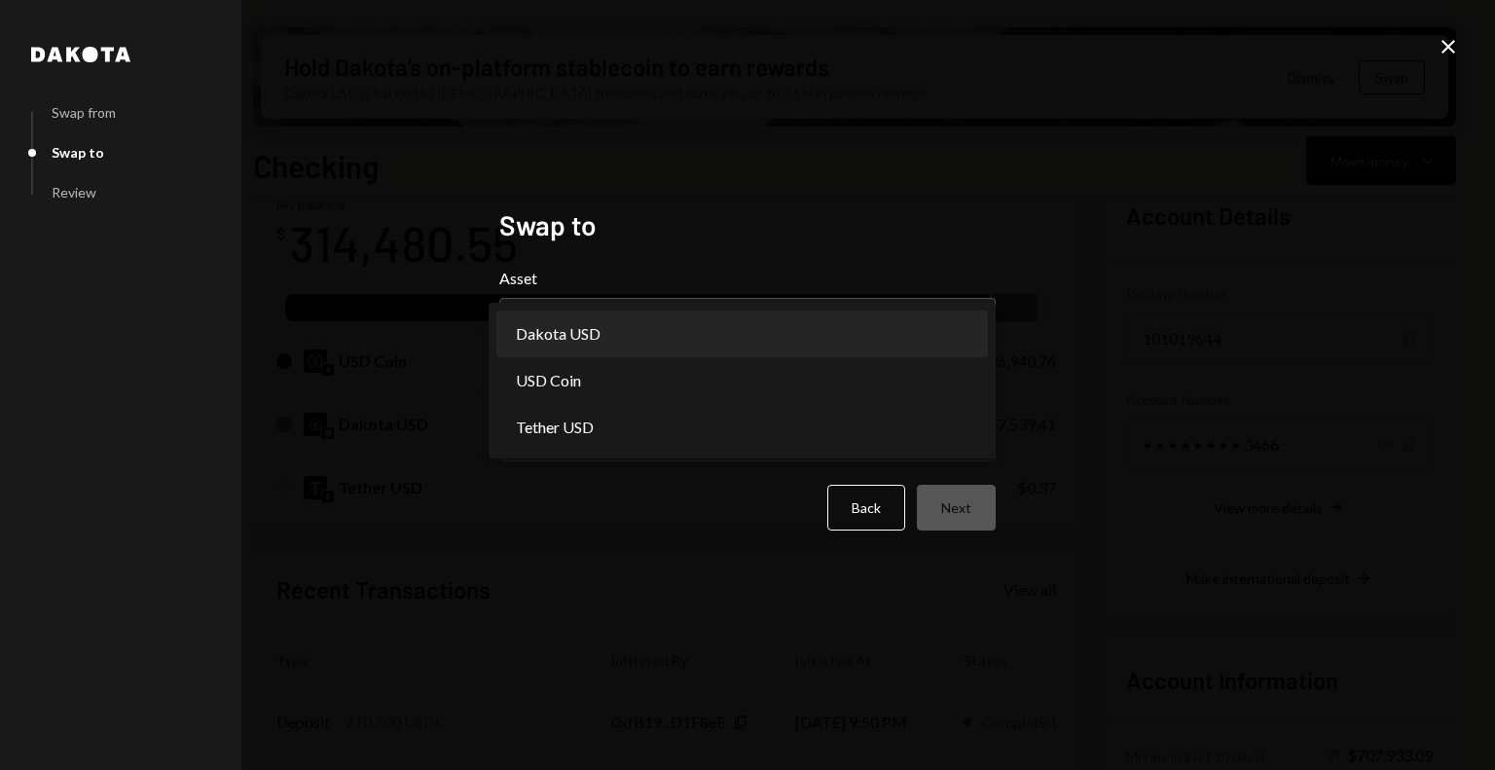
select select "*****"
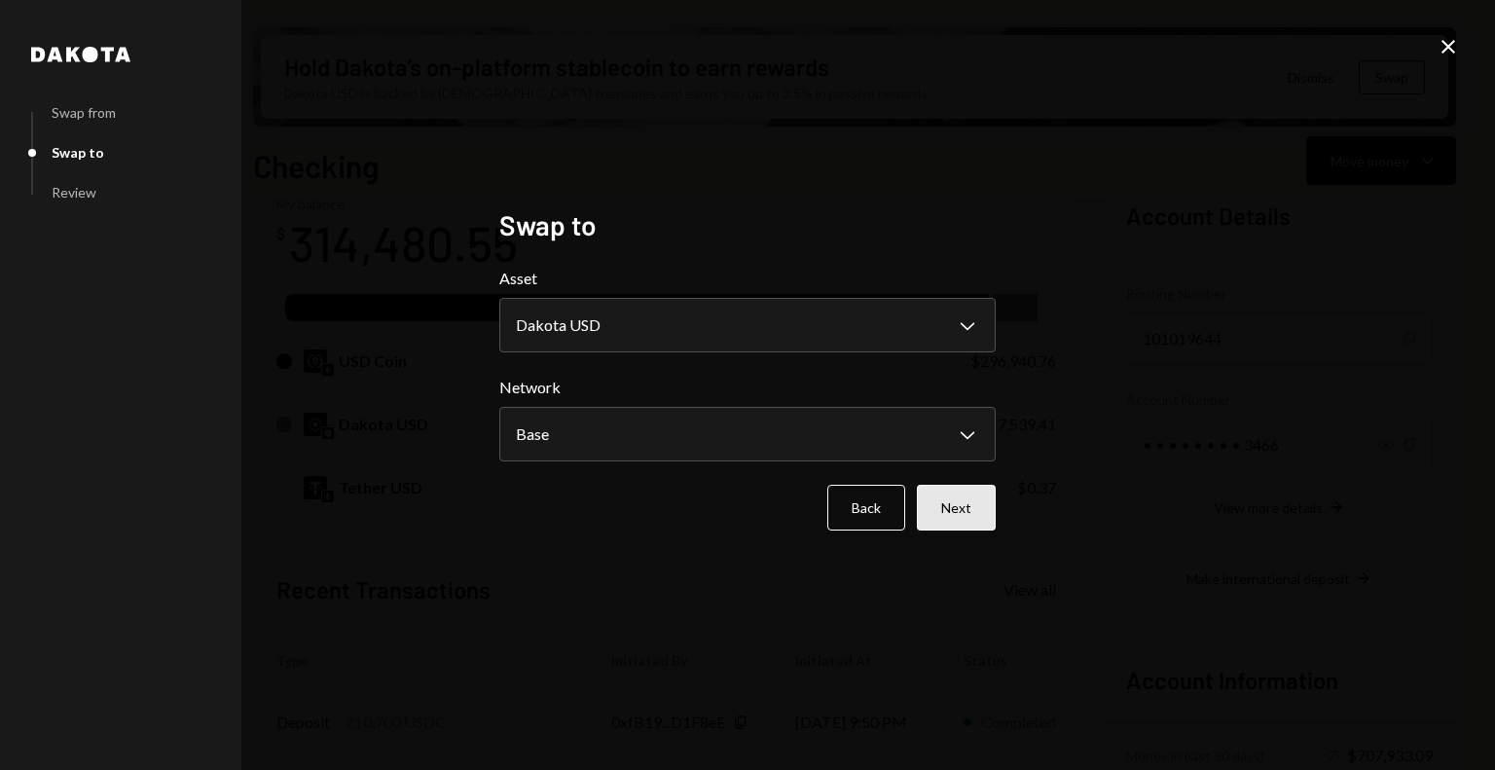
click at [950, 501] on button "Next" at bounding box center [956, 508] width 79 height 46
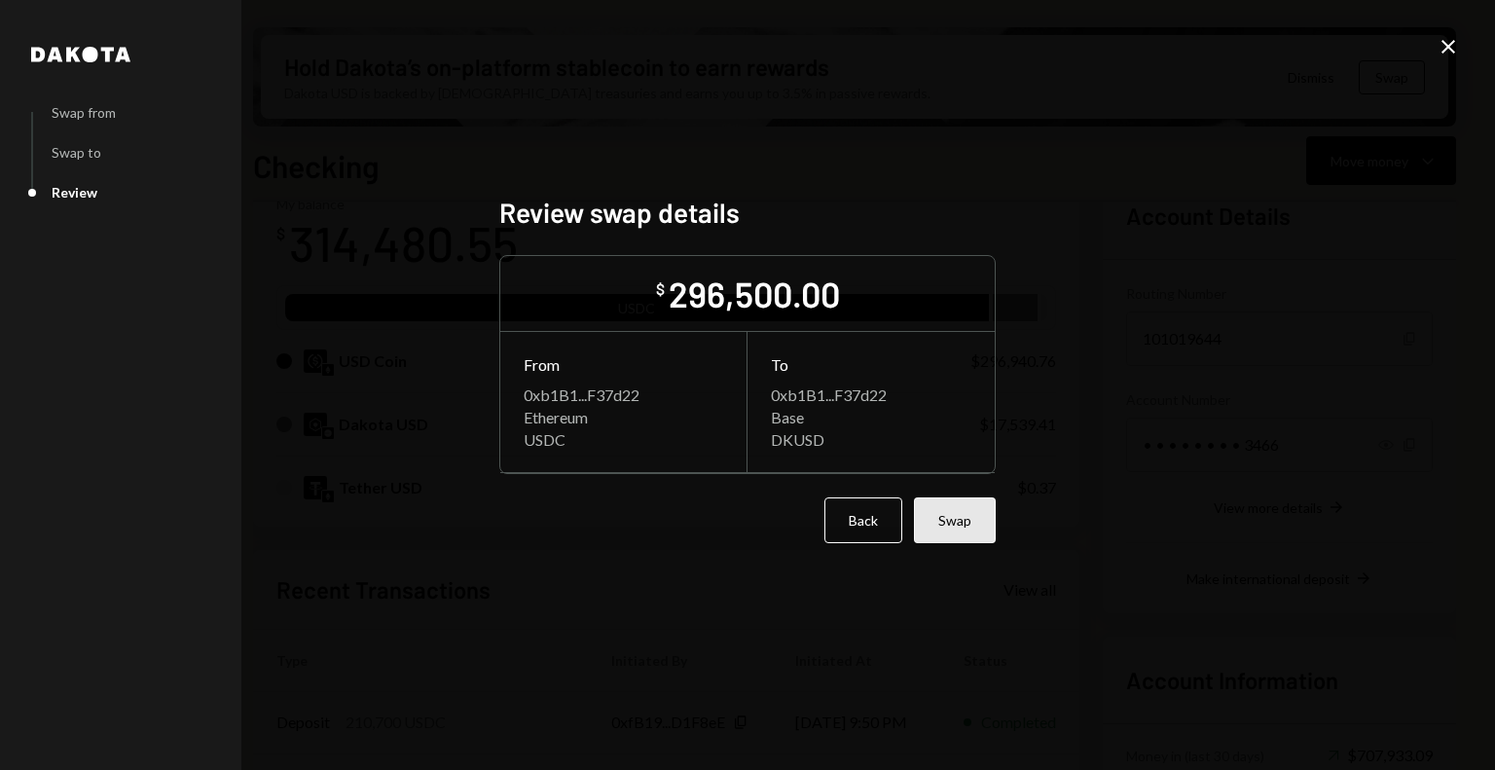
click at [970, 512] on button "Swap" at bounding box center [955, 520] width 82 height 46
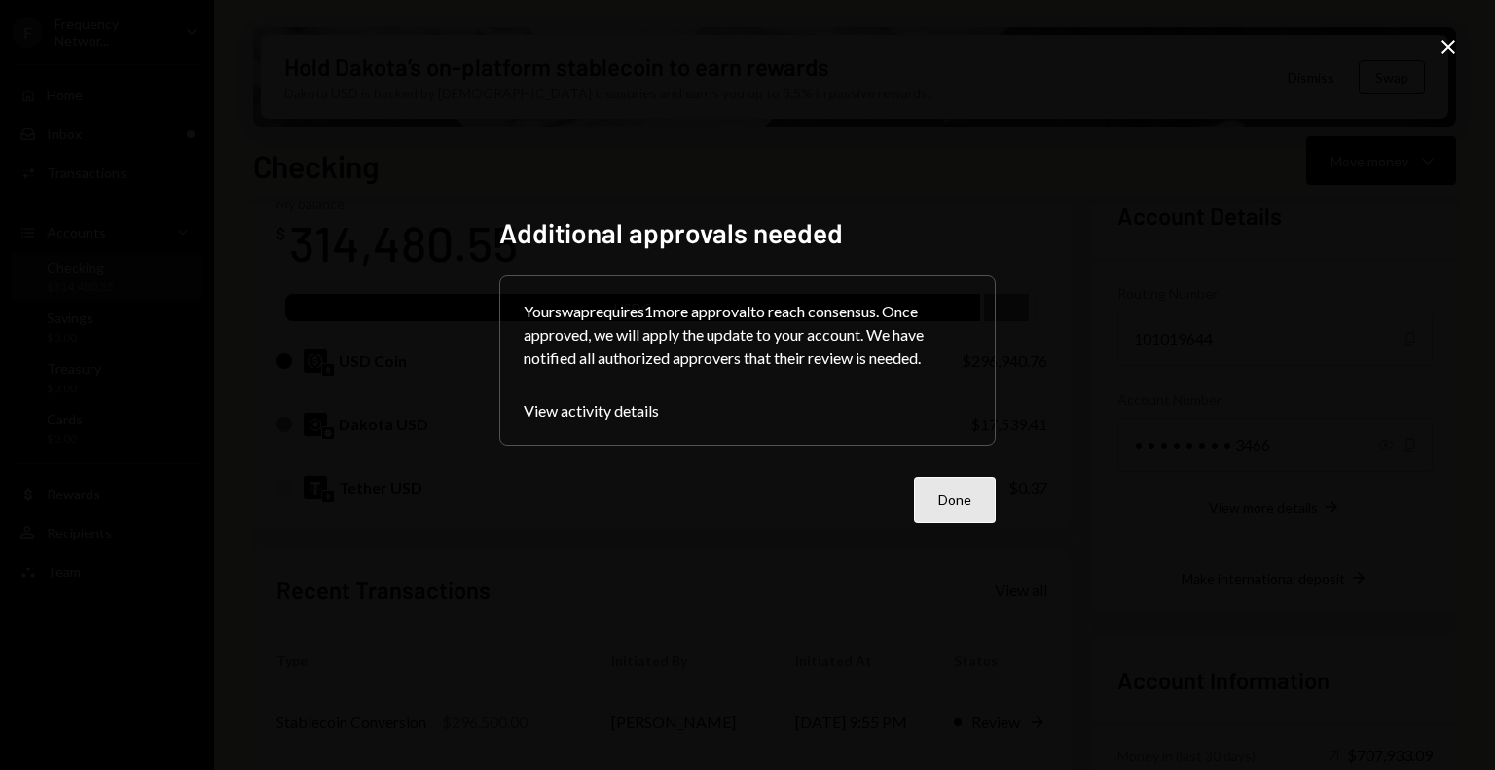
click at [970, 497] on button "Done" at bounding box center [955, 500] width 82 height 46
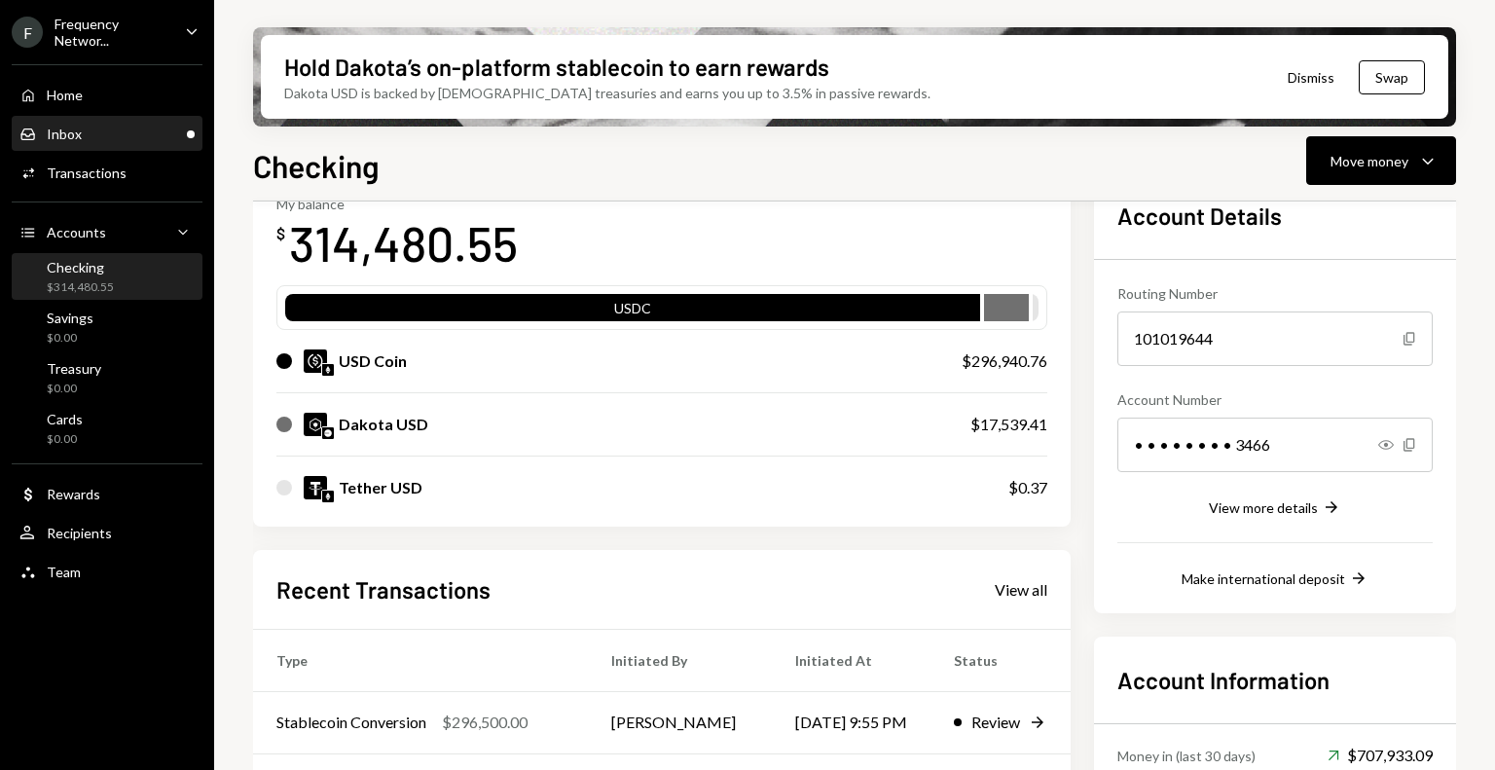
click at [122, 141] on div "Inbox Inbox" at bounding box center [106, 135] width 175 height 18
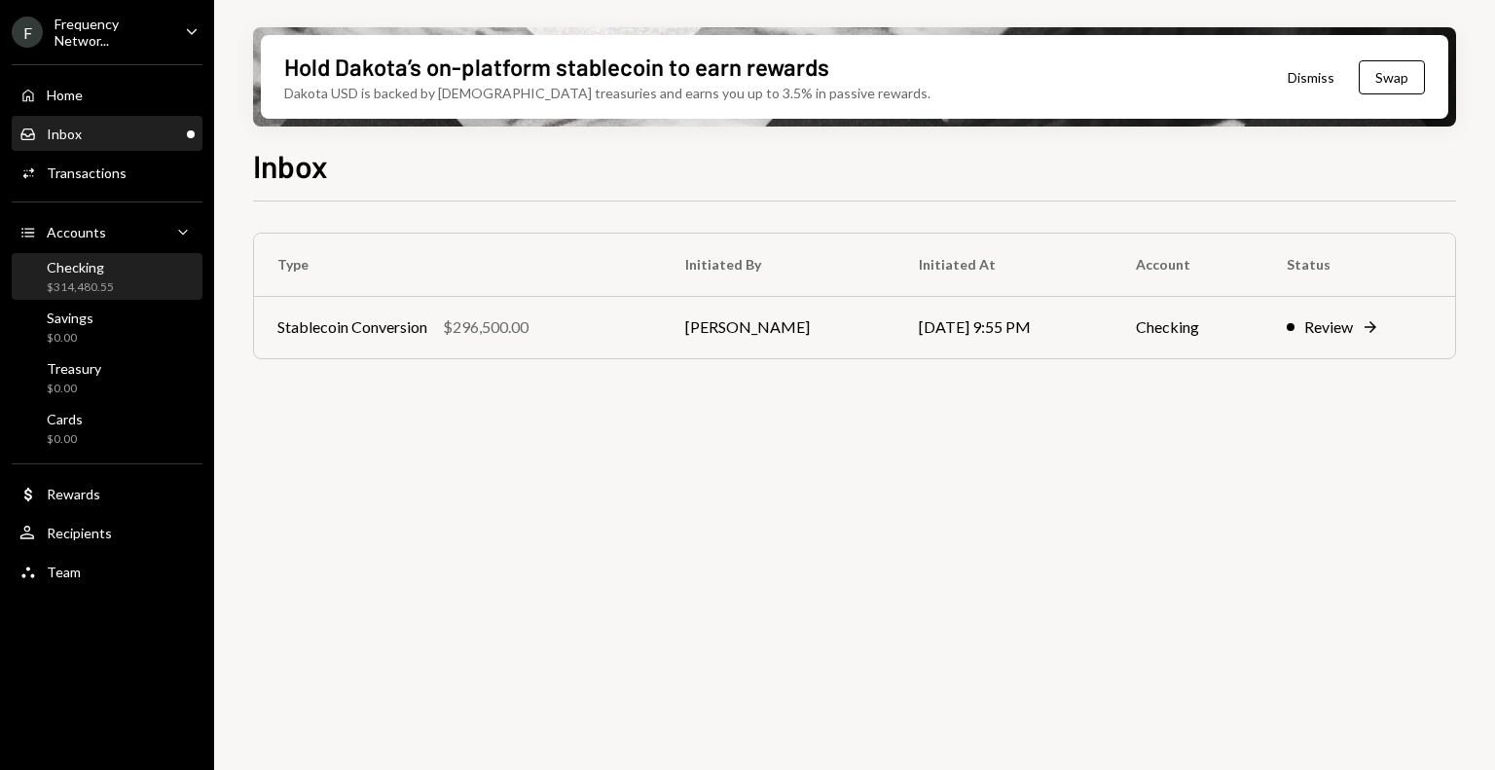
click at [114, 263] on div "Checking $314,480.55" at bounding box center [106, 277] width 175 height 37
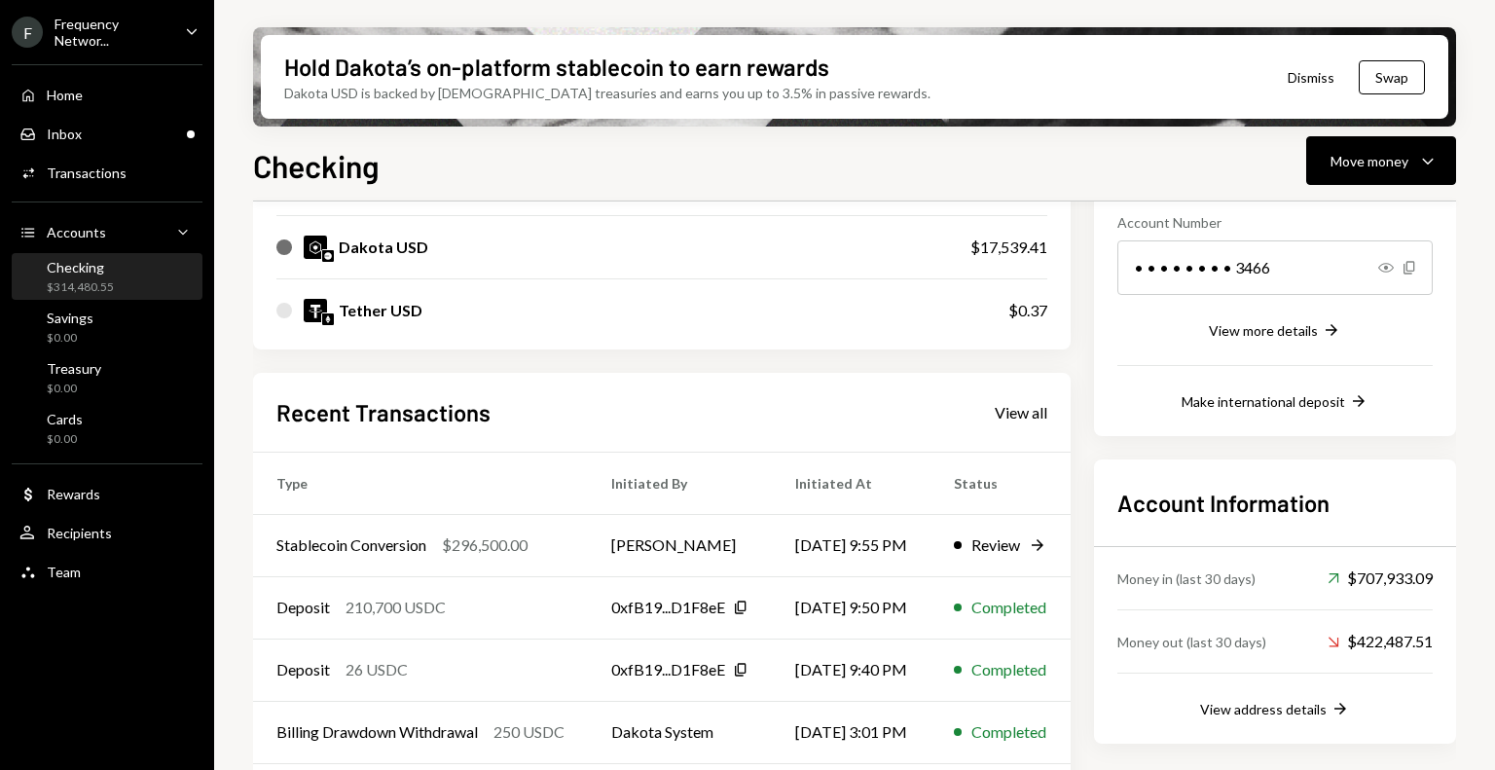
scroll to position [368, 0]
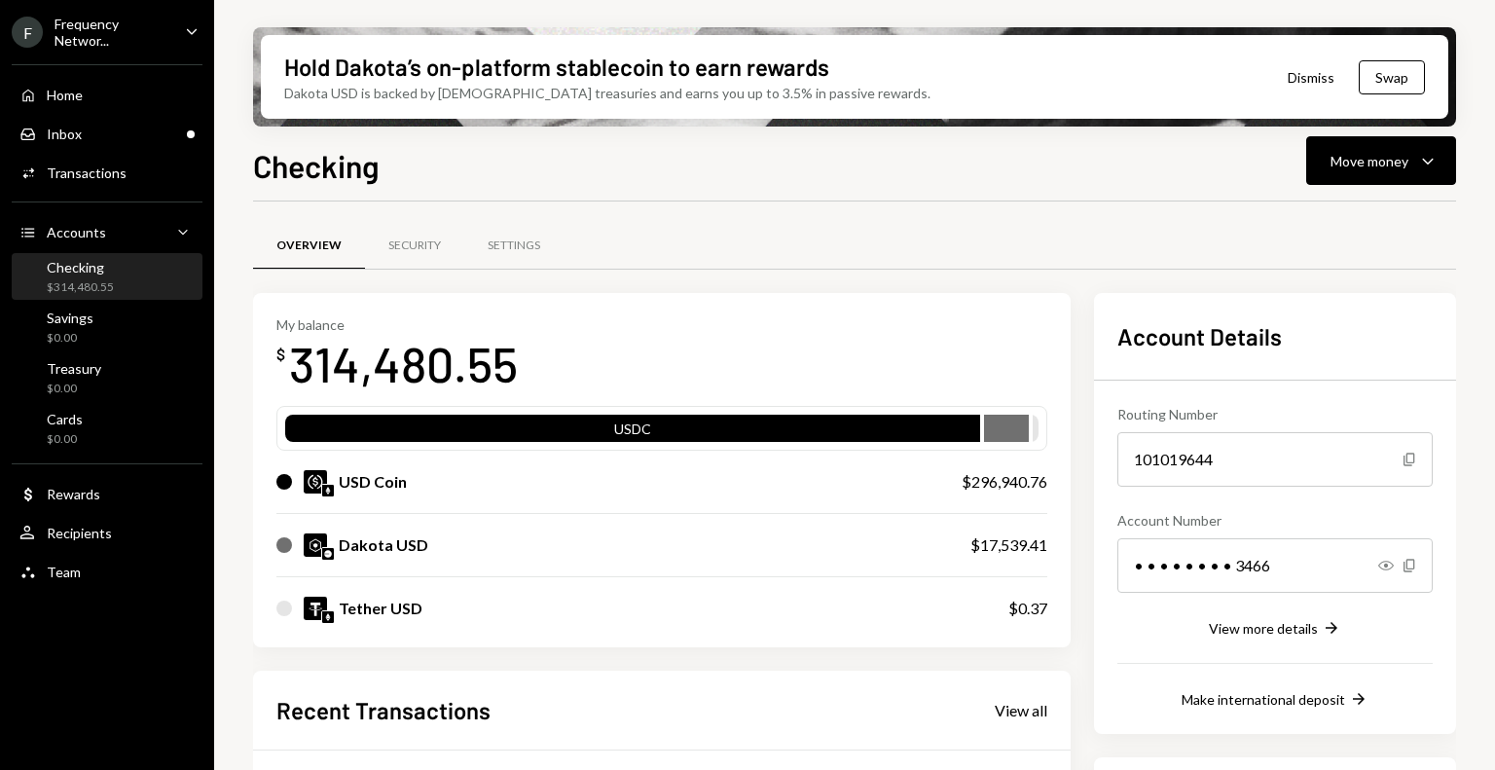
click at [112, 18] on div "Frequency Networ..." at bounding box center [112, 32] width 115 height 33
